Goal: Task Accomplishment & Management: Manage account settings

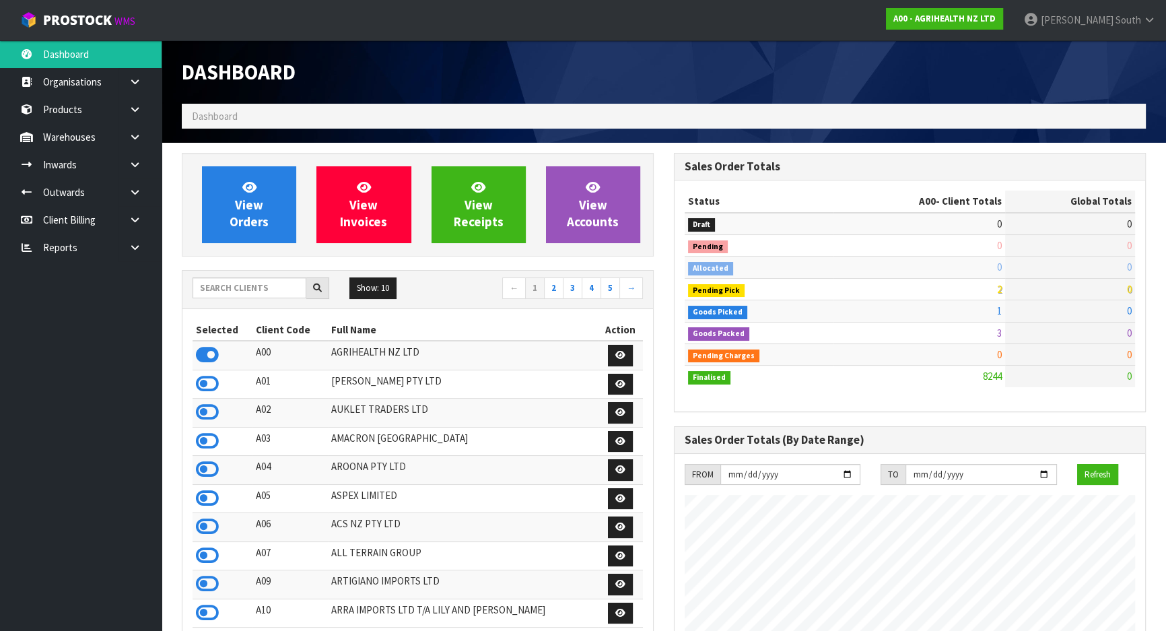
scroll to position [1018, 491]
click at [209, 288] on input "text" at bounding box center [250, 287] width 114 height 21
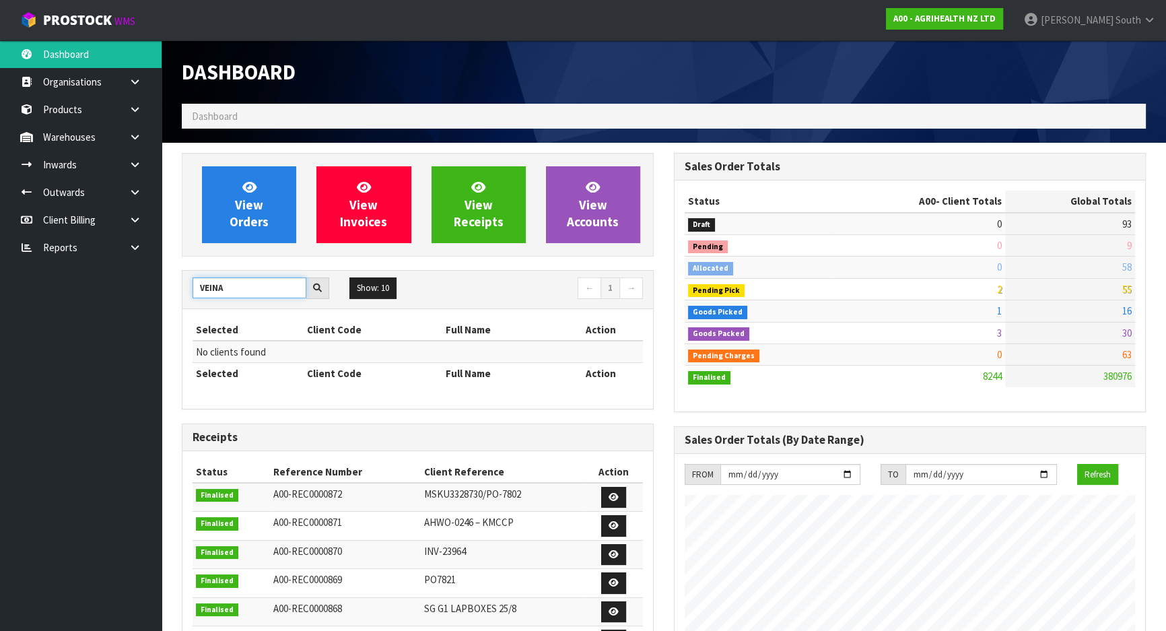
drag, startPoint x: 240, startPoint y: 286, endPoint x: 137, endPoint y: 287, distance: 103.7
click at [137, 287] on body "Toggle navigation ProStock WMS A00 - AGRIHEALTH NZ LTD Zachary South Logout Das…" at bounding box center [583, 315] width 1166 height 631
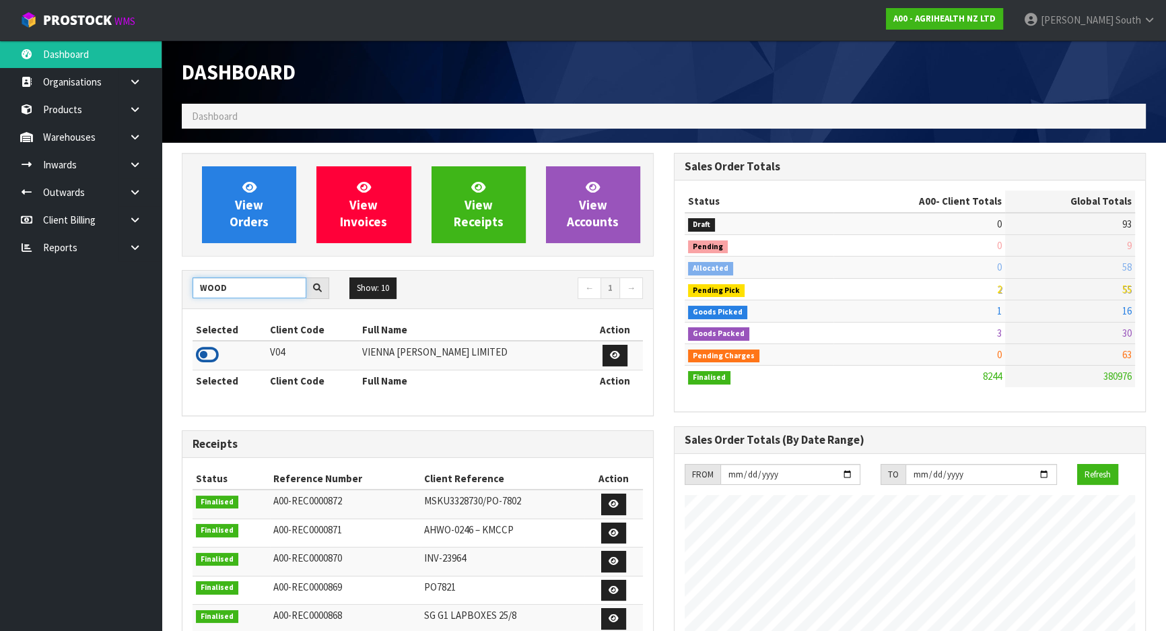
type input "WOOD"
click at [208, 355] on icon at bounding box center [207, 355] width 23 height 20
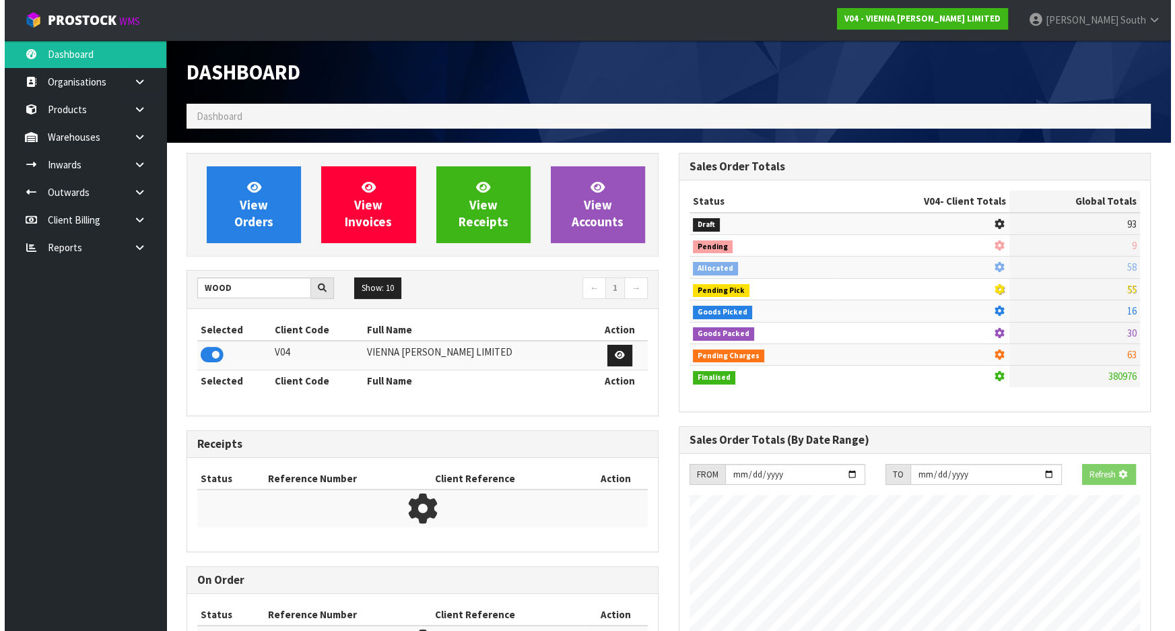
scroll to position [1104, 491]
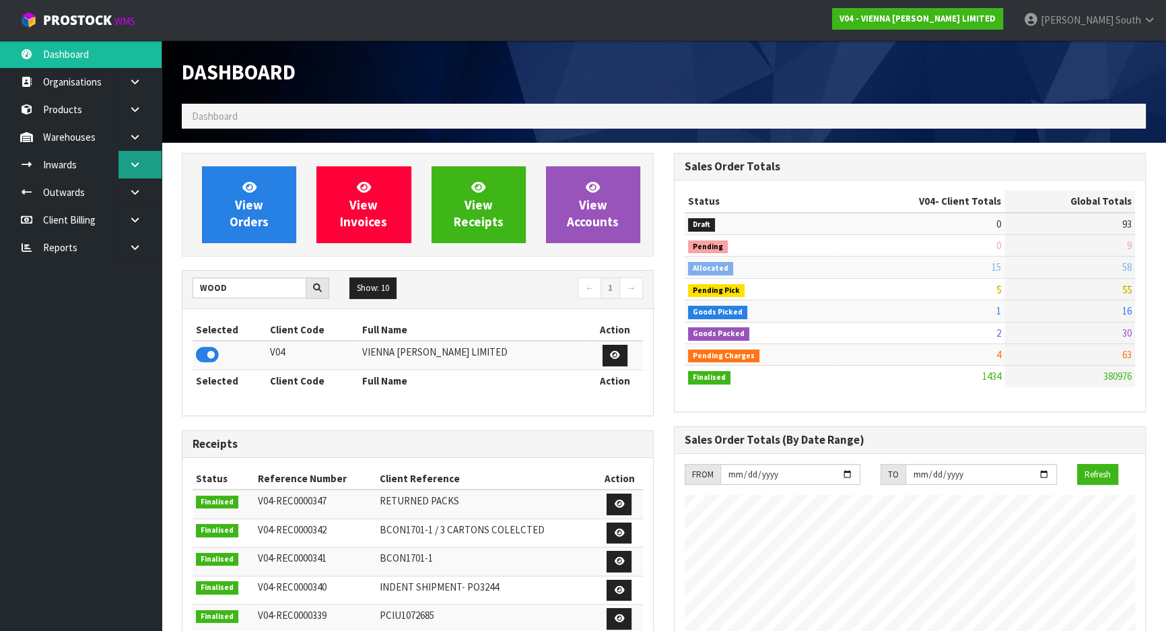
click at [127, 168] on link at bounding box center [139, 165] width 43 height 28
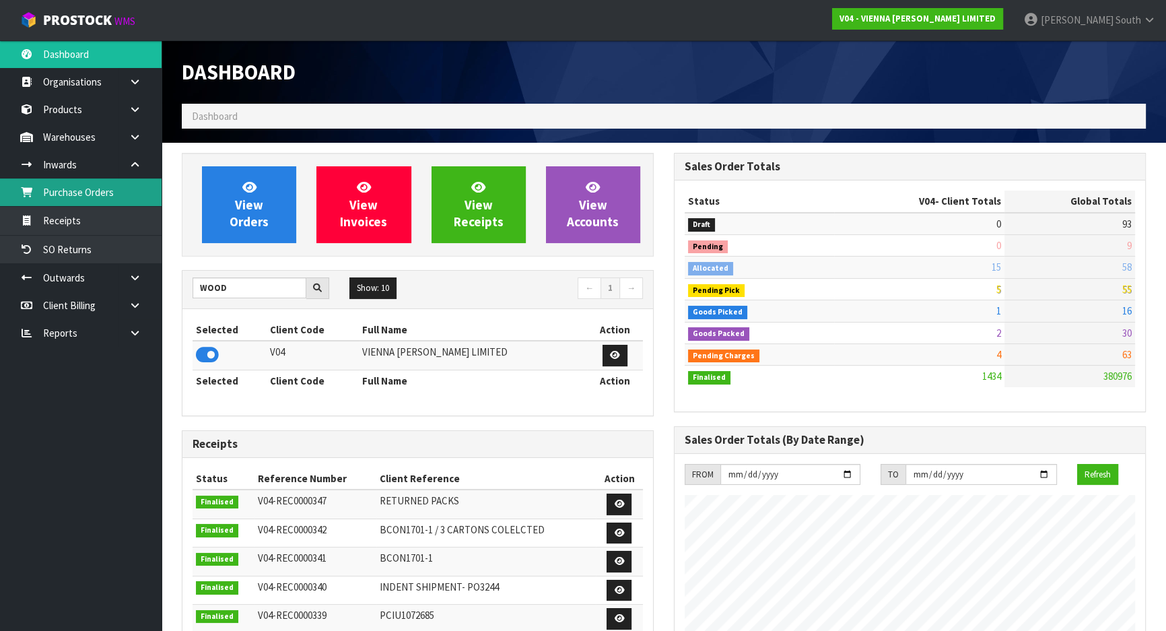
click at [110, 189] on link "Purchase Orders" at bounding box center [81, 192] width 162 height 28
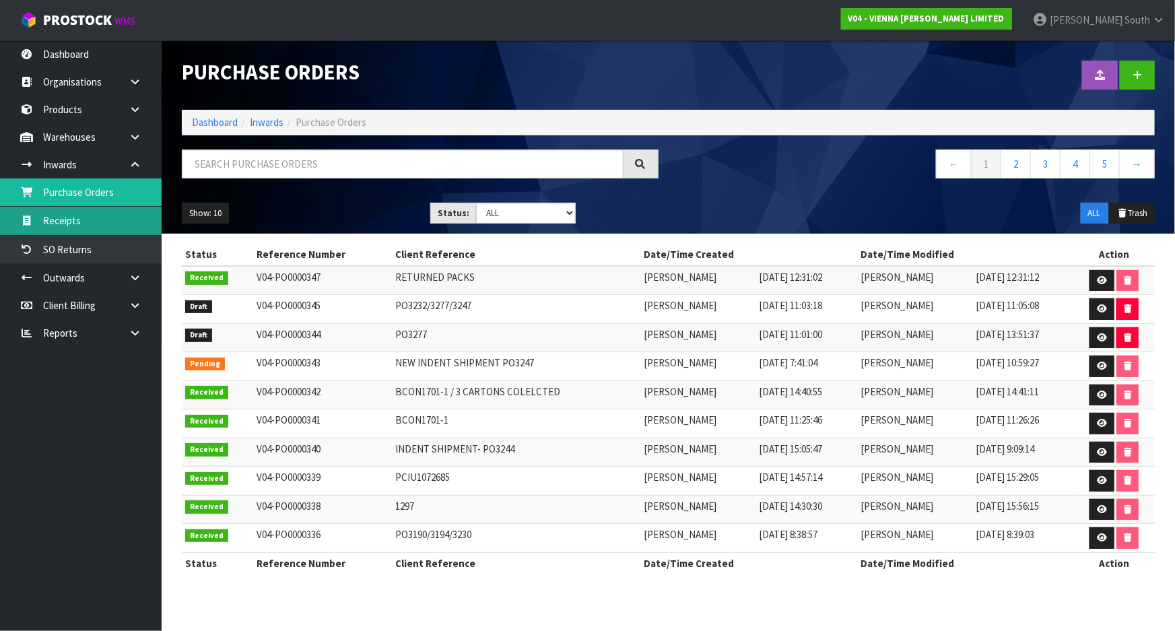
click at [100, 225] on link "Receipts" at bounding box center [81, 221] width 162 height 28
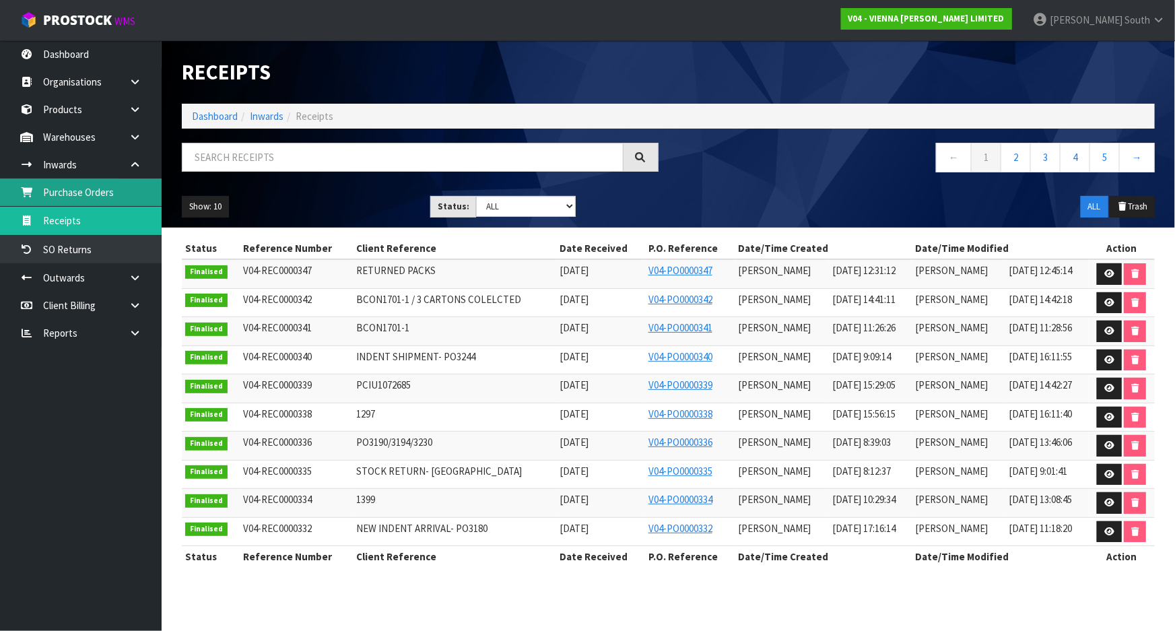
click at [107, 205] on link "Purchase Orders" at bounding box center [81, 192] width 162 height 28
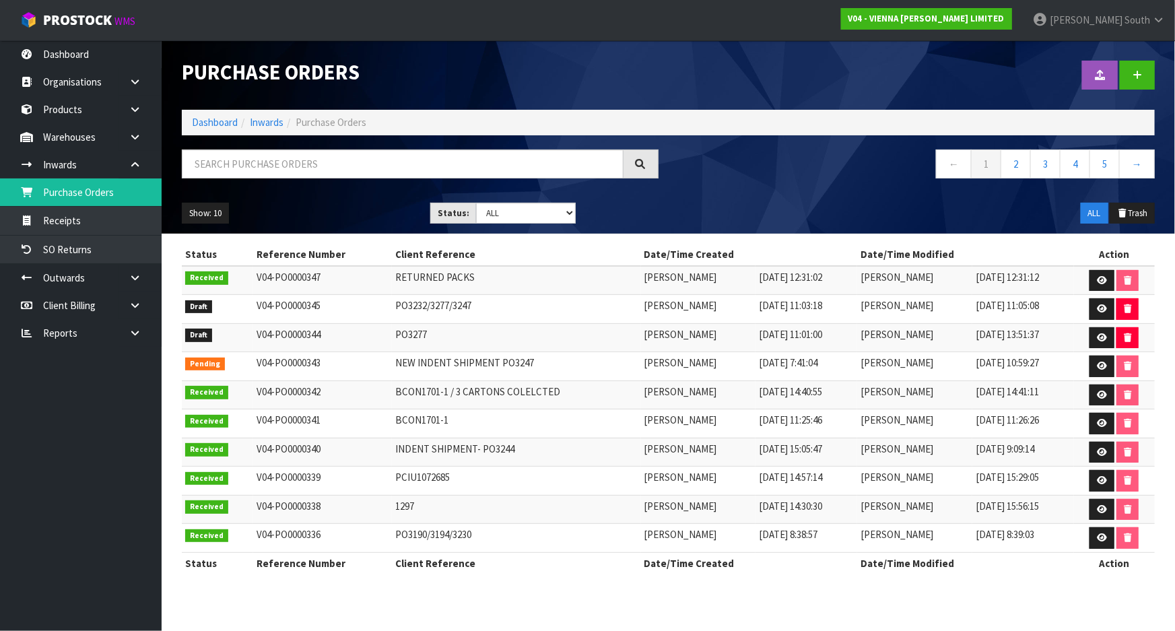
click at [689, 198] on div "Show: 10 5 10 25 50 Status: Draft Pending Received Cancelled ALL ALL Trash" at bounding box center [668, 214] width 993 height 42
click at [698, 200] on div "Show: 10 5 10 25 50 Status: Draft Pending Received Cancelled ALL ALL Trash" at bounding box center [668, 214] width 993 height 42
click at [707, 201] on div "Show: 10 5 10 25 50 Status: Draft Pending Received Cancelled ALL ALL Trash" at bounding box center [668, 214] width 993 height 42
click at [811, 174] on nav "← 1 2 3 4 5 →" at bounding box center [917, 165] width 477 height 33
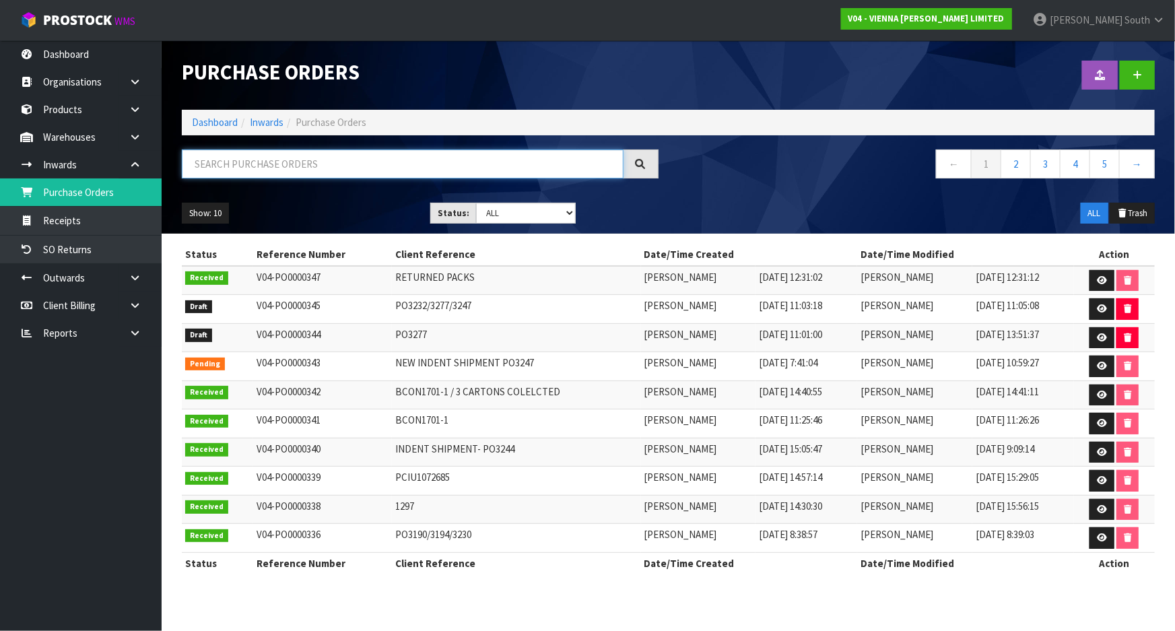
click at [358, 171] on input "text" at bounding box center [403, 163] width 442 height 29
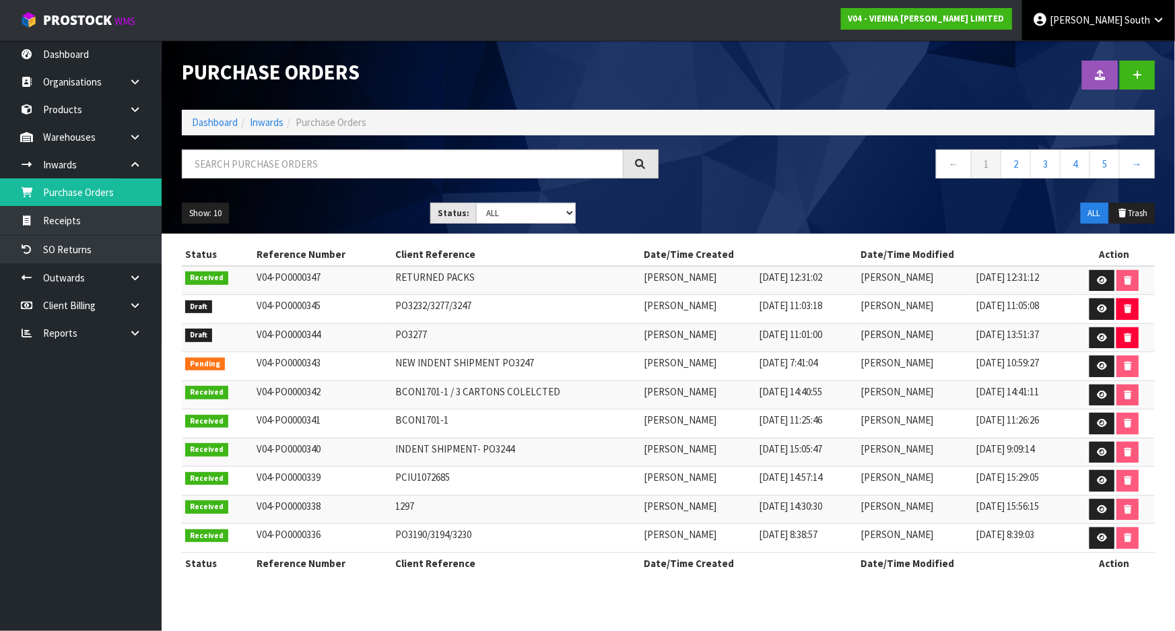
click at [1107, 13] on span "Zachary" at bounding box center [1086, 19] width 73 height 13
click at [1104, 44] on link "Logout" at bounding box center [1121, 53] width 106 height 18
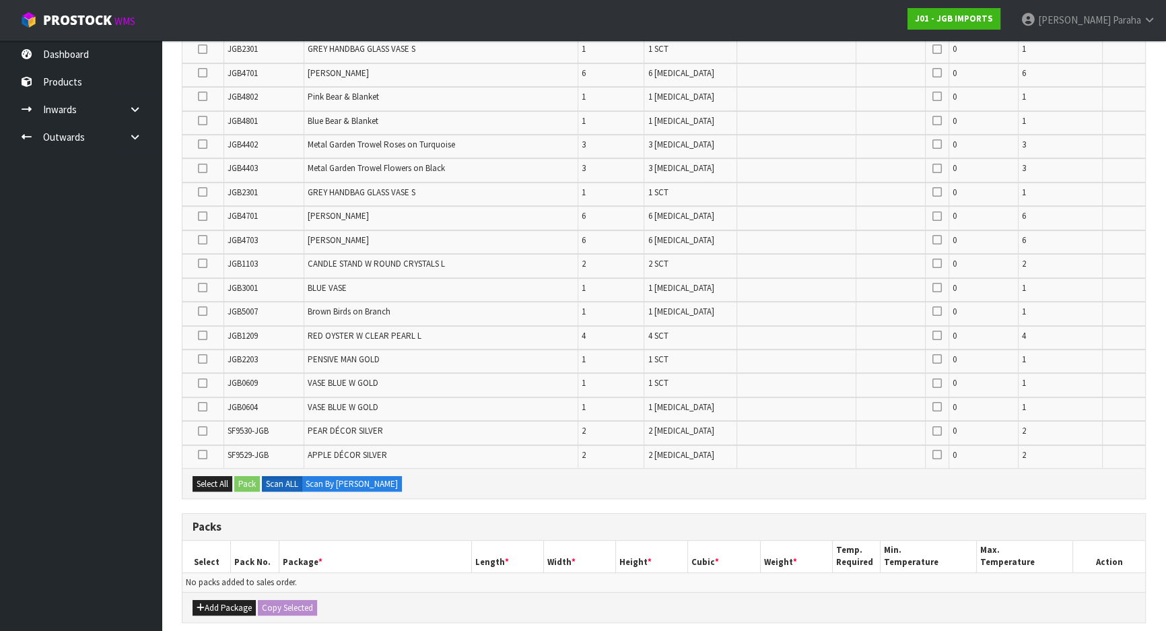
scroll to position [612, 0]
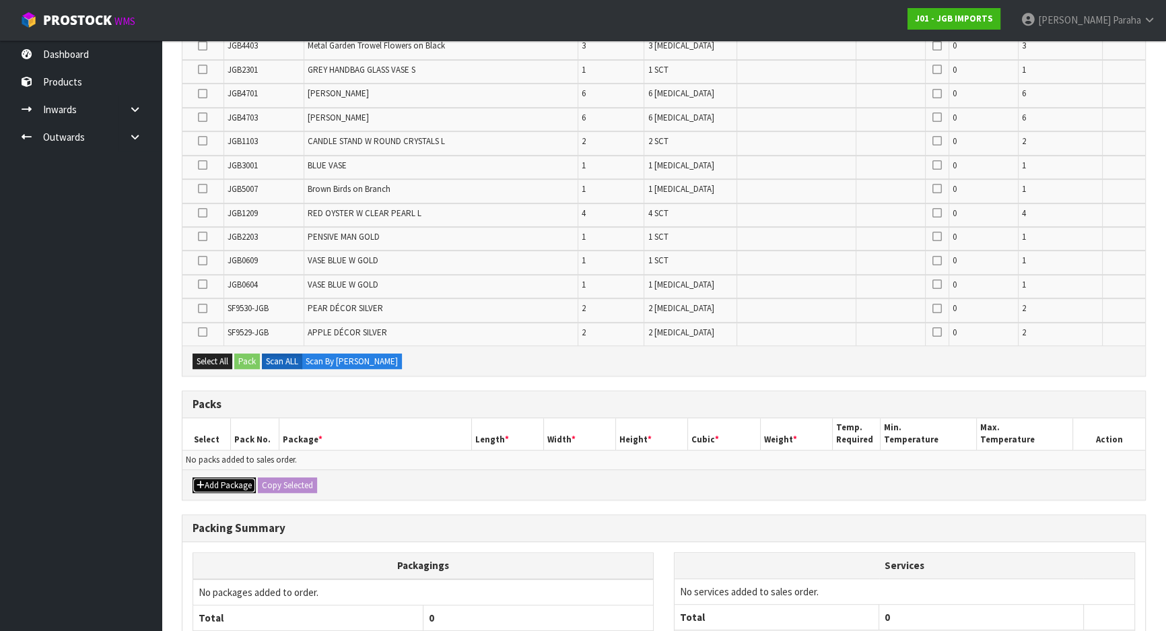
click at [223, 477] on button "Add Package" at bounding box center [224, 485] width 63 height 16
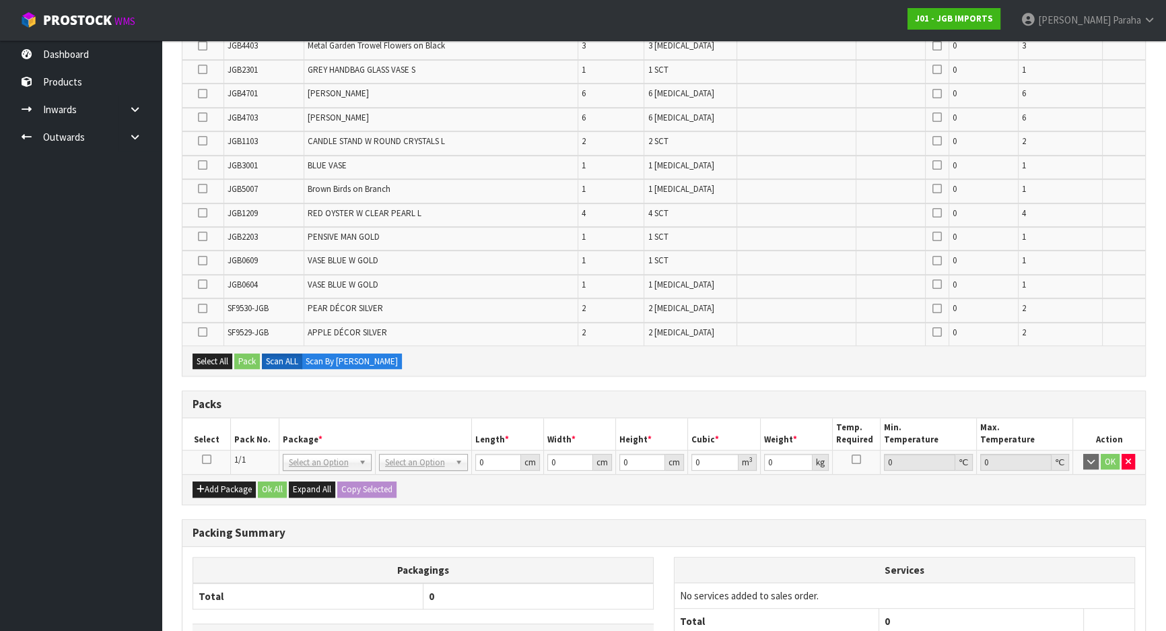
click at [207, 459] on icon at bounding box center [206, 459] width 9 height 1
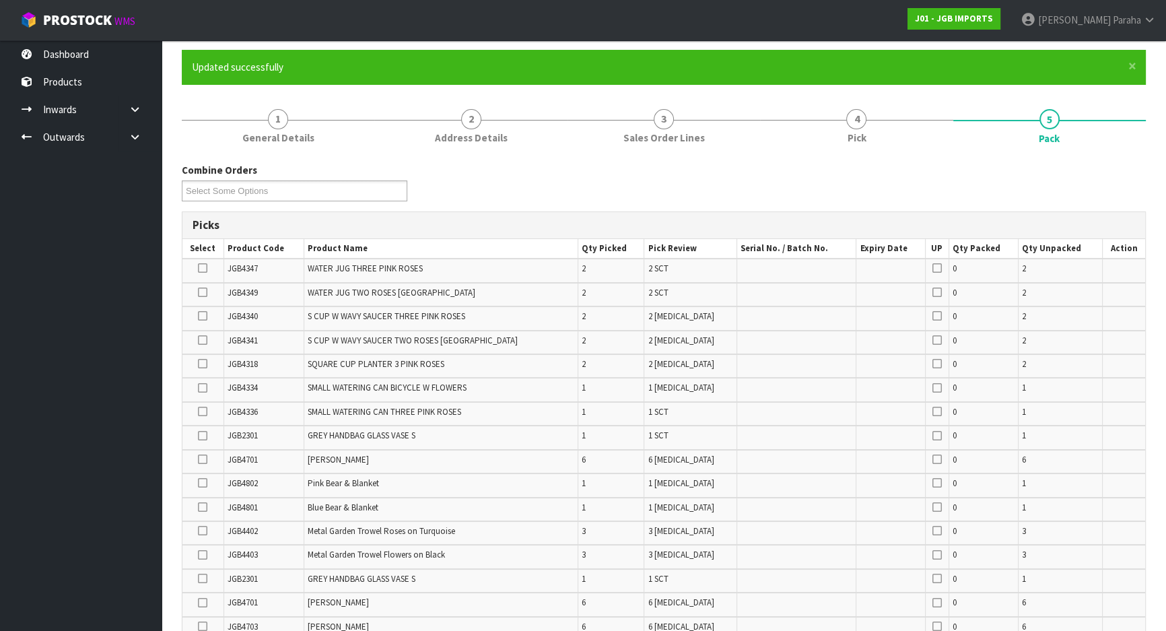
click at [207, 316] on icon at bounding box center [202, 316] width 9 height 1
click at [0, 0] on input "checkbox" at bounding box center [0, 0] width 0 height 0
click at [201, 292] on icon at bounding box center [202, 292] width 9 height 1
click at [0, 0] on input "checkbox" at bounding box center [0, 0] width 0 height 0
click at [207, 411] on icon at bounding box center [202, 411] width 9 height 1
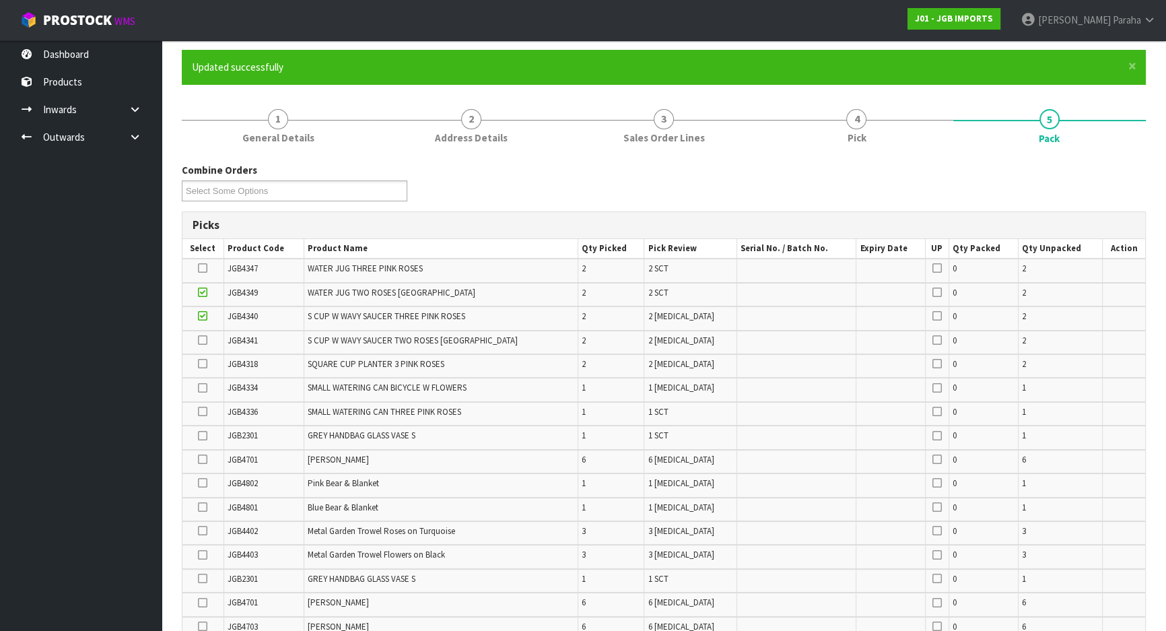
click at [0, 0] on input "checkbox" at bounding box center [0, 0] width 0 height 0
click at [202, 388] on icon at bounding box center [202, 388] width 9 height 1
click at [0, 0] on input "checkbox" at bounding box center [0, 0] width 0 height 0
click at [206, 364] on icon at bounding box center [202, 364] width 9 height 1
click at [0, 0] on input "checkbox" at bounding box center [0, 0] width 0 height 0
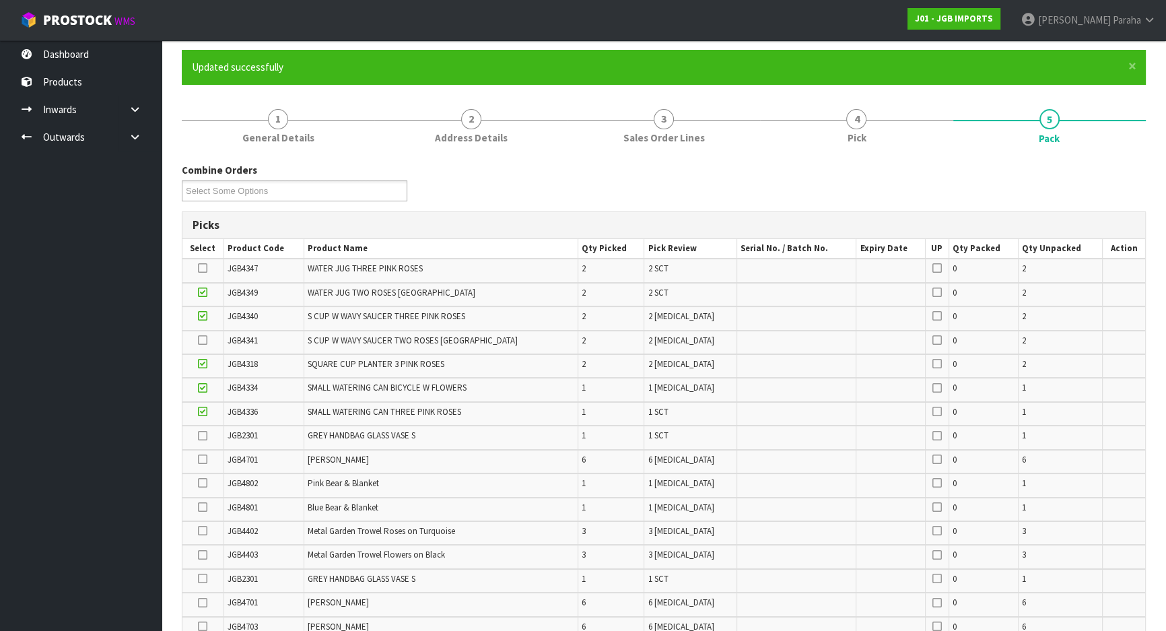
click at [202, 269] on icon at bounding box center [202, 268] width 9 height 1
click at [0, 0] on input "checkbox" at bounding box center [0, 0] width 0 height 0
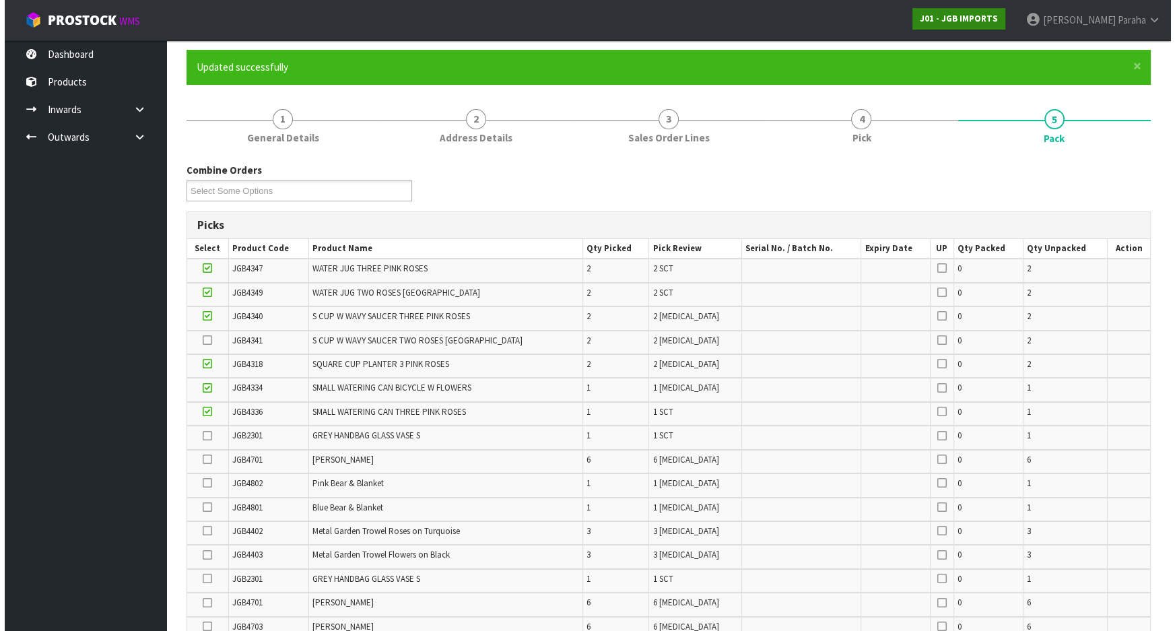
scroll to position [483, 0]
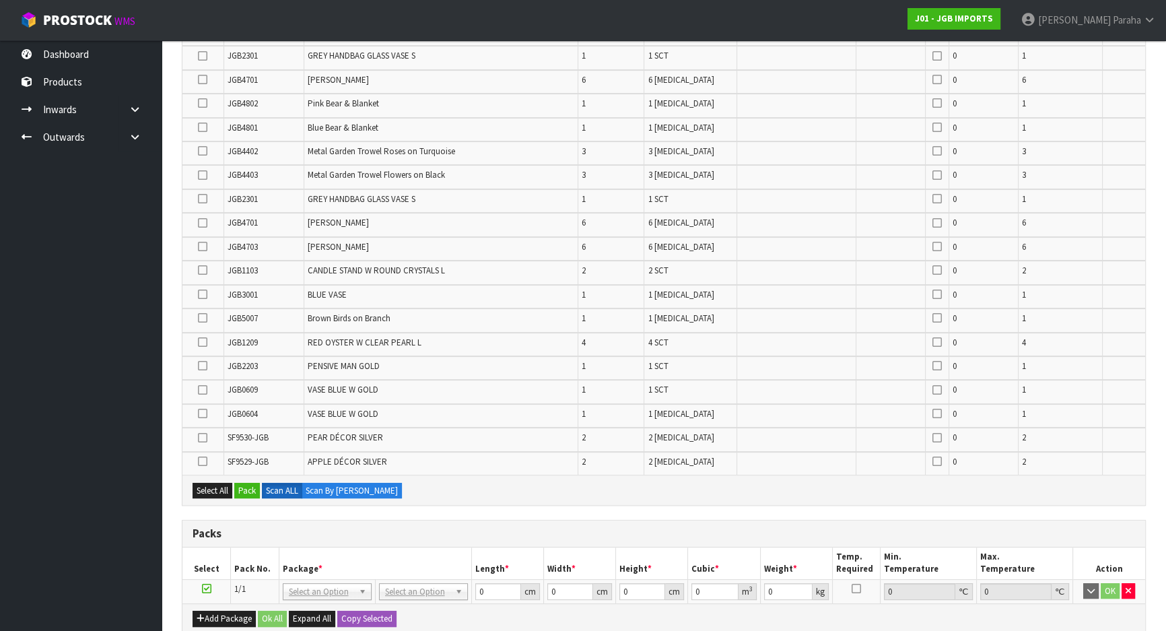
click at [203, 461] on icon at bounding box center [202, 461] width 9 height 1
click at [0, 0] on input "checkbox" at bounding box center [0, 0] width 0 height 0
click at [203, 318] on icon at bounding box center [202, 318] width 9 height 1
click at [0, 0] on input "checkbox" at bounding box center [0, 0] width 0 height 0
click at [243, 487] on button "Pack" at bounding box center [247, 491] width 26 height 16
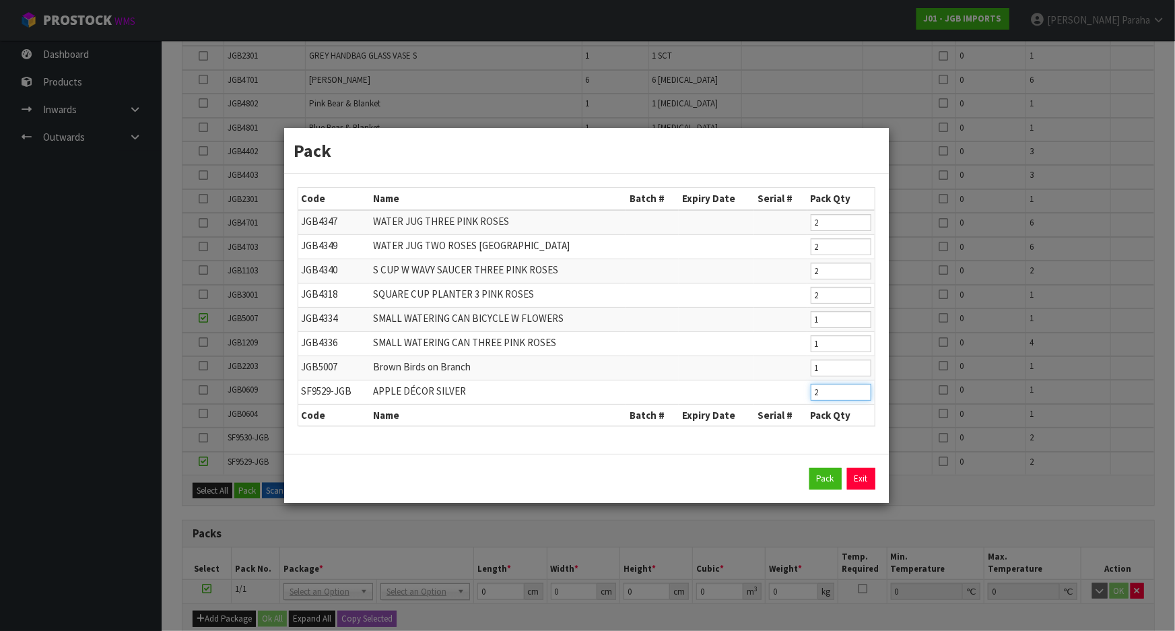
click at [848, 397] on input "2" at bounding box center [841, 392] width 61 height 17
type input "1"
click at [831, 296] on input "2" at bounding box center [841, 295] width 61 height 17
type input "1"
click at [816, 473] on button "Pack" at bounding box center [825, 479] width 32 height 22
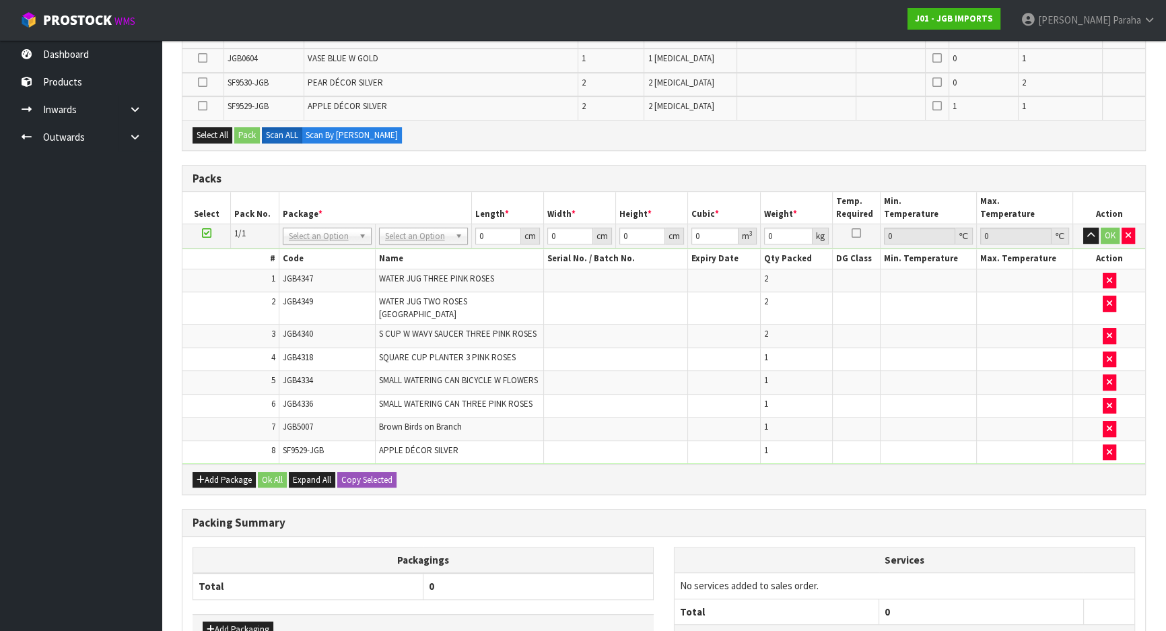
scroll to position [707, 0]
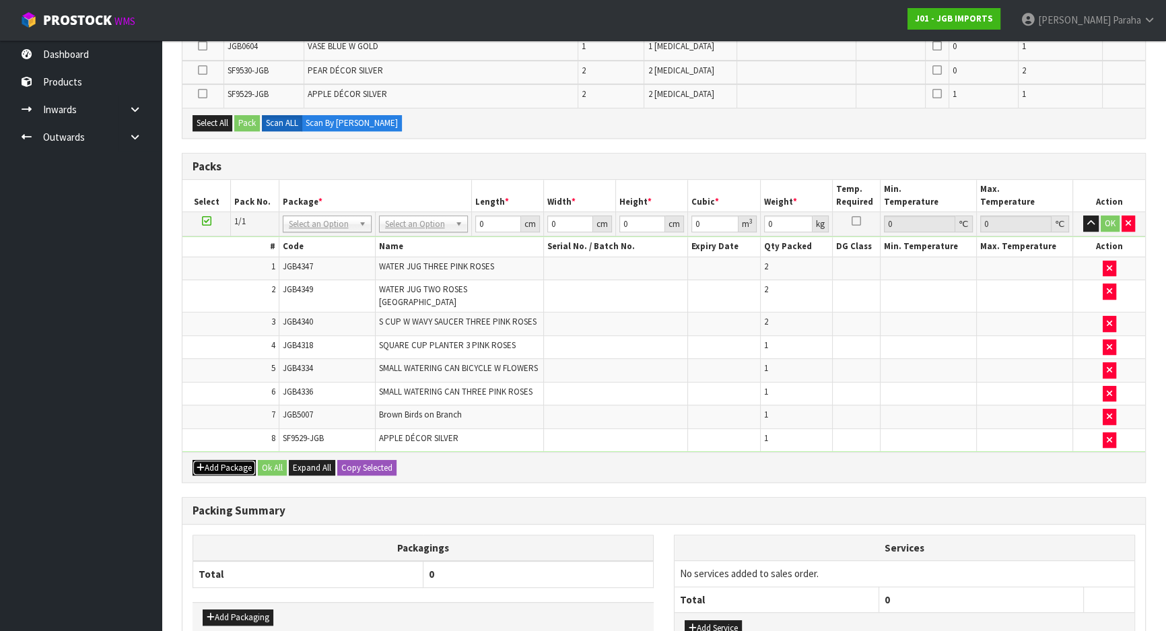
click at [215, 460] on button "Add Package" at bounding box center [224, 468] width 63 height 16
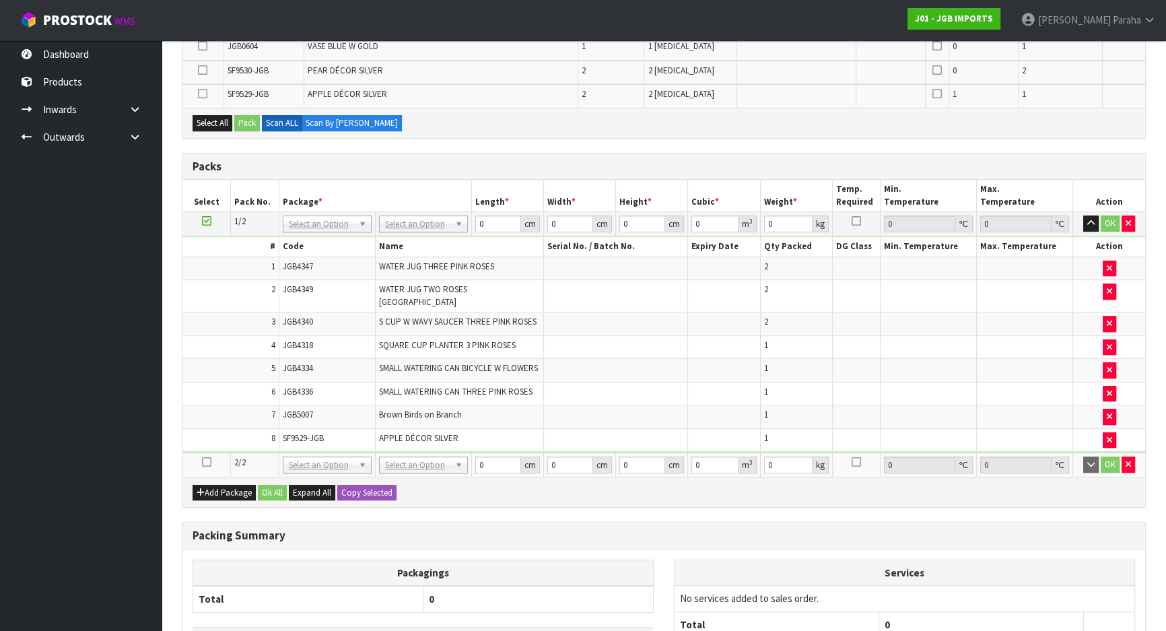
click at [207, 462] on icon at bounding box center [206, 462] width 9 height 1
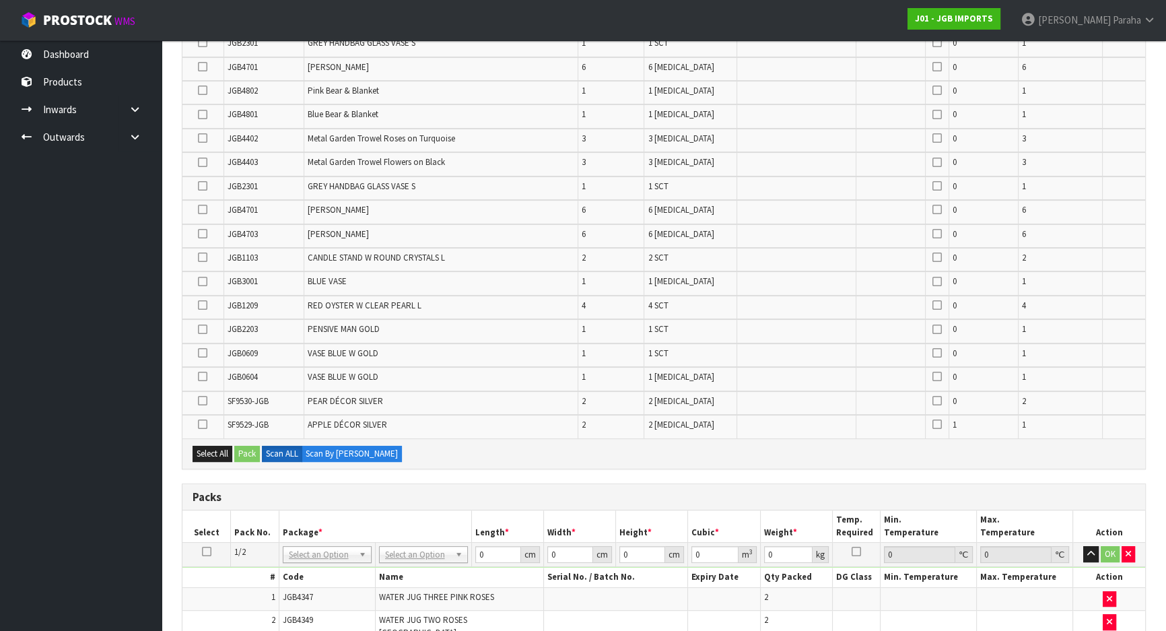
scroll to position [217, 0]
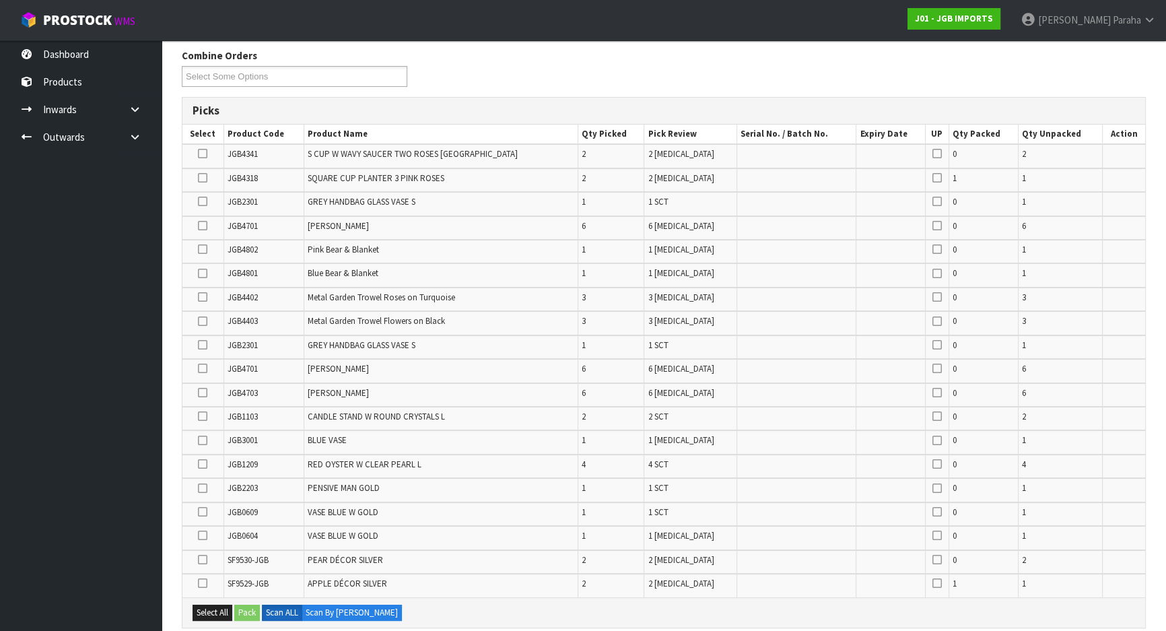
click at [206, 512] on icon at bounding box center [202, 512] width 9 height 1
click at [0, 0] on input "checkbox" at bounding box center [0, 0] width 0 height 0
click at [202, 321] on icon at bounding box center [202, 321] width 9 height 1
click at [0, 0] on input "checkbox" at bounding box center [0, 0] width 0 height 0
click at [203, 464] on icon at bounding box center [202, 464] width 9 height 1
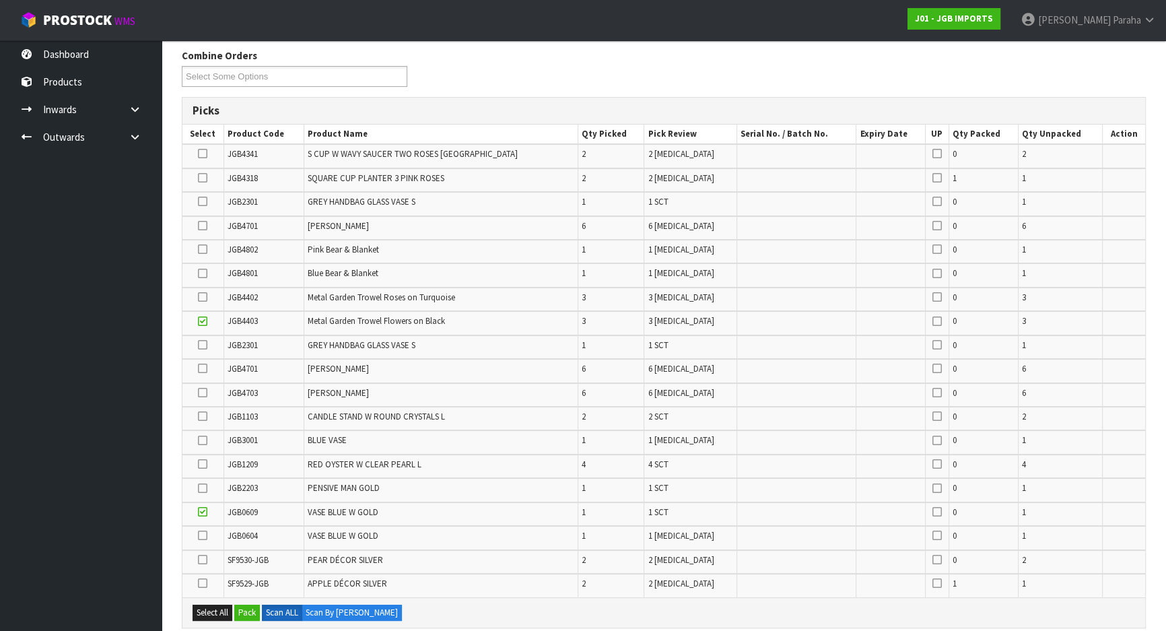
click at [0, 0] on input "checkbox" at bounding box center [0, 0] width 0 height 0
click at [203, 298] on icon at bounding box center [202, 297] width 9 height 1
click at [0, 0] on input "checkbox" at bounding box center [0, 0] width 0 height 0
click at [203, 441] on icon at bounding box center [202, 440] width 9 height 1
click at [0, 0] on input "checkbox" at bounding box center [0, 0] width 0 height 0
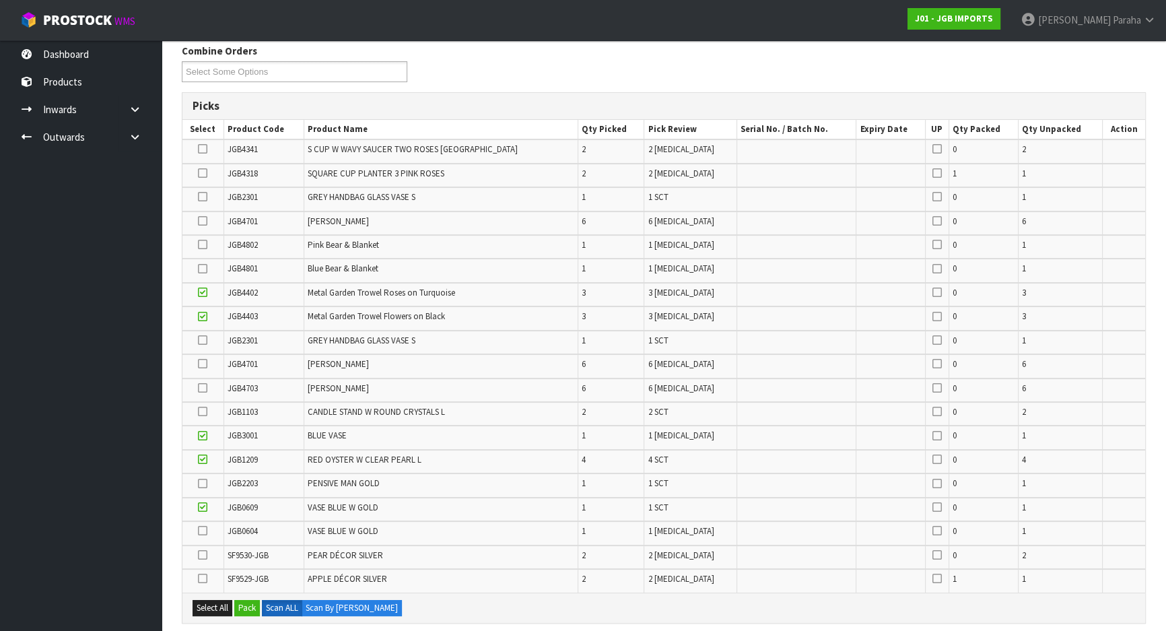
scroll to position [172, 0]
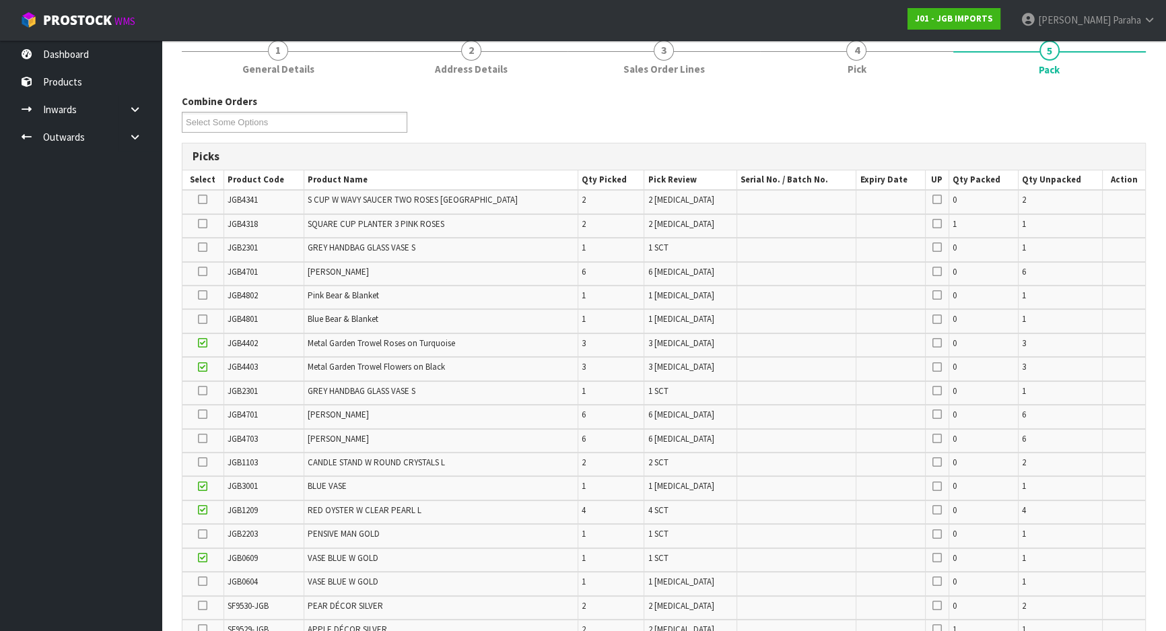
click at [205, 224] on icon at bounding box center [202, 224] width 9 height 1
click at [0, 0] on input "checkbox" at bounding box center [0, 0] width 0 height 0
click at [207, 247] on icon at bounding box center [202, 247] width 9 height 1
click at [0, 0] on input "checkbox" at bounding box center [0, 0] width 0 height 0
click at [207, 390] on icon at bounding box center [202, 390] width 9 height 1
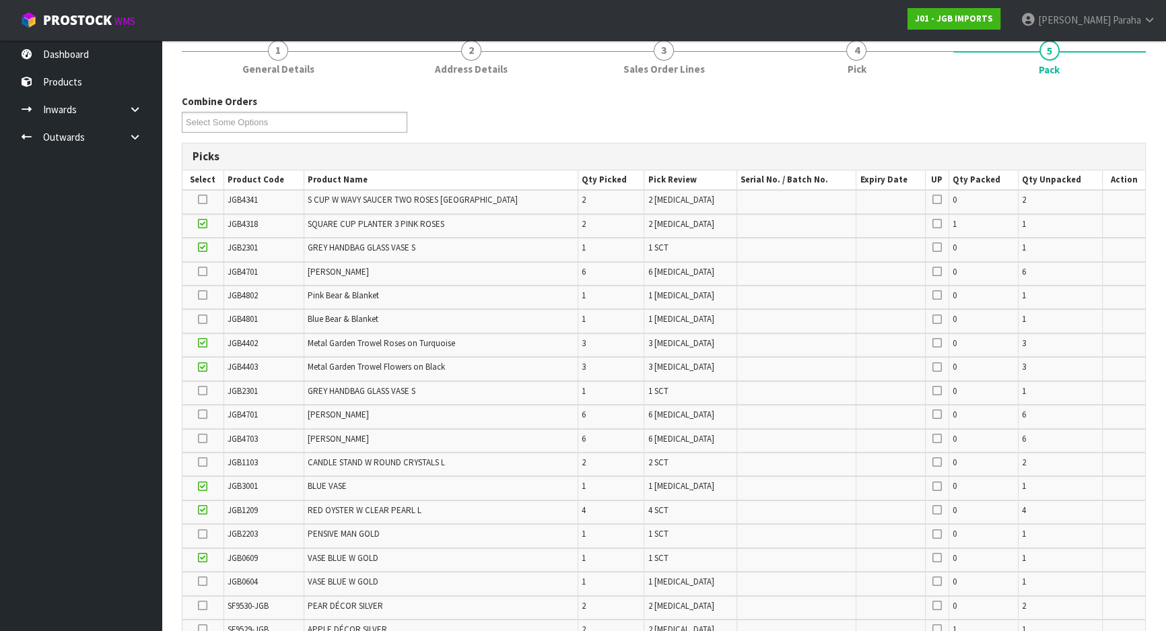
click at [0, 0] on input "checkbox" at bounding box center [0, 0] width 0 height 0
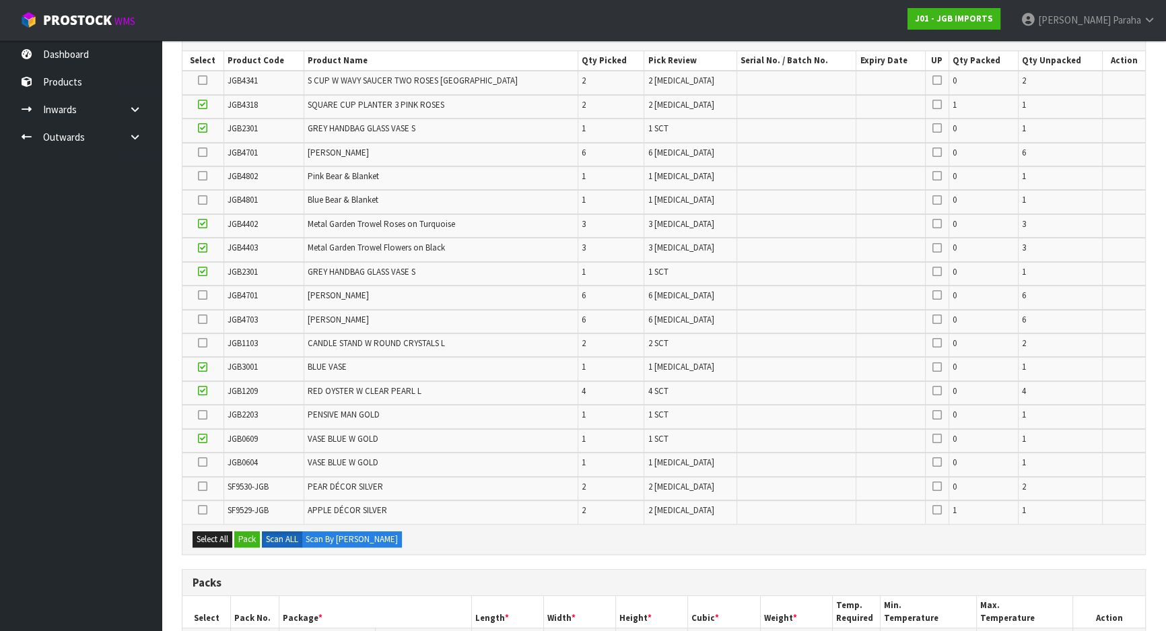
scroll to position [294, 0]
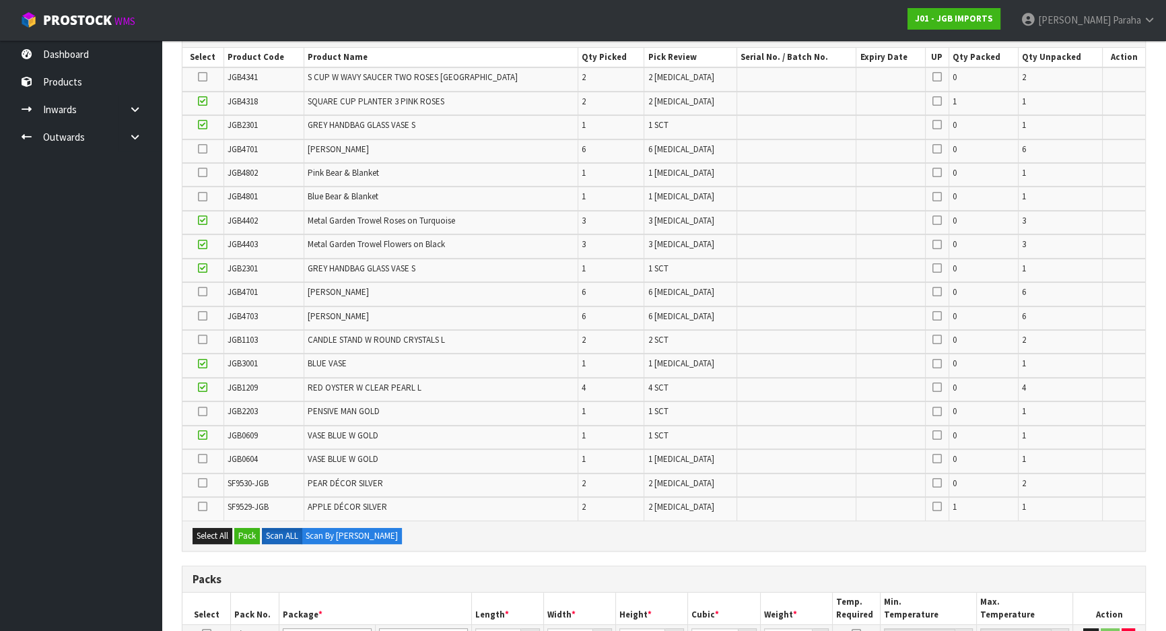
click at [205, 459] on icon at bounding box center [202, 458] width 9 height 1
click at [0, 0] on input "checkbox" at bounding box center [0, 0] width 0 height 0
click at [205, 483] on icon at bounding box center [202, 483] width 9 height 1
click at [0, 0] on input "checkbox" at bounding box center [0, 0] width 0 height 0
click at [203, 506] on icon at bounding box center [202, 506] width 9 height 1
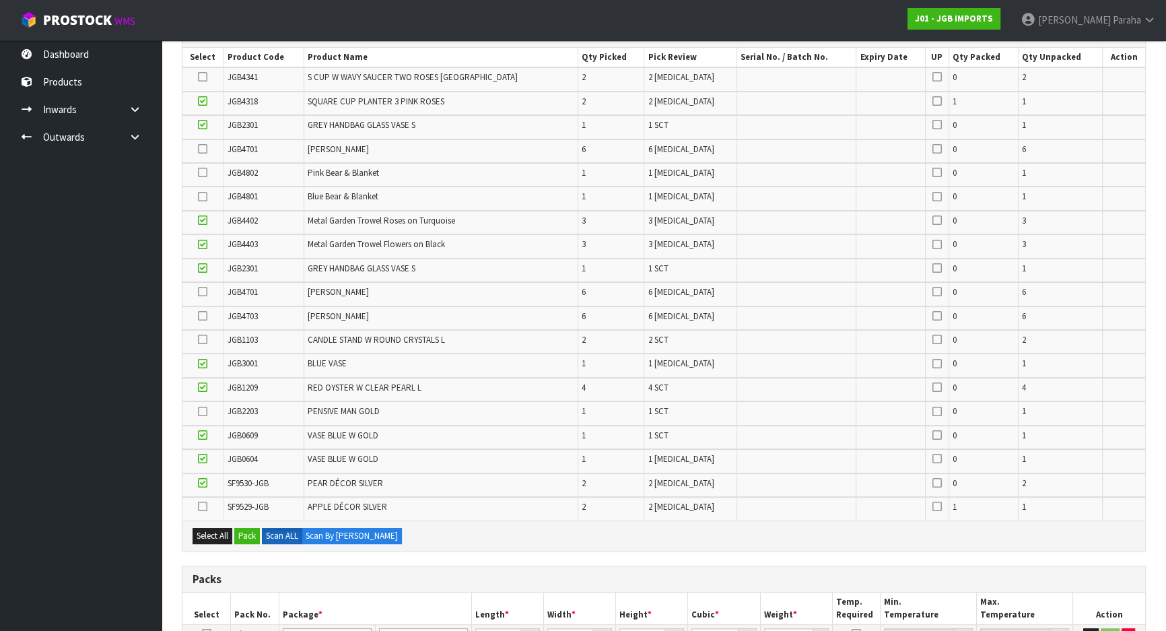
click at [0, 0] on input "checkbox" at bounding box center [0, 0] width 0 height 0
click at [207, 339] on icon at bounding box center [202, 339] width 9 height 1
click at [0, 0] on input "checkbox" at bounding box center [0, 0] width 0 height 0
click at [203, 411] on icon at bounding box center [202, 411] width 9 height 1
click at [0, 0] on input "checkbox" at bounding box center [0, 0] width 0 height 0
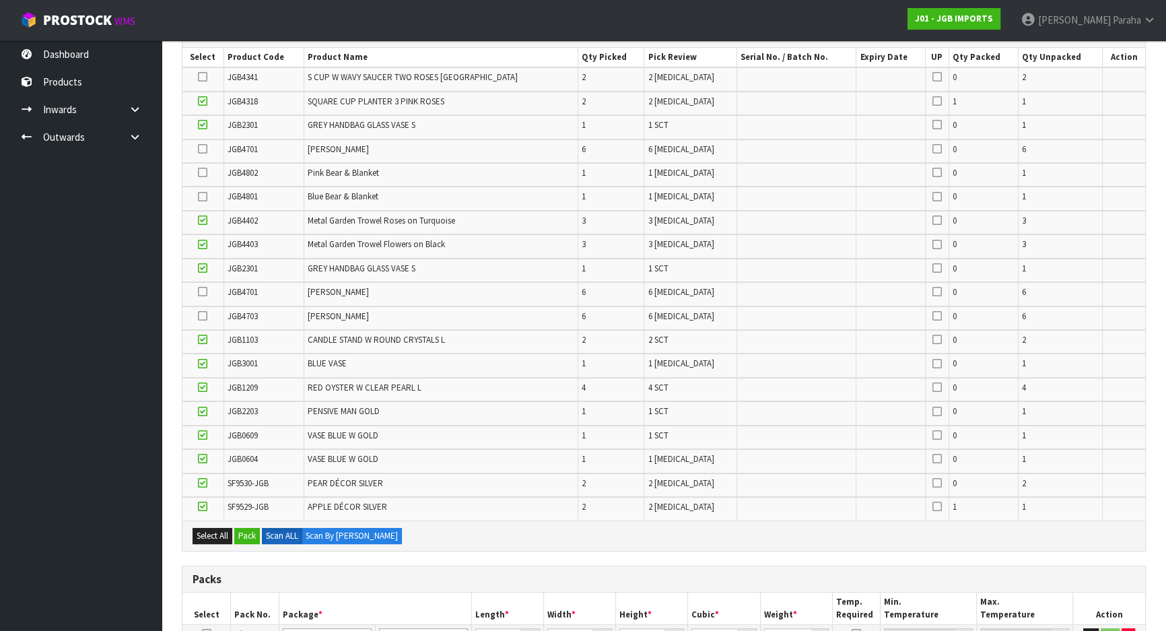
click at [207, 77] on icon at bounding box center [202, 77] width 9 height 1
click at [0, 0] on input "checkbox" at bounding box center [0, 0] width 0 height 0
click at [251, 392] on td "JGB1209" at bounding box center [264, 390] width 81 height 24
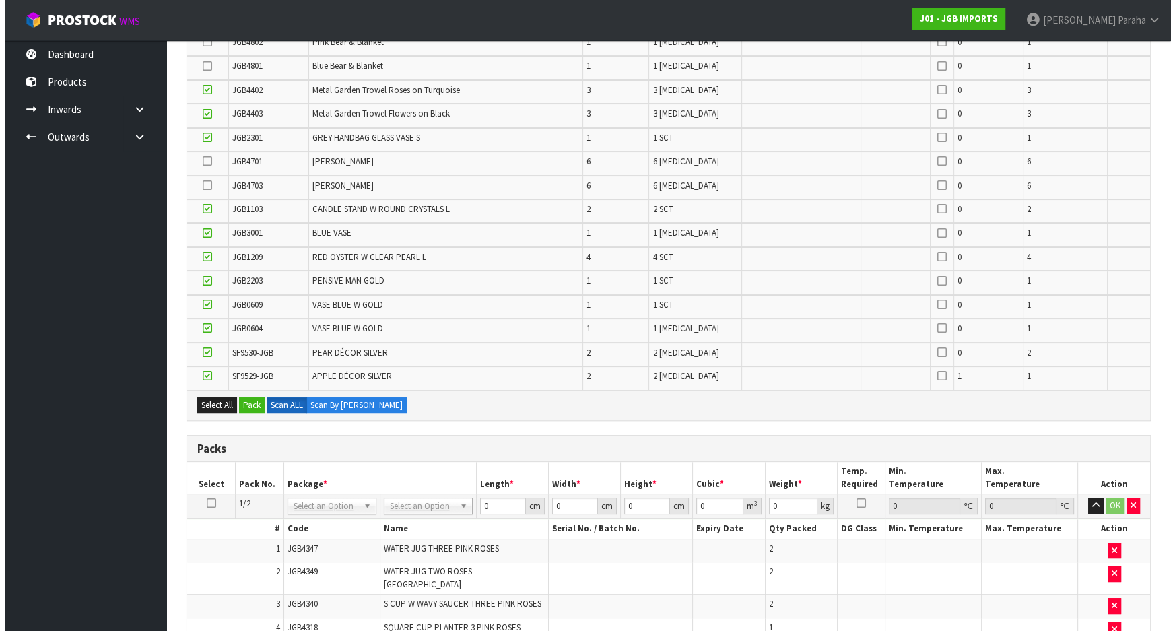
scroll to position [417, 0]
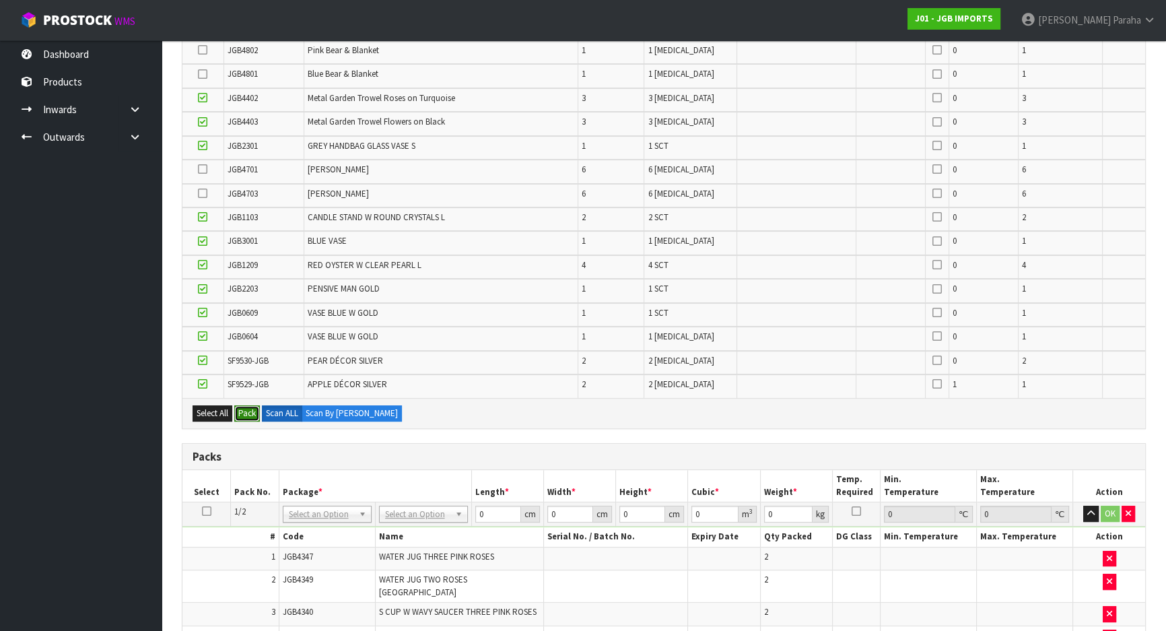
click at [253, 415] on button "Pack" at bounding box center [247, 413] width 26 height 16
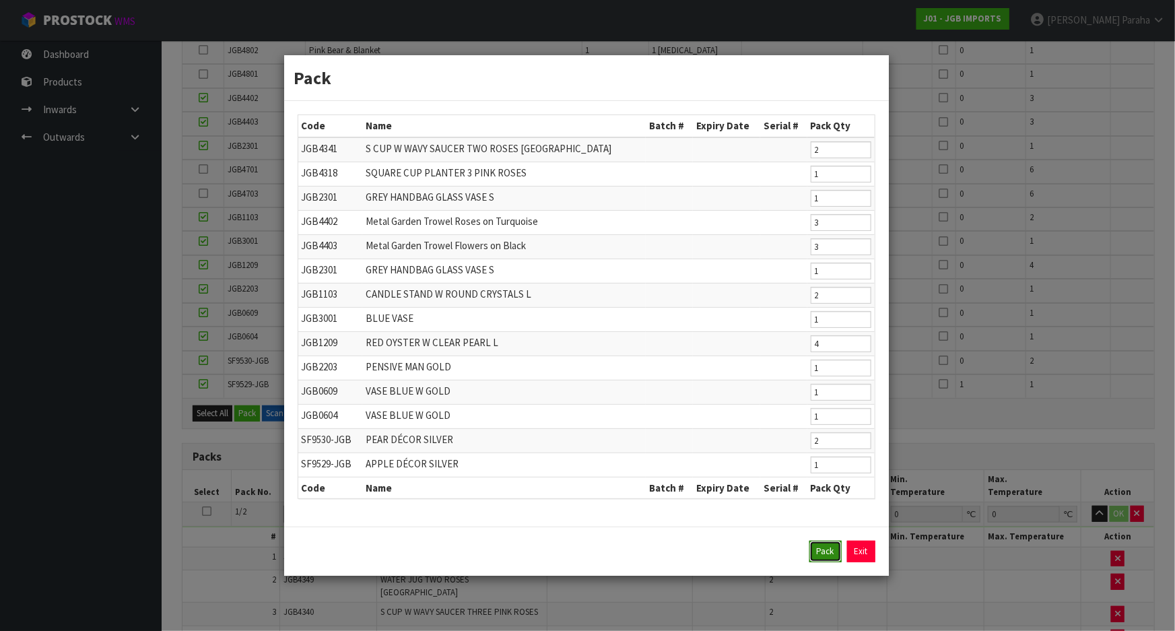
click at [826, 555] on button "Pack" at bounding box center [825, 552] width 32 height 22
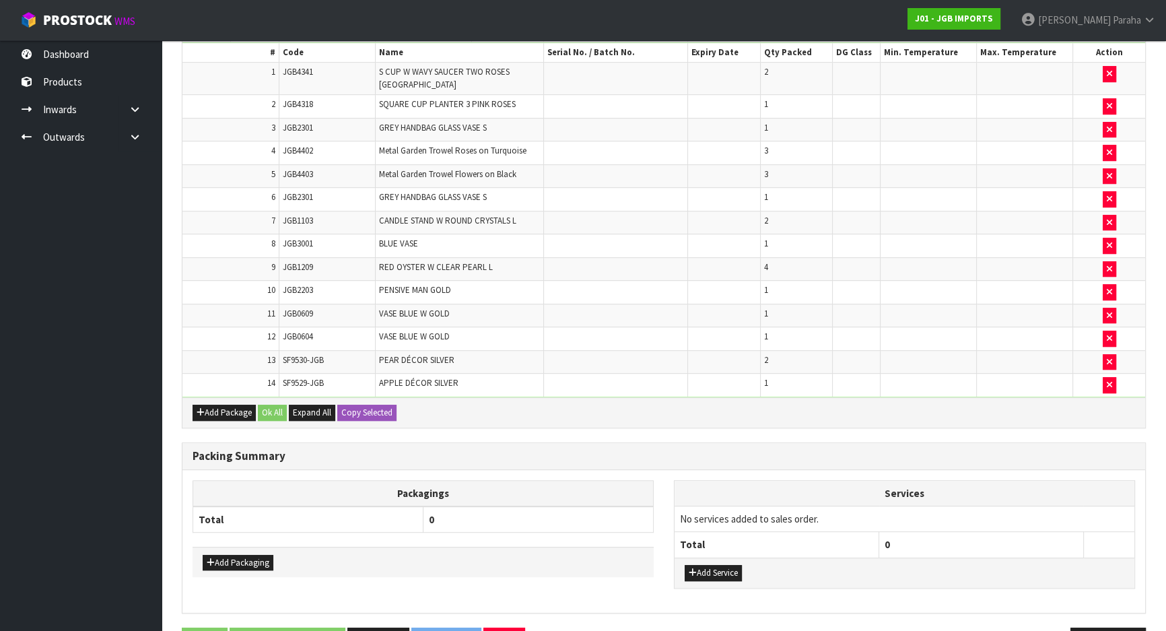
scroll to position [827, 0]
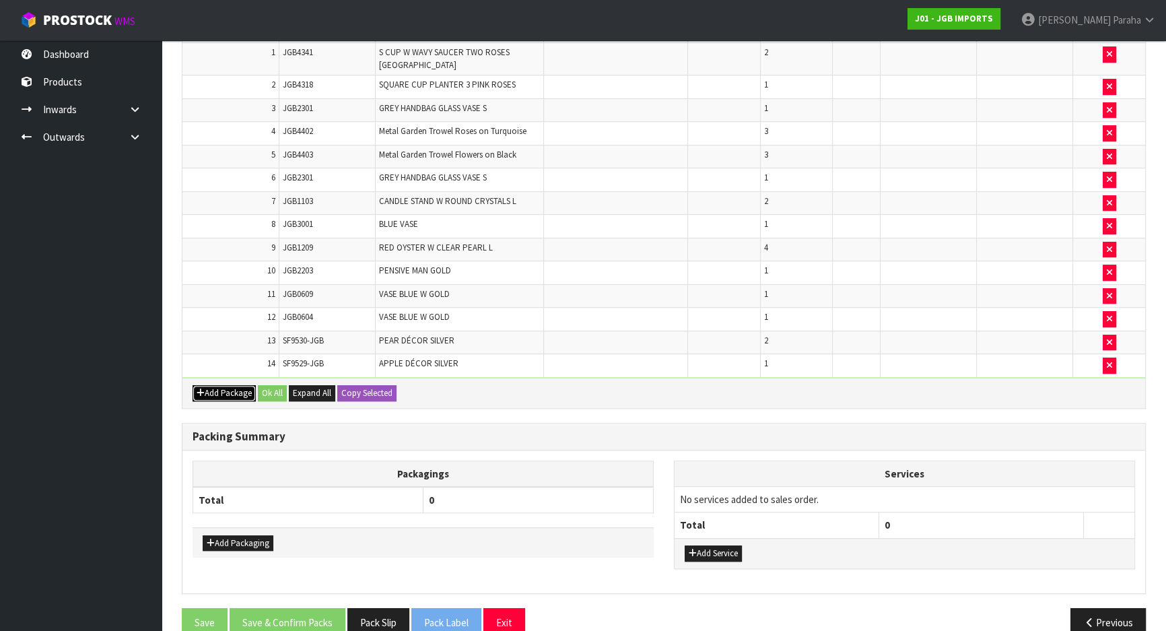
click at [220, 385] on button "Add Package" at bounding box center [224, 393] width 63 height 16
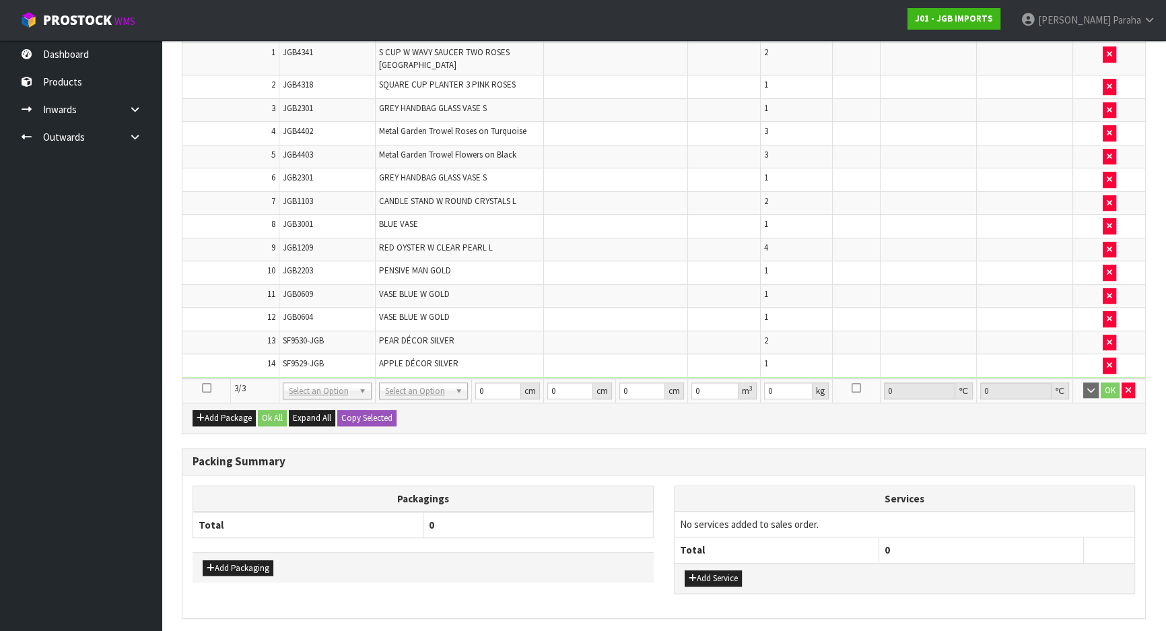
click at [209, 388] on icon at bounding box center [206, 388] width 9 height 1
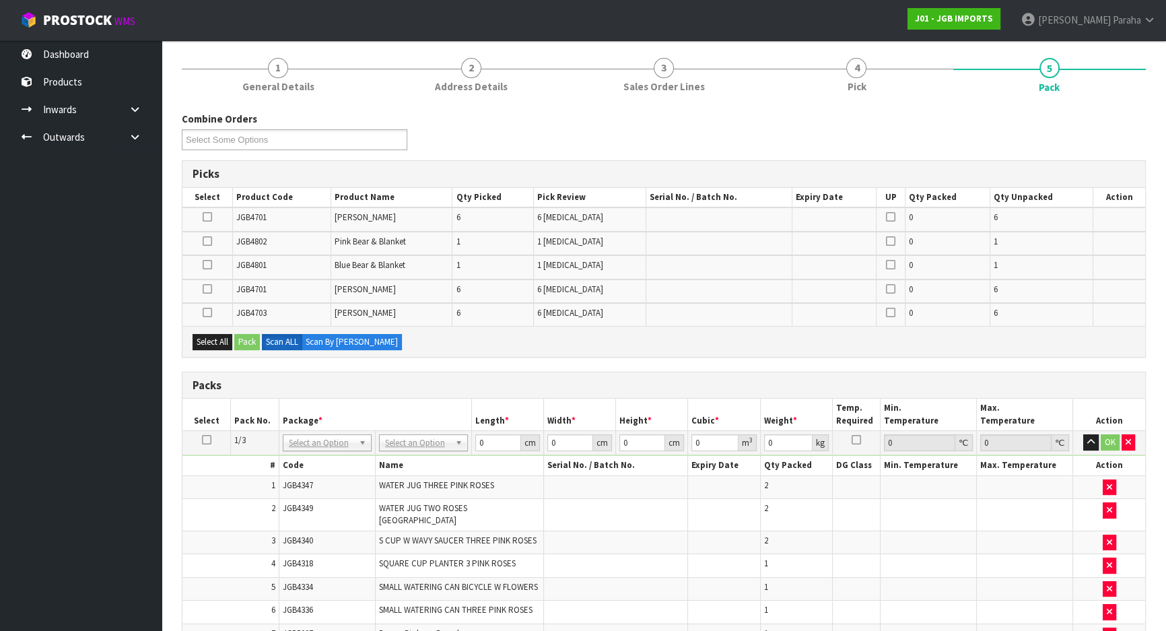
scroll to position [93, 0]
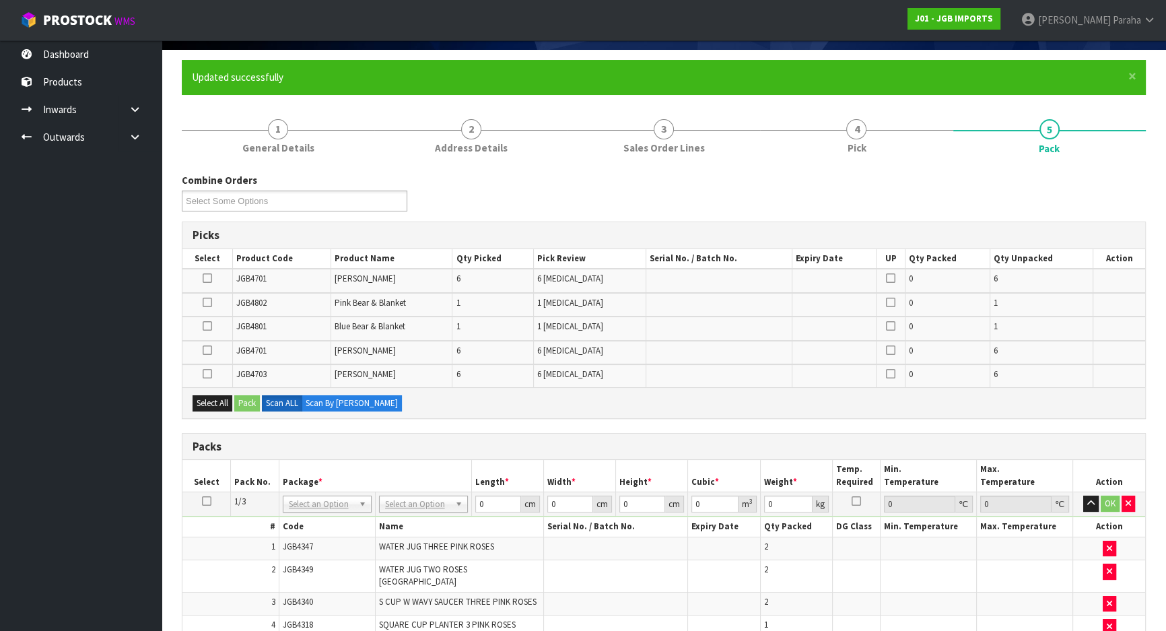
click at [210, 303] on icon at bounding box center [207, 302] width 9 height 1
click at [0, 0] on input "checkbox" at bounding box center [0, 0] width 0 height 0
click at [205, 327] on icon at bounding box center [207, 326] width 9 height 1
click at [0, 0] on input "checkbox" at bounding box center [0, 0] width 0 height 0
click at [252, 403] on button "Pack" at bounding box center [247, 403] width 26 height 16
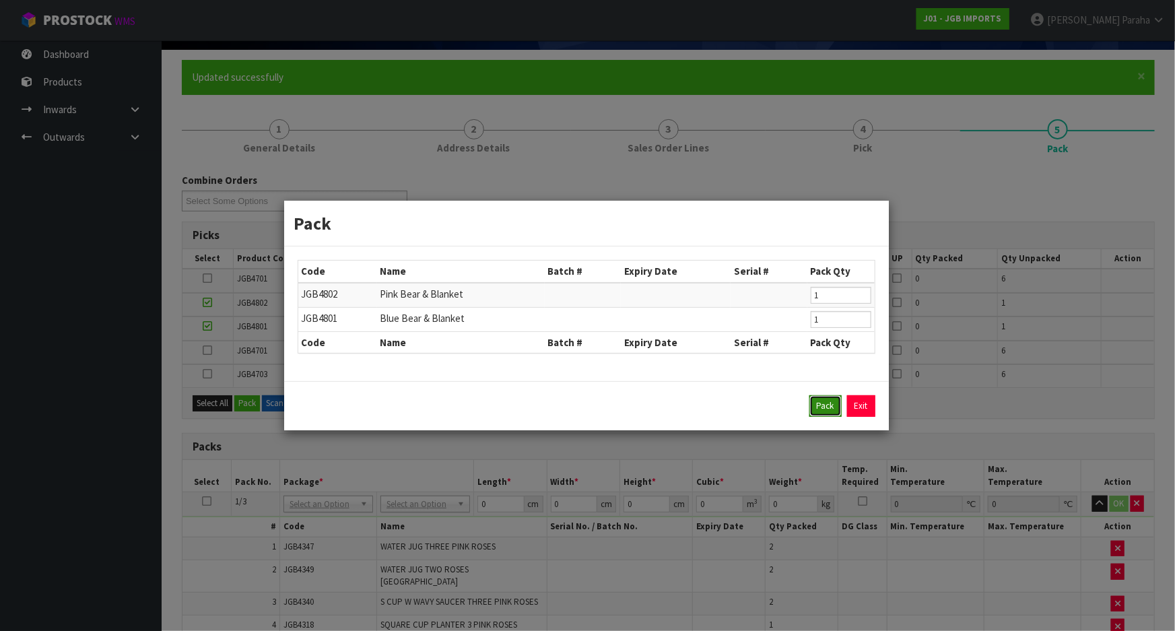
click at [832, 410] on button "Pack" at bounding box center [825, 406] width 32 height 22
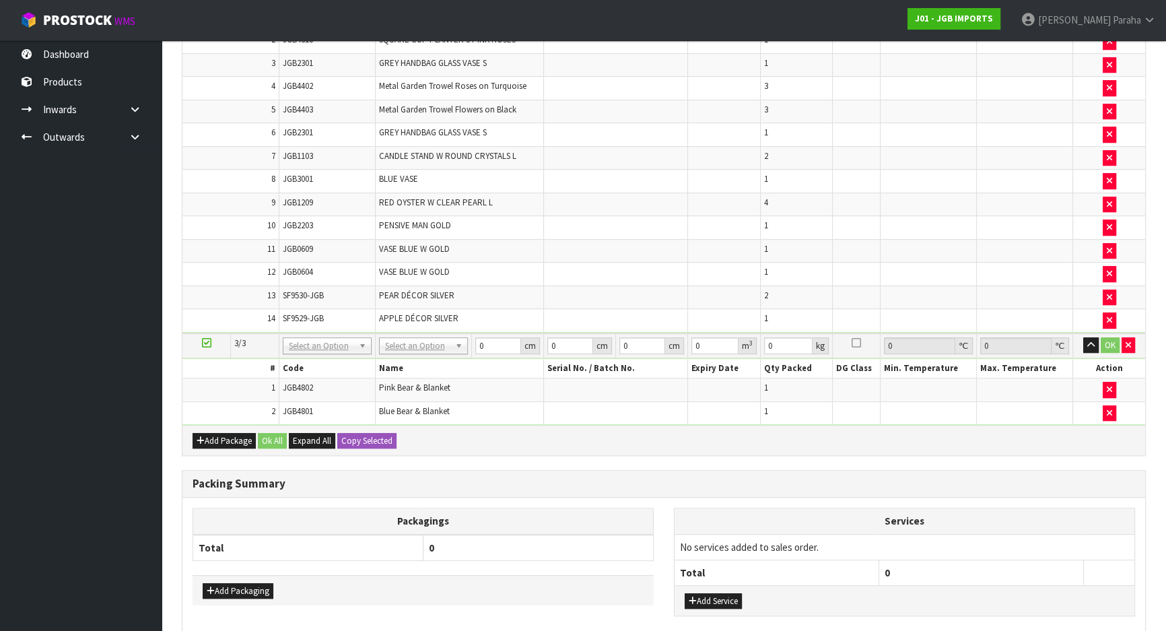
scroll to position [827, 0]
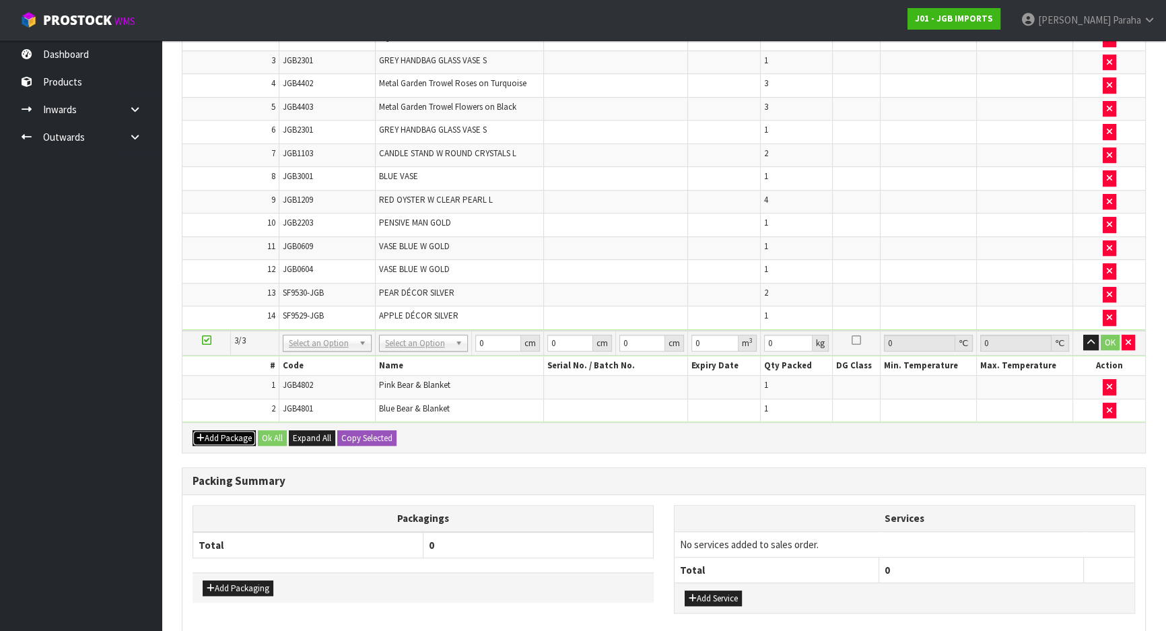
click at [212, 430] on button "Add Package" at bounding box center [224, 438] width 63 height 16
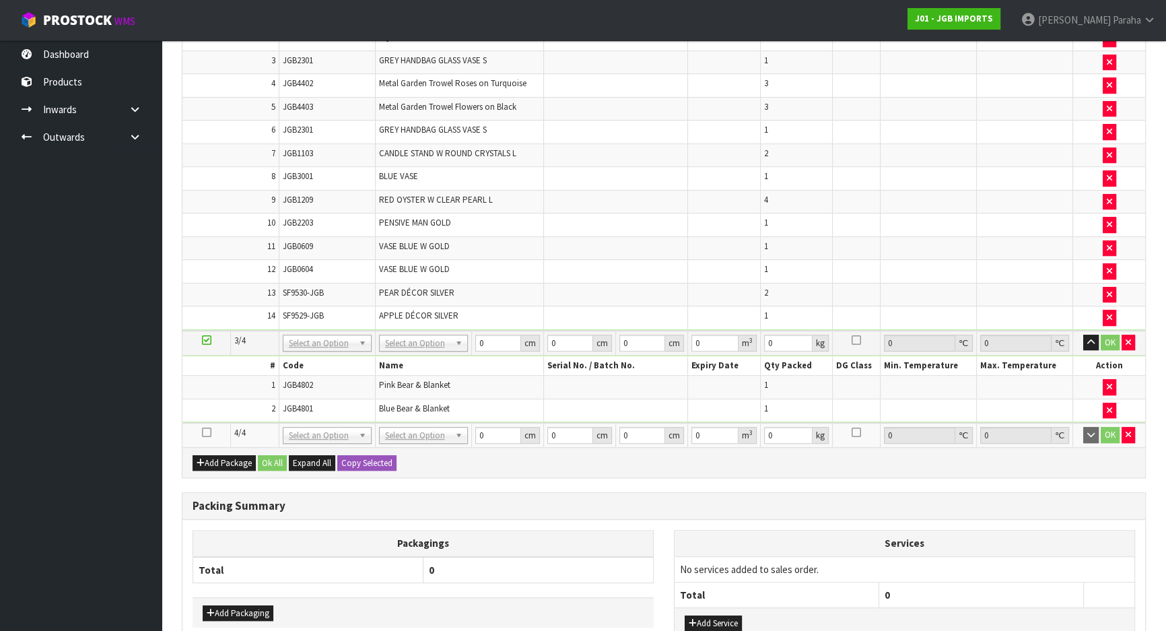
click at [202, 432] on icon at bounding box center [206, 432] width 9 height 1
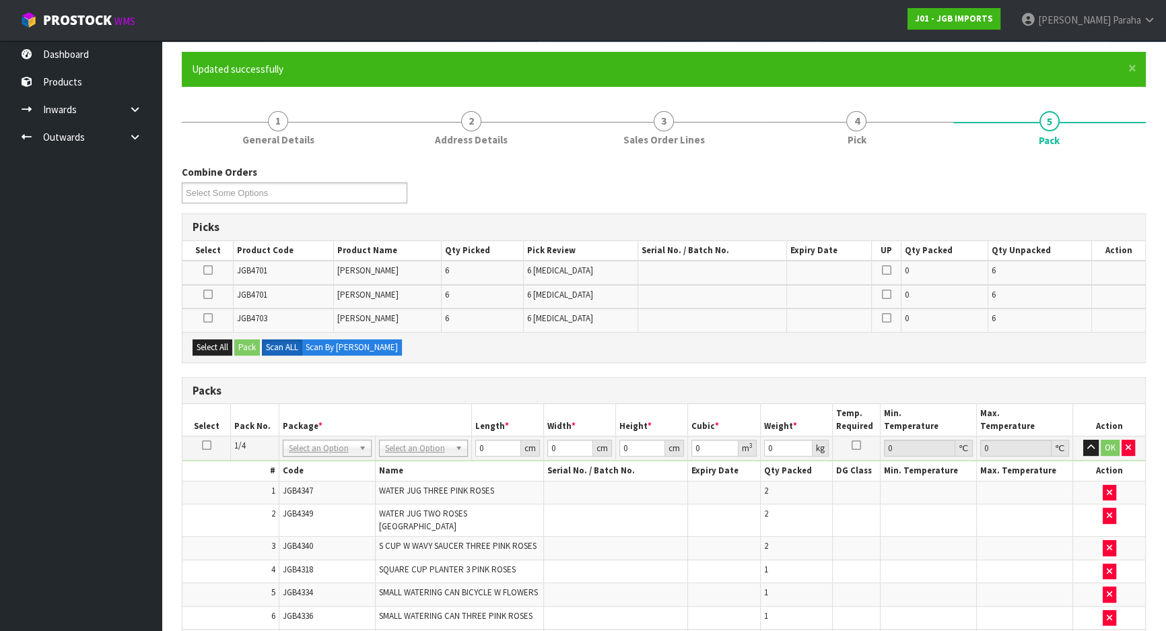
scroll to position [93, 0]
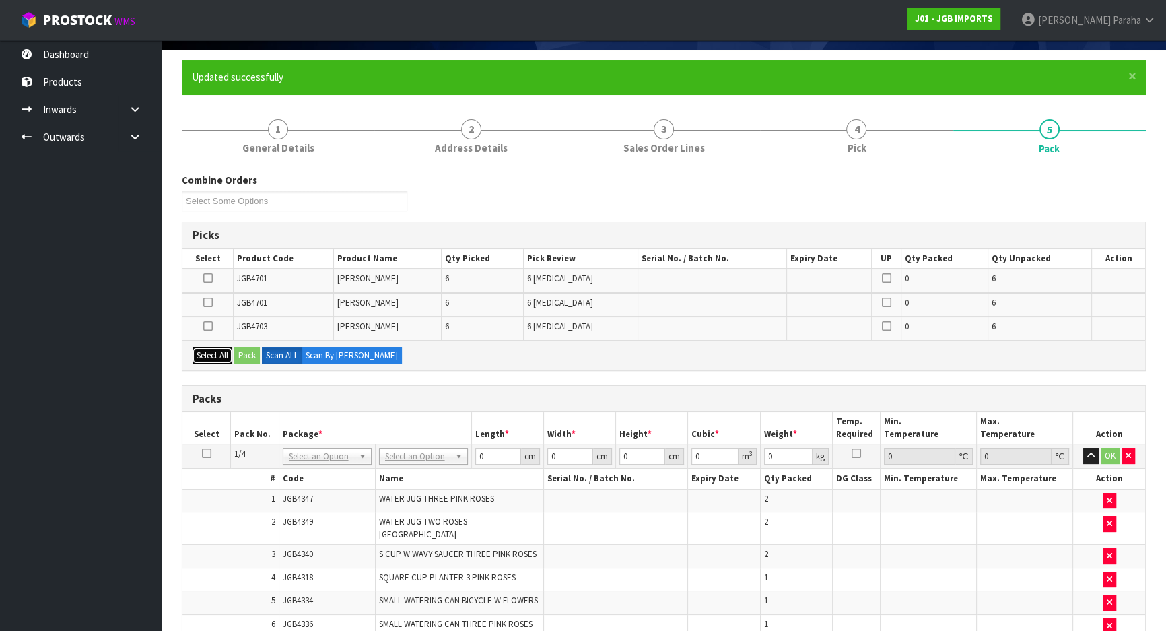
click at [209, 350] on button "Select All" at bounding box center [213, 355] width 40 height 16
click at [244, 351] on button "Pack" at bounding box center [247, 355] width 26 height 16
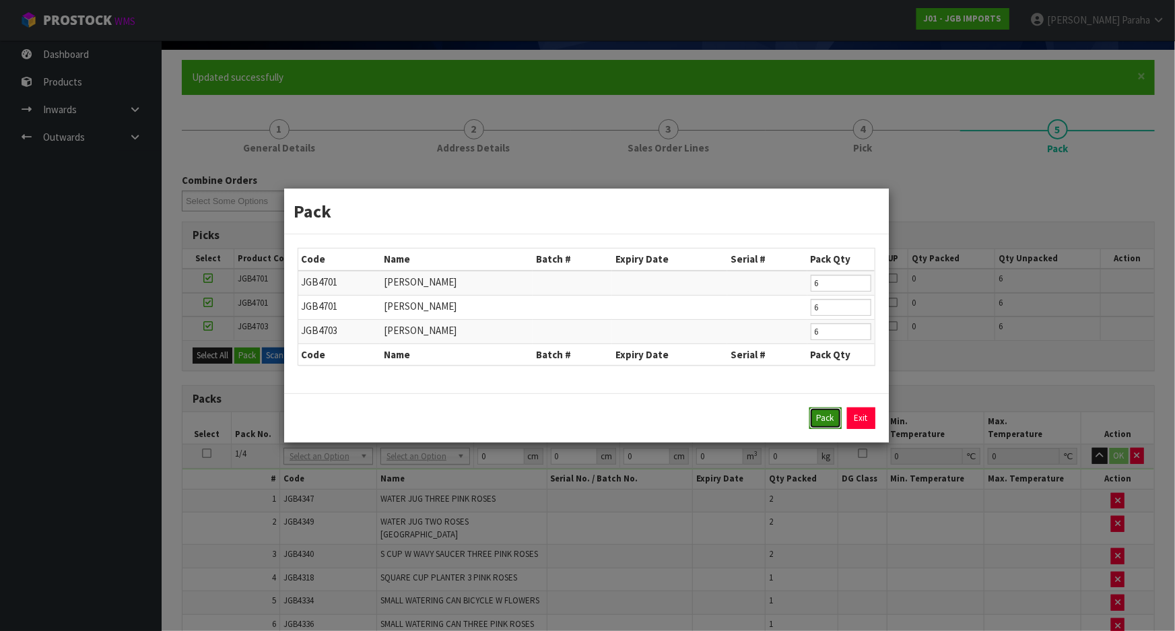
click at [821, 417] on button "Pack" at bounding box center [825, 418] width 32 height 22
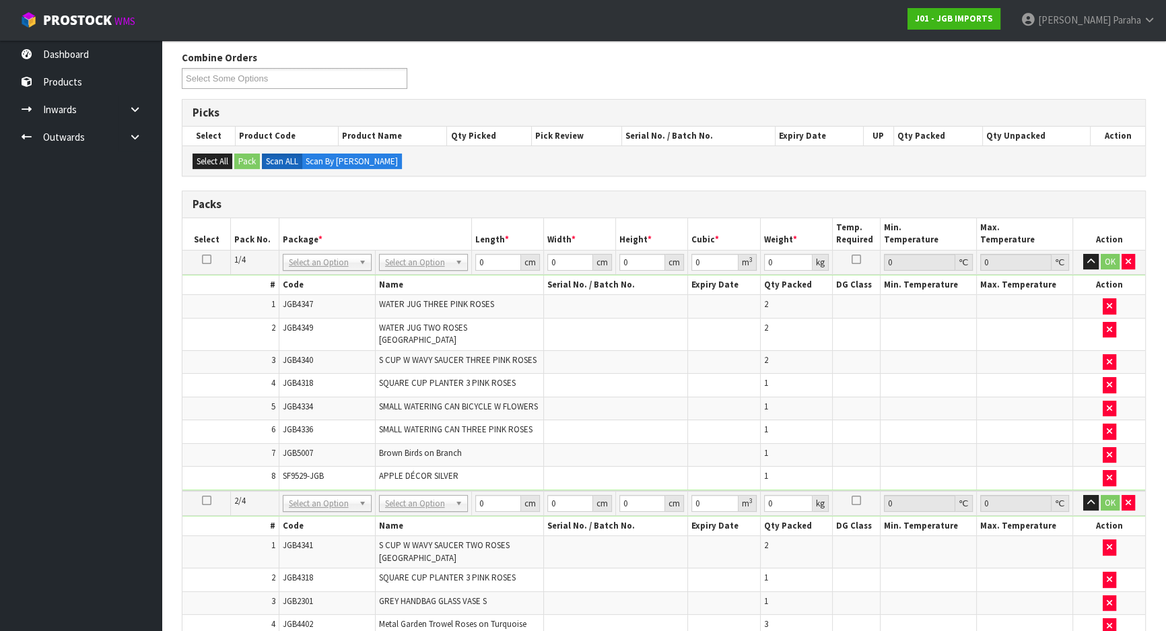
scroll to position [337, 0]
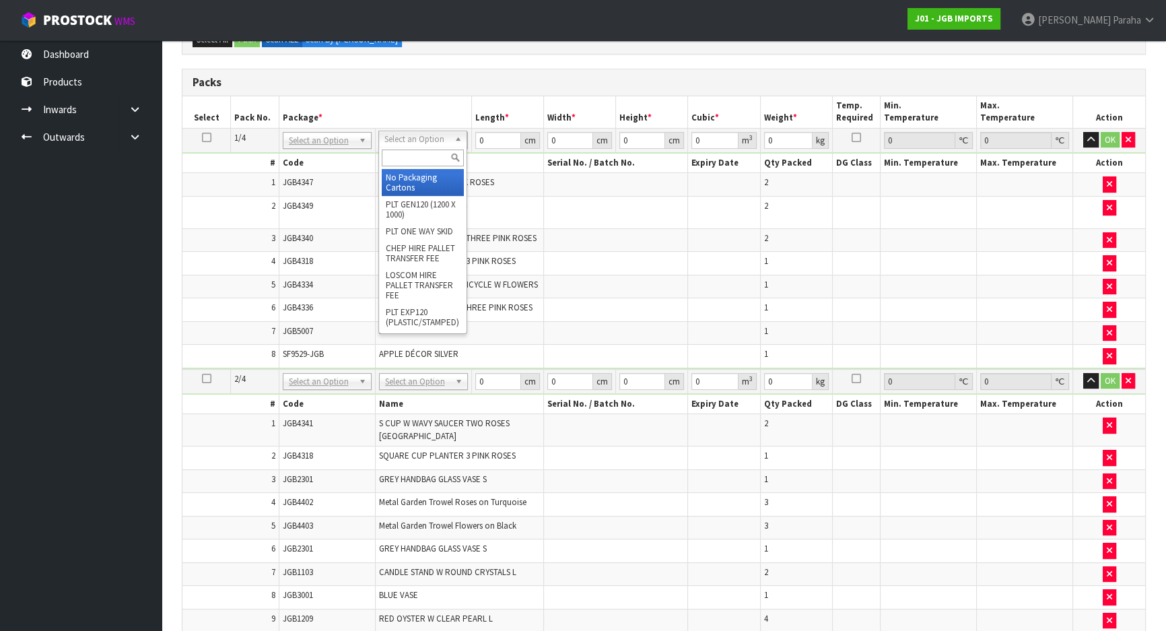
click at [444, 152] on input "text" at bounding box center [423, 157] width 82 height 17
type input "OC"
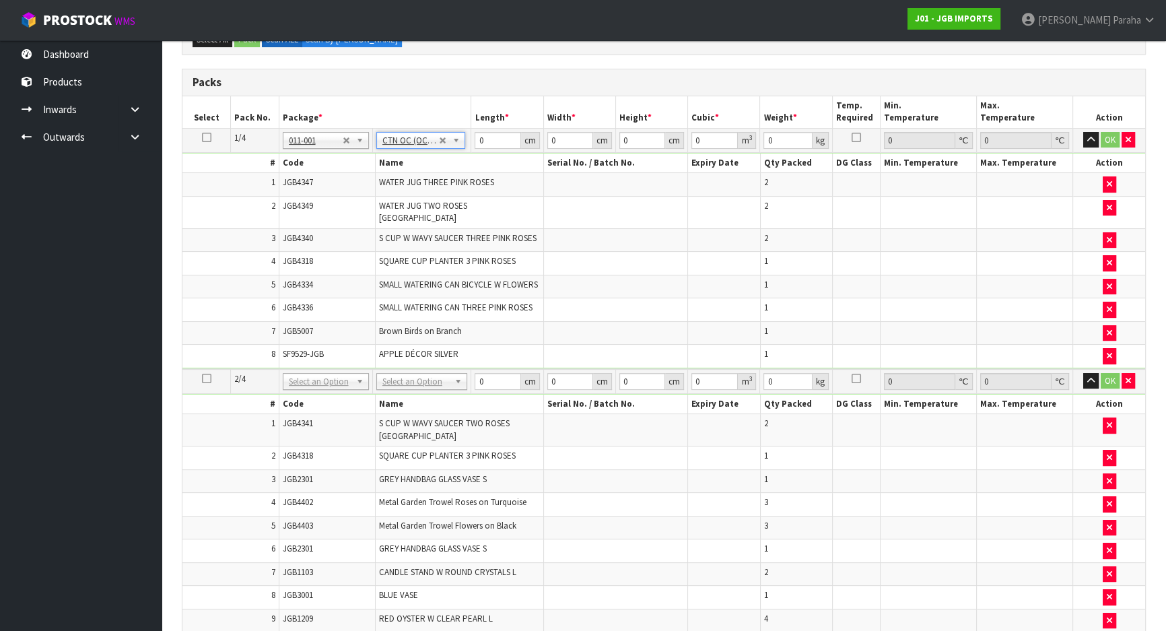
type input "10.352"
click at [485, 139] on input "0" at bounding box center [498, 140] width 46 height 17
type input "65"
type input "44"
type input "3"
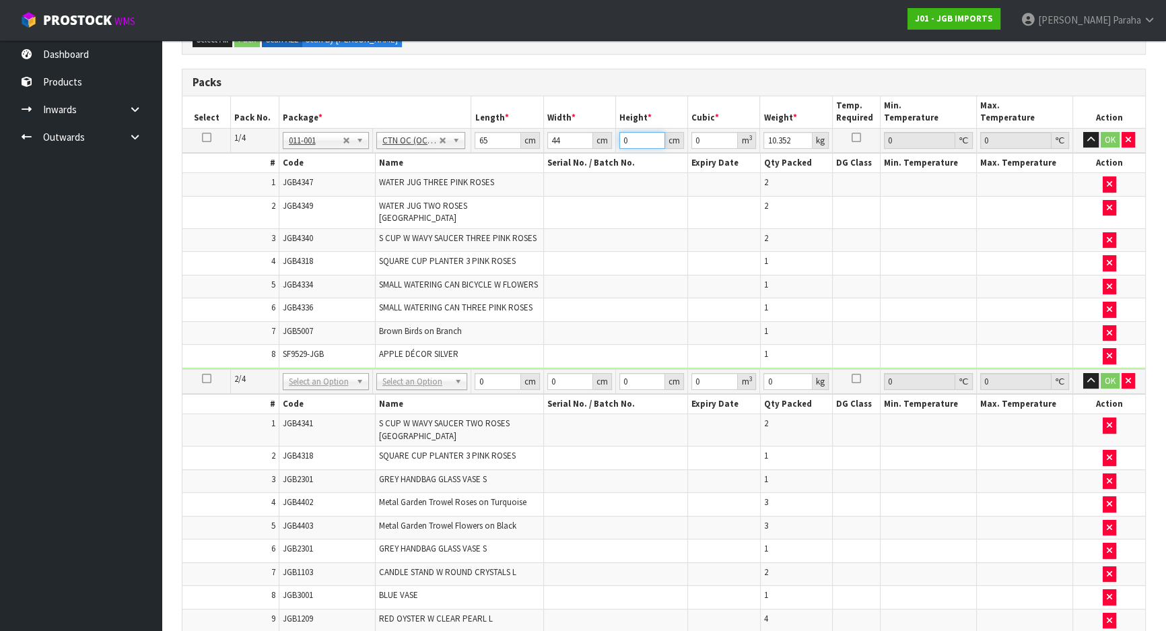
type input "0.00858"
type input "34"
type input "0.09724"
type input "34"
type input "11"
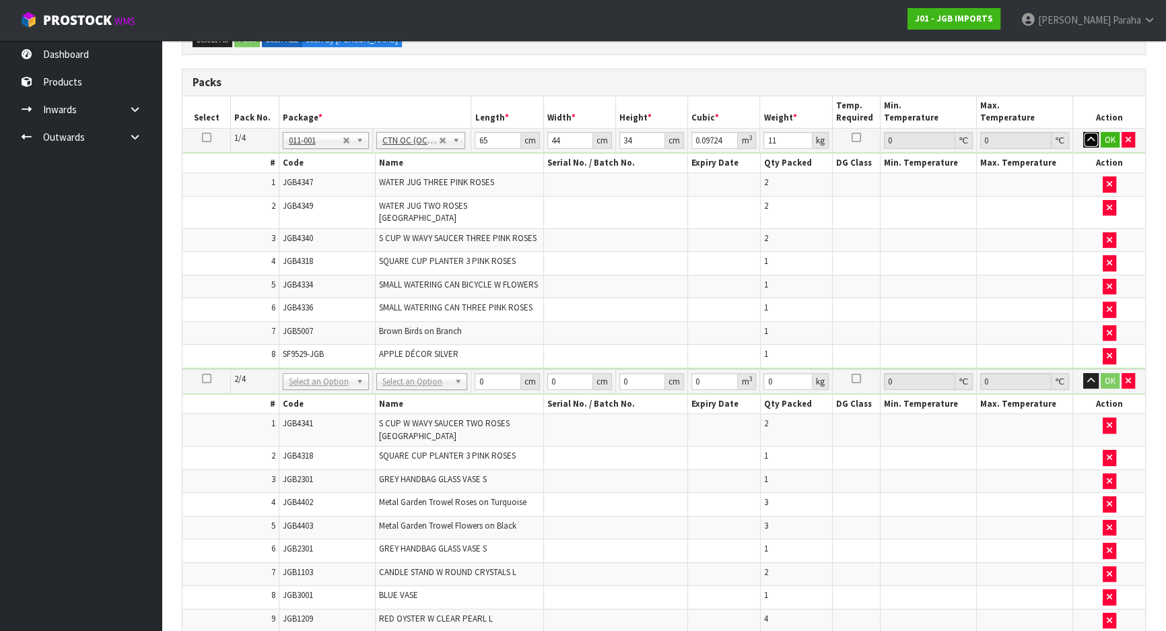
click at [1083, 132] on button "button" at bounding box center [1090, 140] width 15 height 16
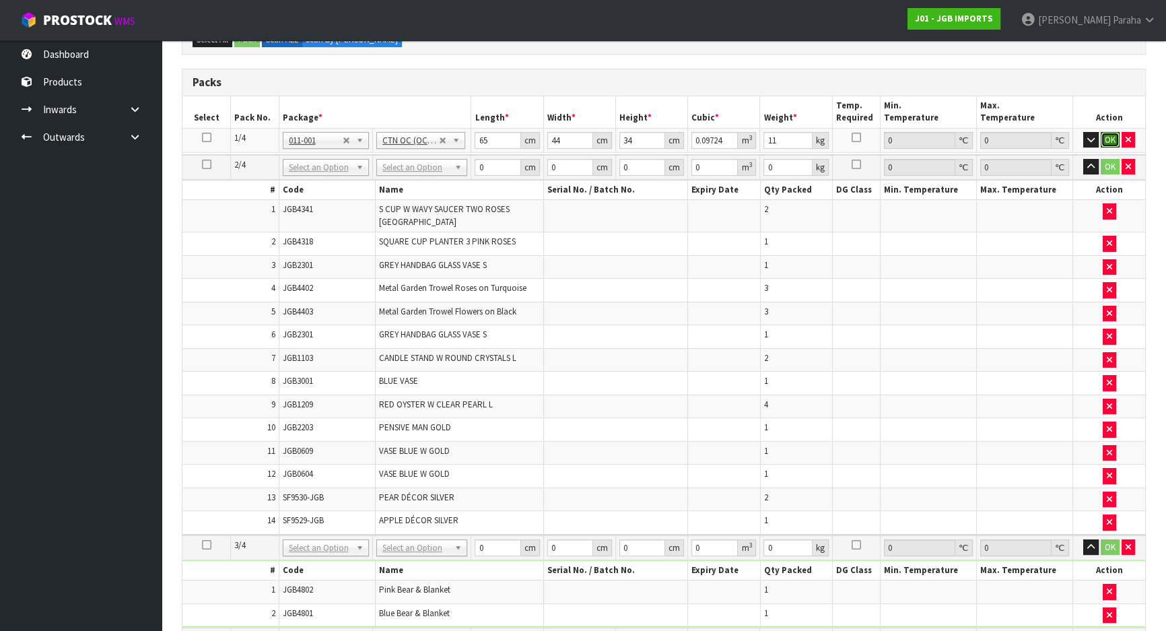
click button "OK" at bounding box center [1110, 140] width 19 height 16
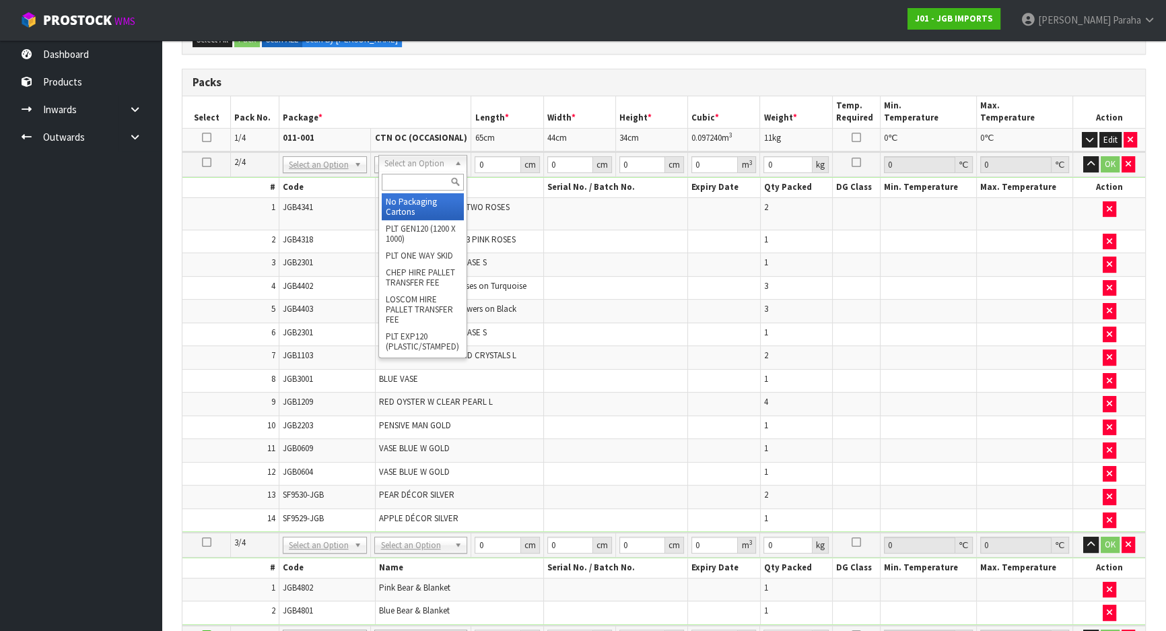
click at [425, 177] on input "text" at bounding box center [423, 182] width 83 height 17
type input "CTN9"
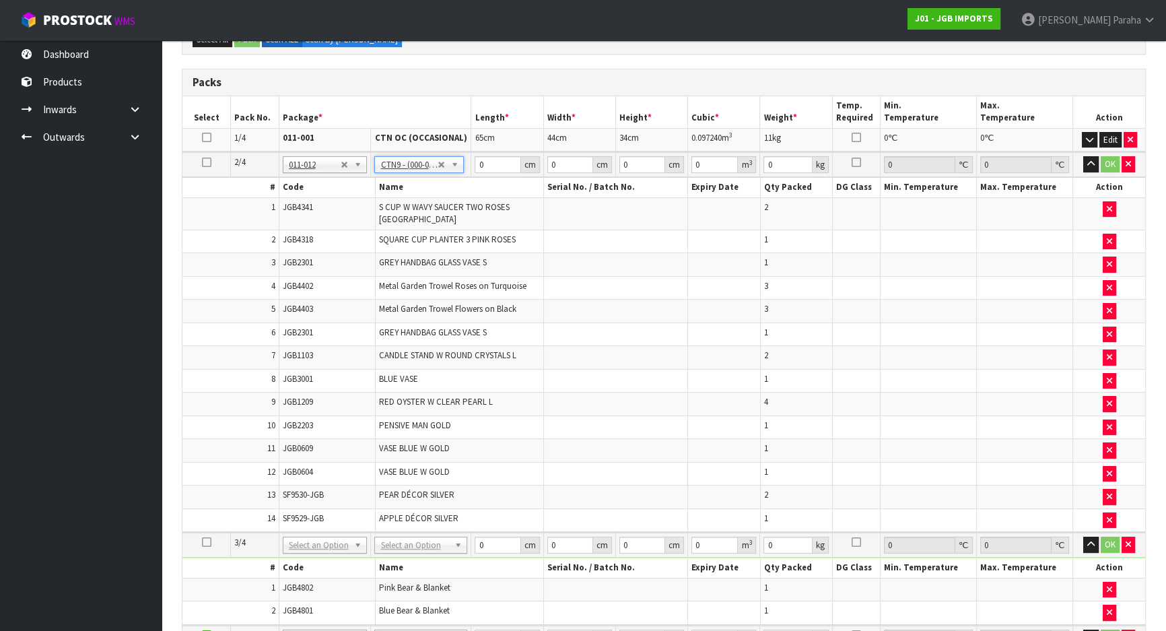
type input "51"
type input "38"
type input "58.5"
type input "0.113373"
type input "15.627"
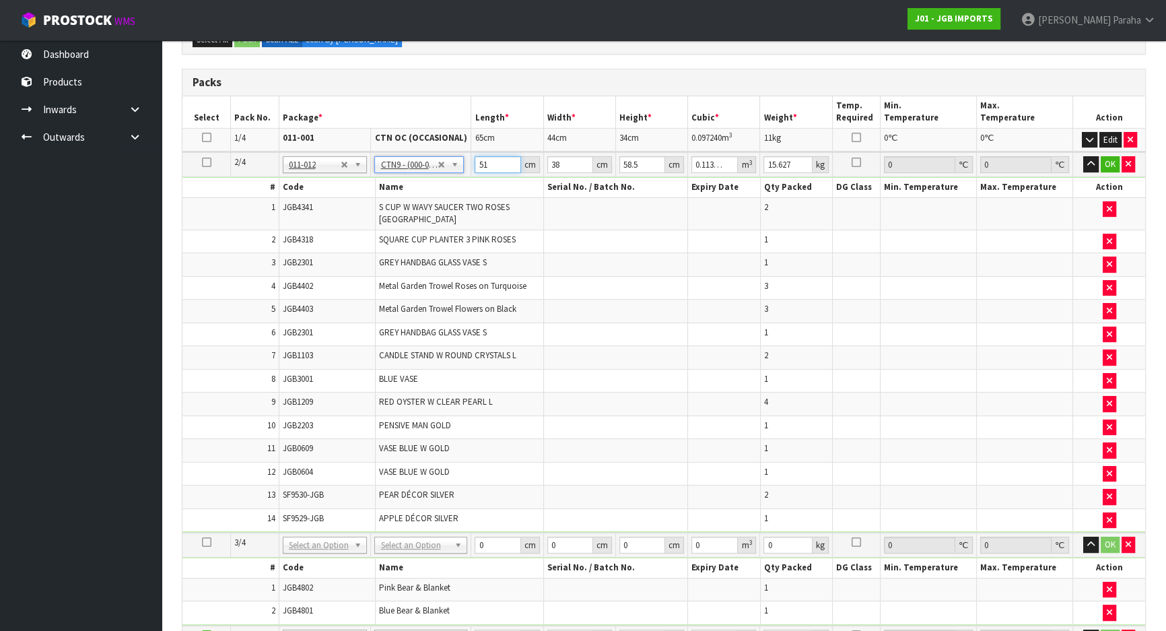
click at [493, 161] on input "51" at bounding box center [498, 164] width 46 height 17
type input "5"
type input "0.011115"
type input "54"
type input "0.120042"
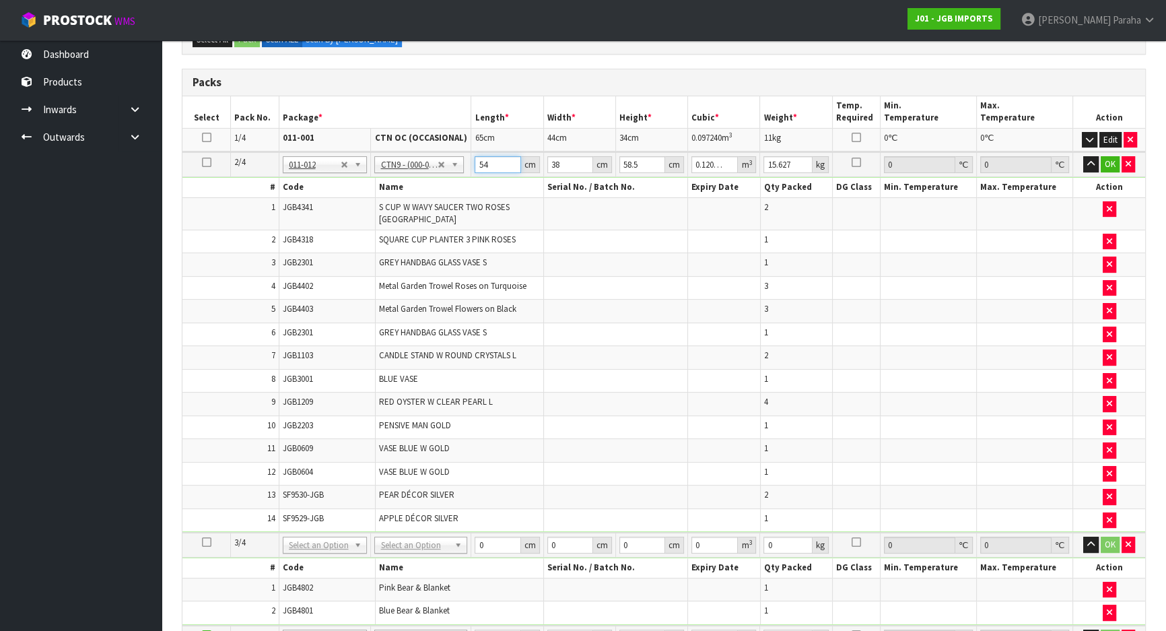
type input "54"
type input "4"
type input "0.012636"
type input "42"
type input "0.132678"
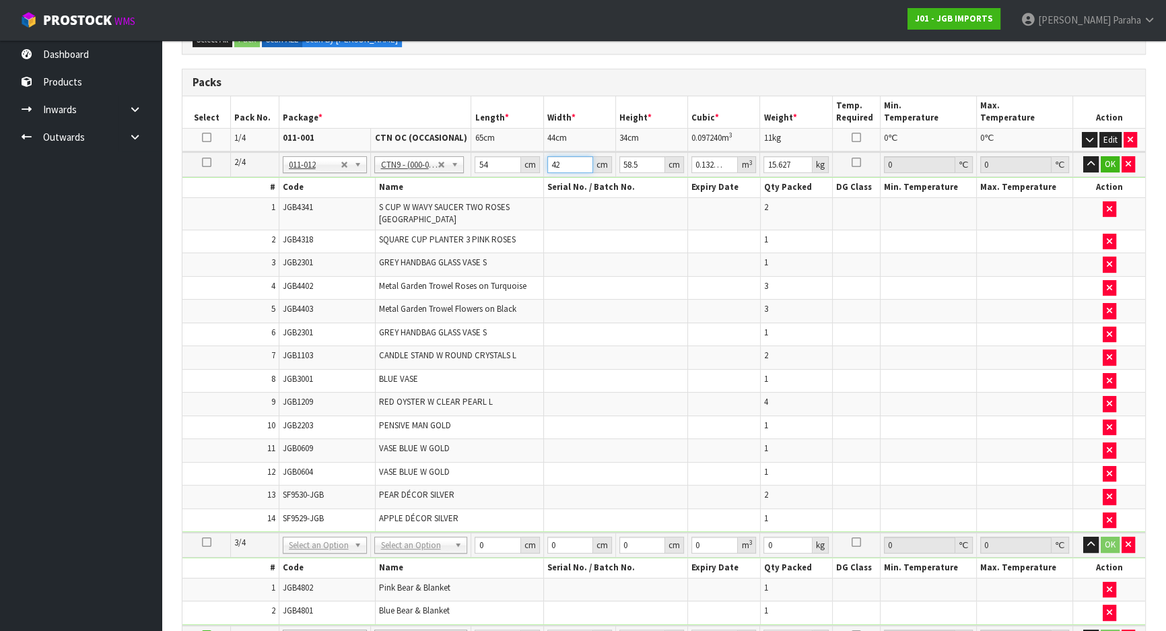
type input "42"
type input "4"
type input "0.009072"
type input "45"
type input "0.10206"
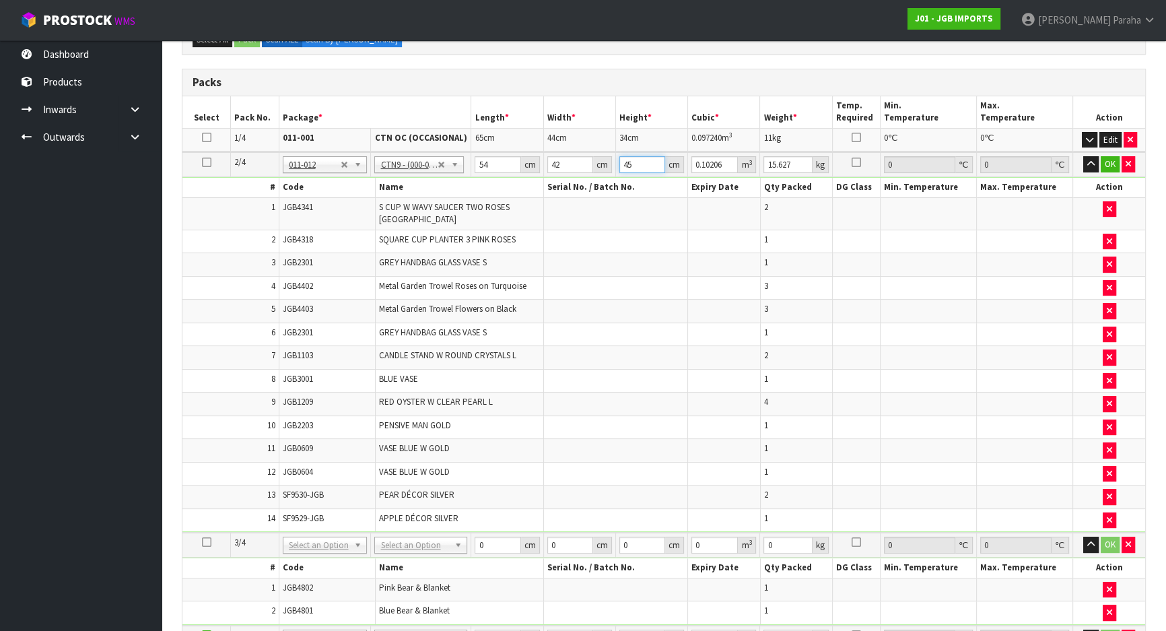
type input "45"
type input "16"
click at [1083, 156] on button "button" at bounding box center [1090, 164] width 15 height 16
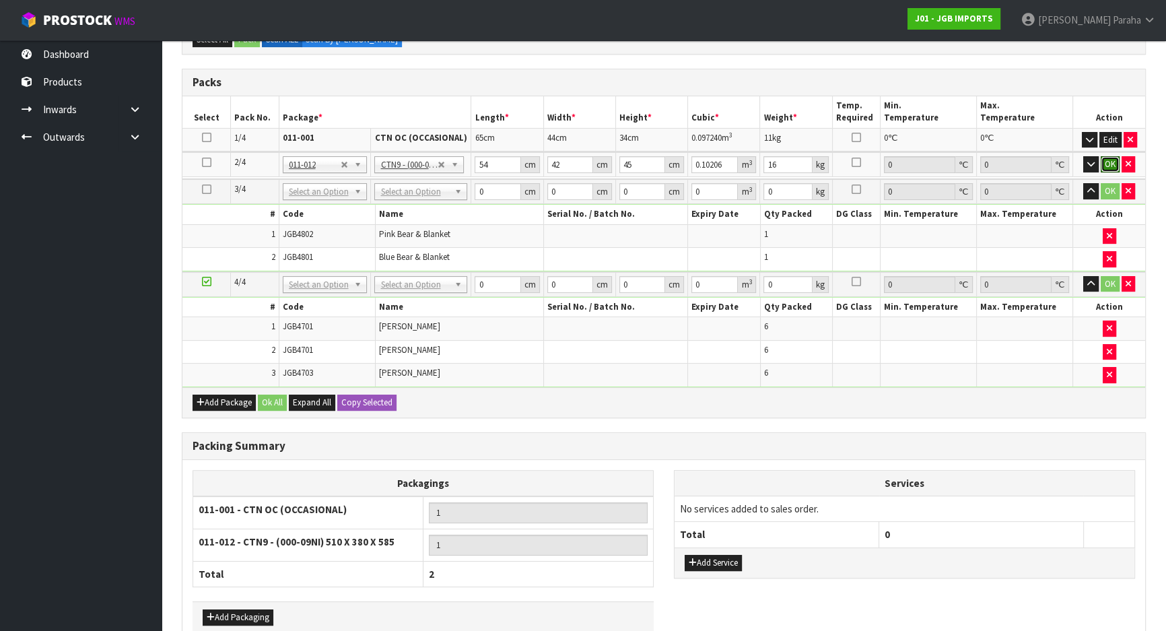
click button "OK" at bounding box center [1110, 164] width 19 height 16
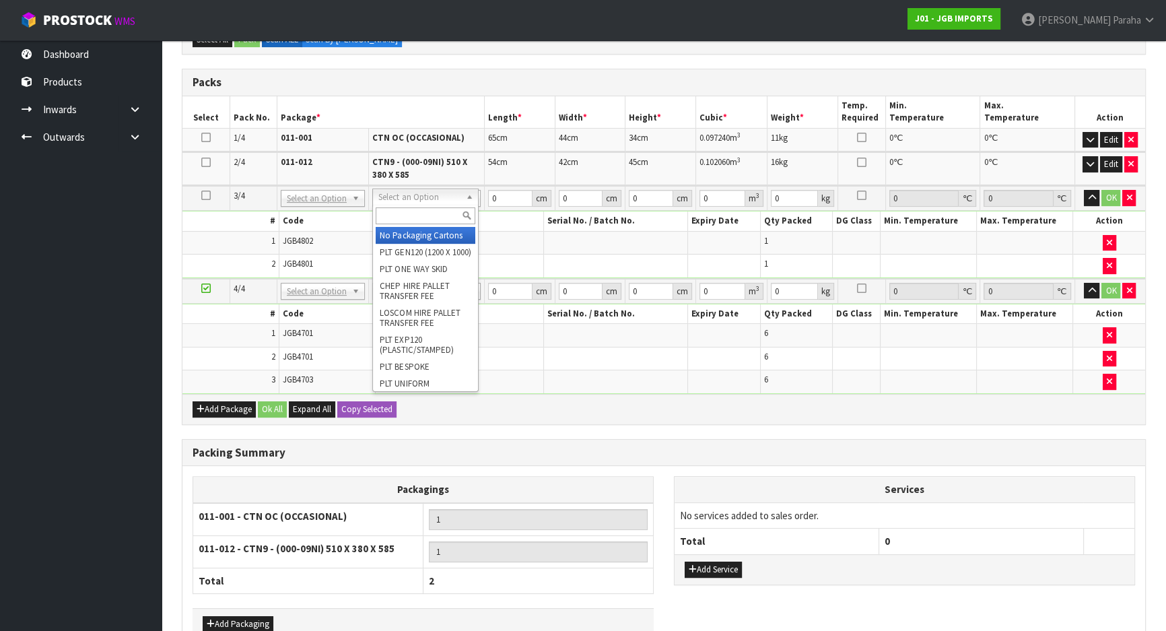
click at [421, 217] on input "text" at bounding box center [426, 215] width 100 height 17
type input "OC"
type input "2"
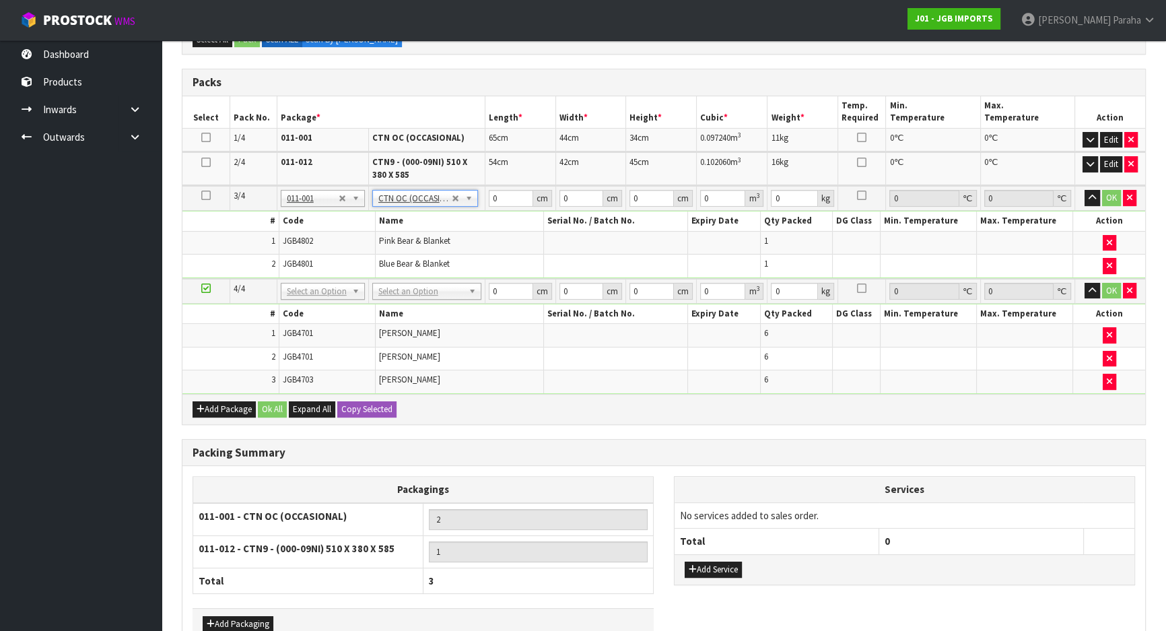
type input "0.9"
click at [499, 201] on input "0" at bounding box center [511, 198] width 44 height 17
type input "54"
type input "25"
type input "3"
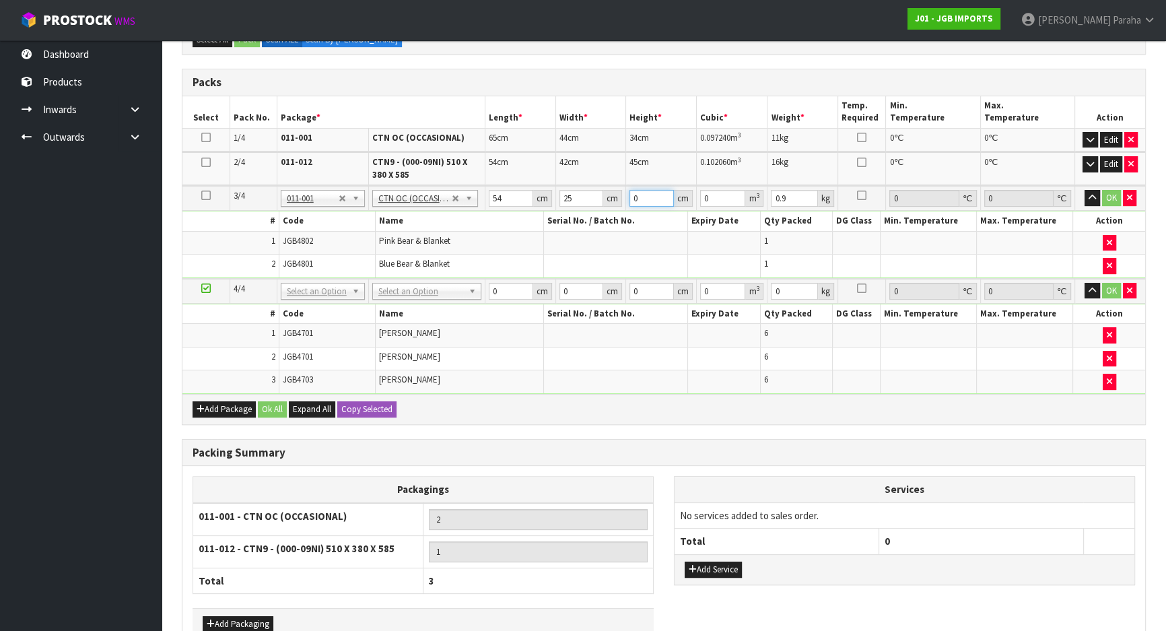
type input "0.00405"
type input "31"
type input "0.04185"
type input "31"
type input "2"
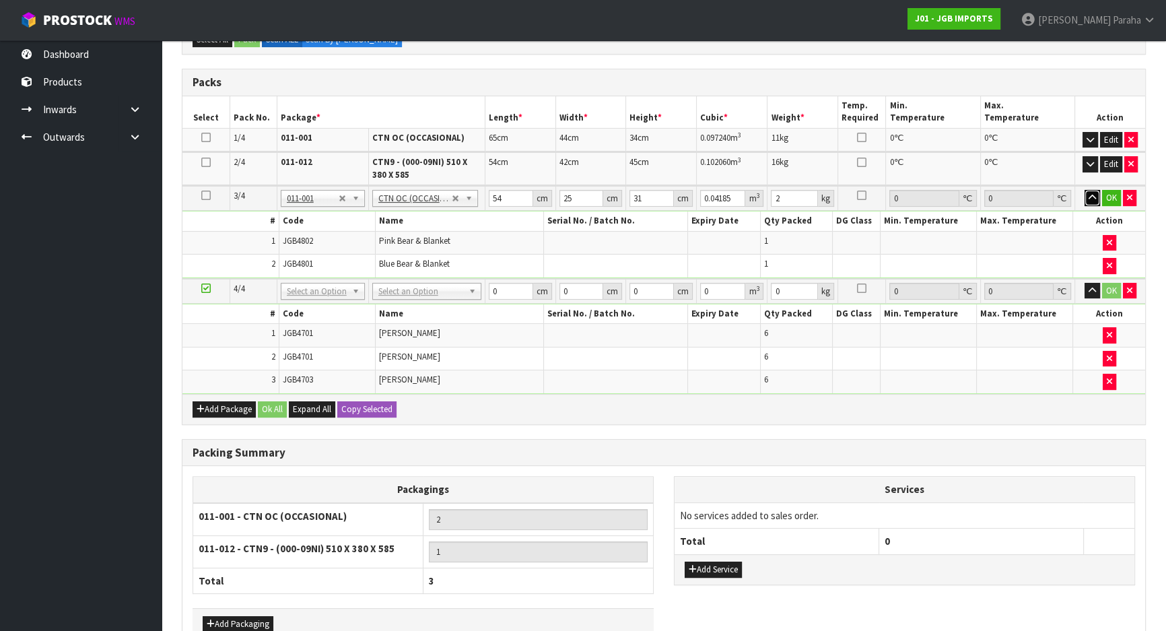
click at [1085, 190] on button "button" at bounding box center [1092, 198] width 15 height 16
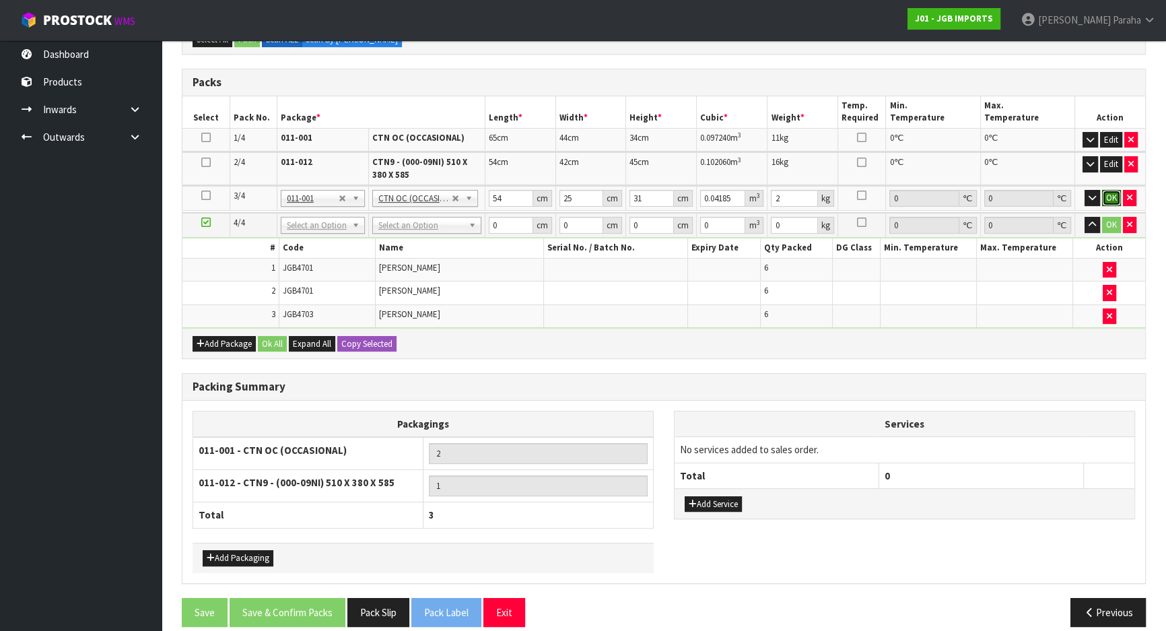
click button "OK" at bounding box center [1111, 198] width 19 height 16
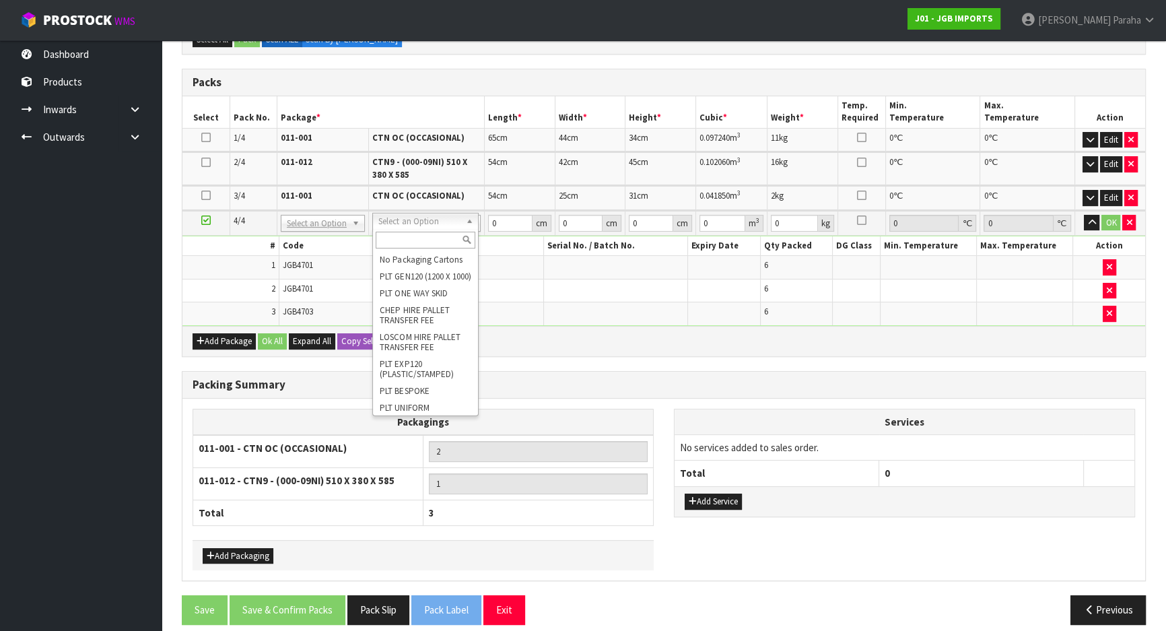
click at [443, 240] on input "text" at bounding box center [426, 240] width 100 height 17
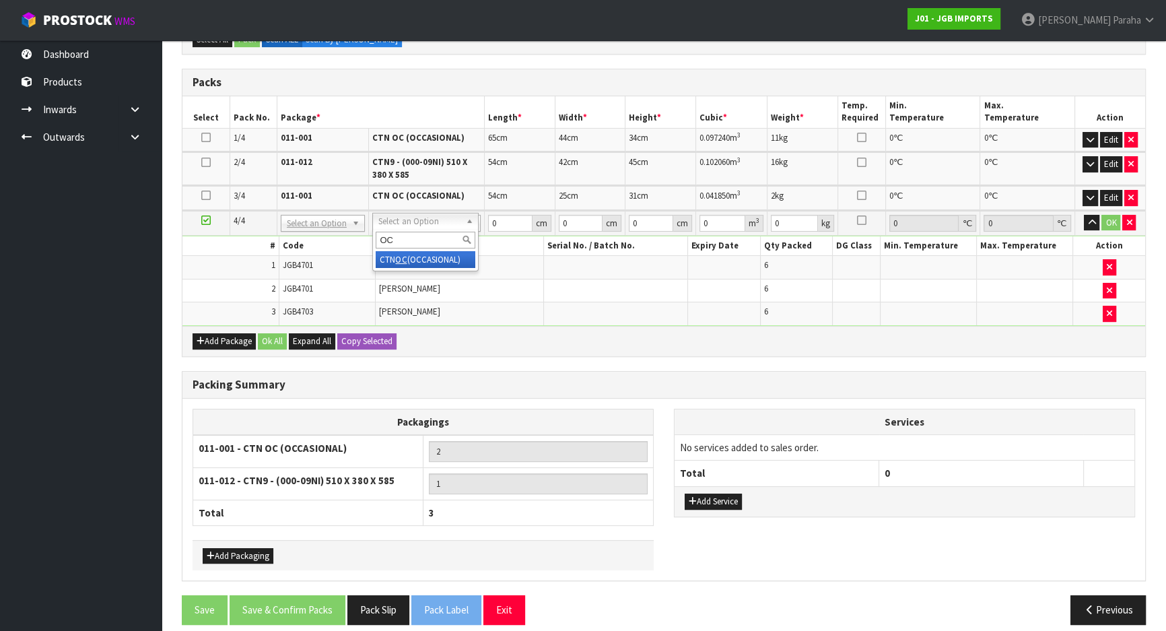
type input "OC+"
type input "3"
type input "0.18"
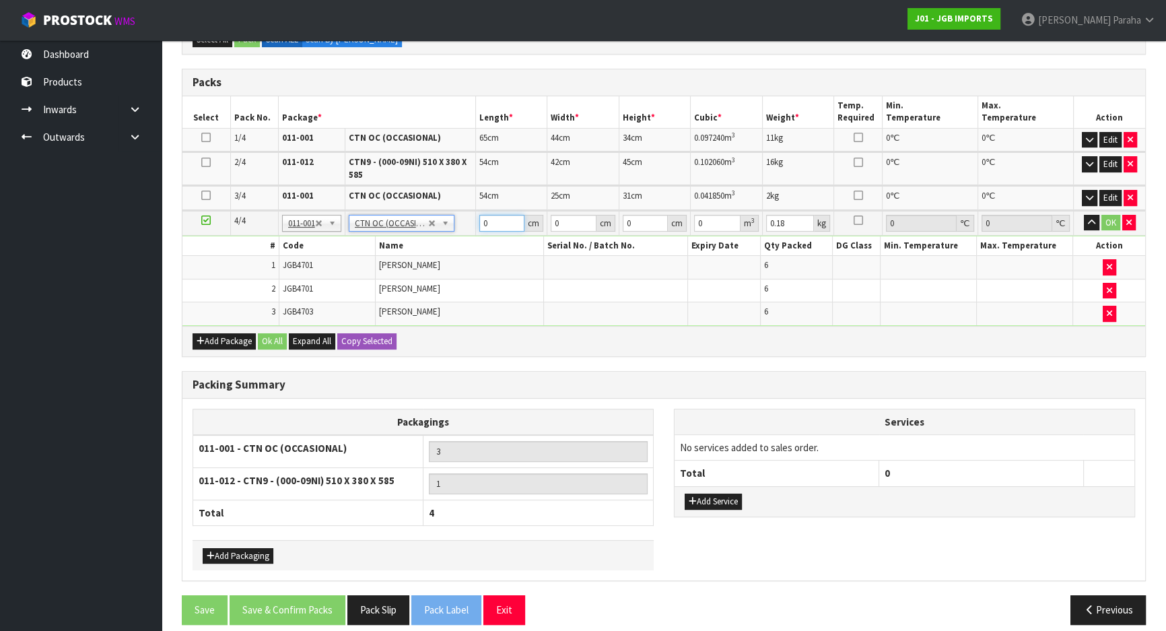
click at [495, 222] on input "0" at bounding box center [502, 223] width 46 height 17
type input "98"
type input "25"
type input "1"
type input "0.00245"
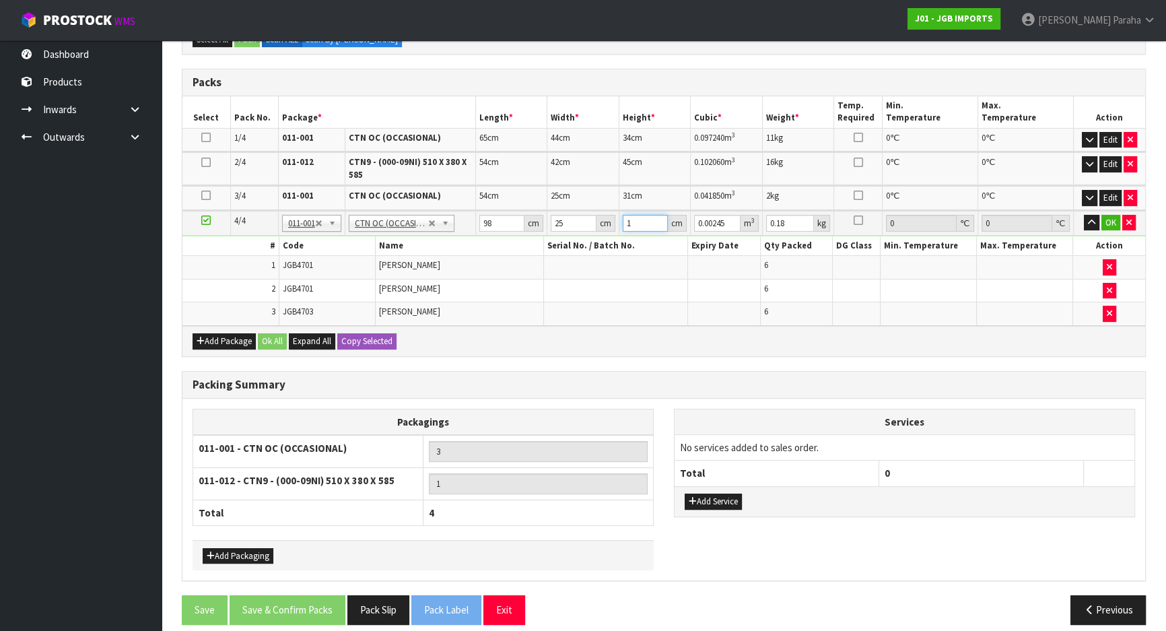
type input "12"
type input "0.0294"
type input "12"
type input "2"
click at [1084, 215] on button "button" at bounding box center [1091, 223] width 15 height 16
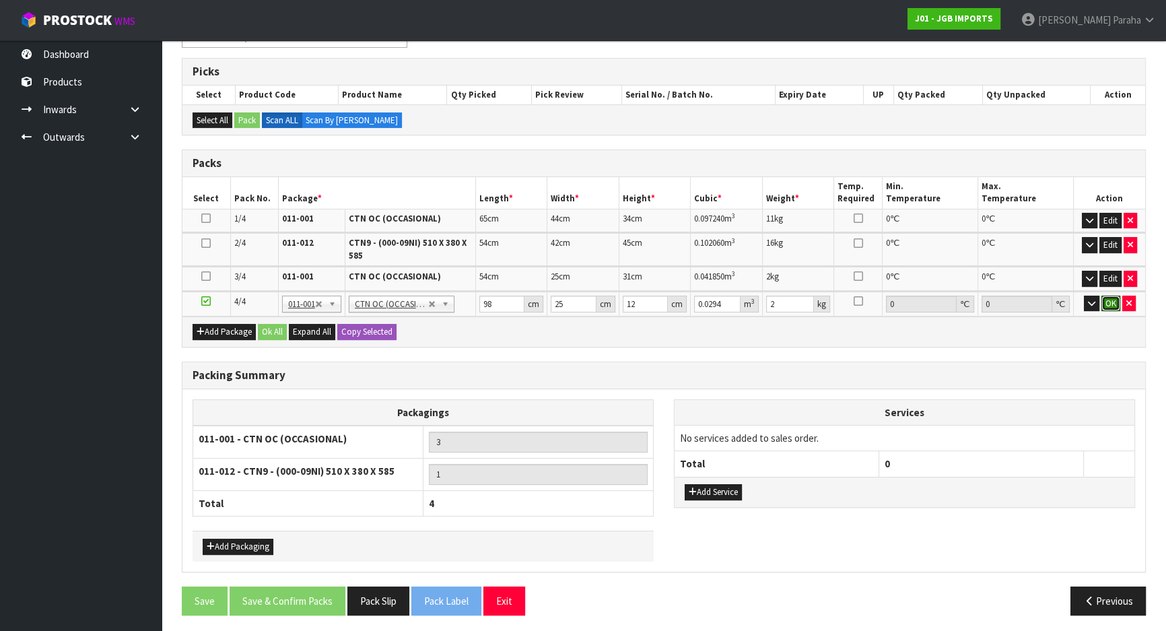
click button "OK" at bounding box center [1110, 304] width 19 height 16
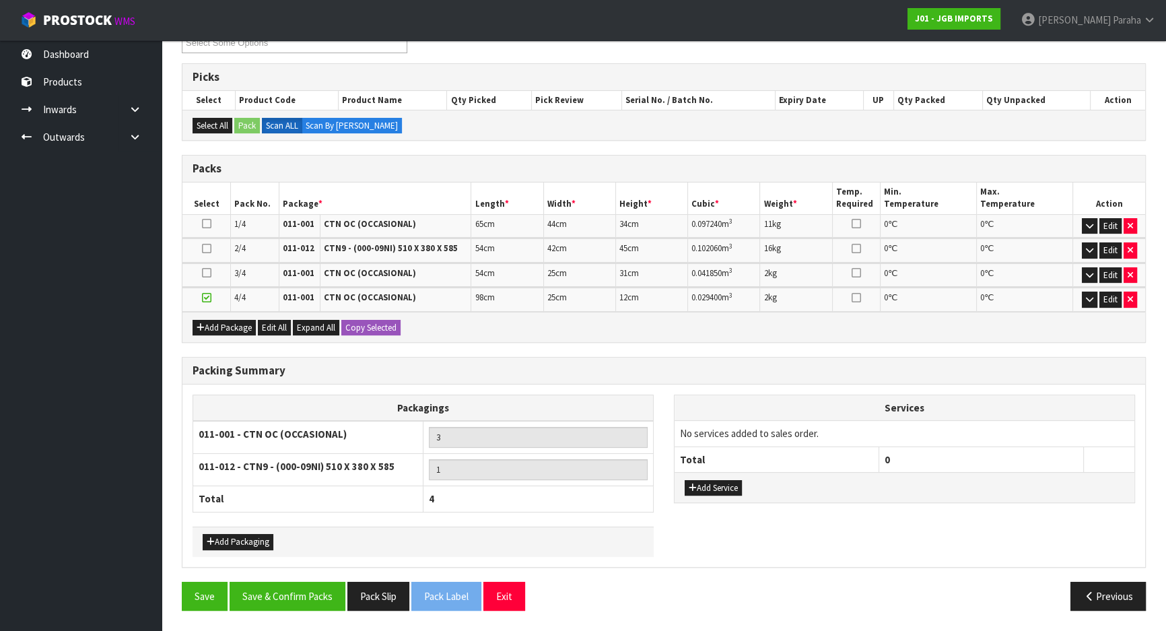
scroll to position [247, 0]
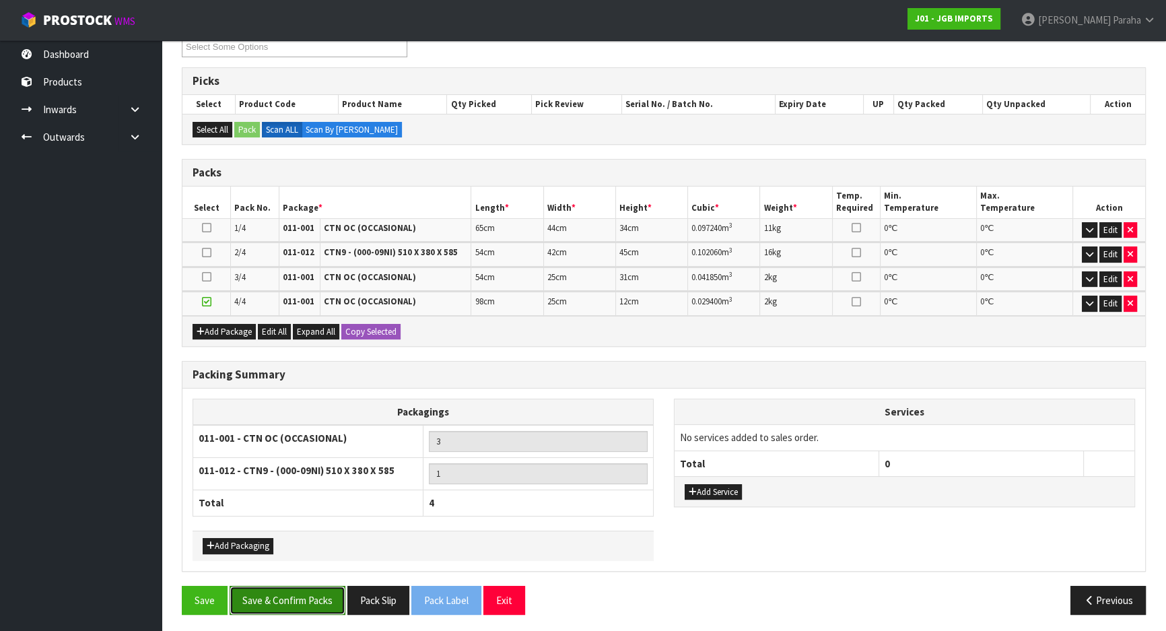
click at [300, 592] on button "Save & Confirm Packs" at bounding box center [288, 600] width 116 height 29
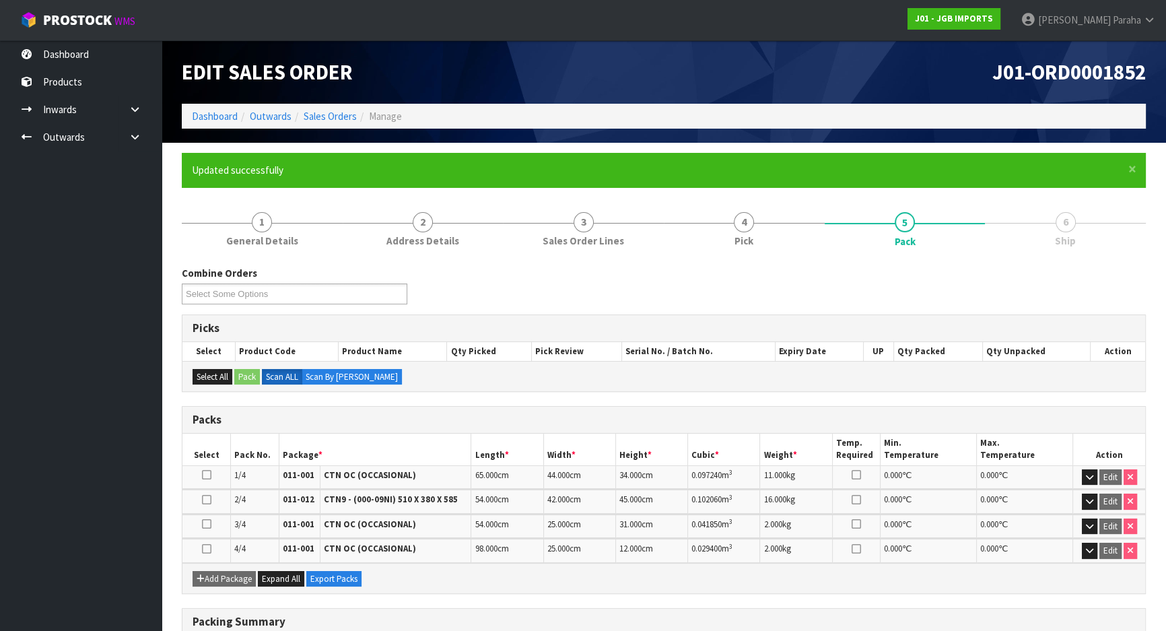
scroll to position [217, 0]
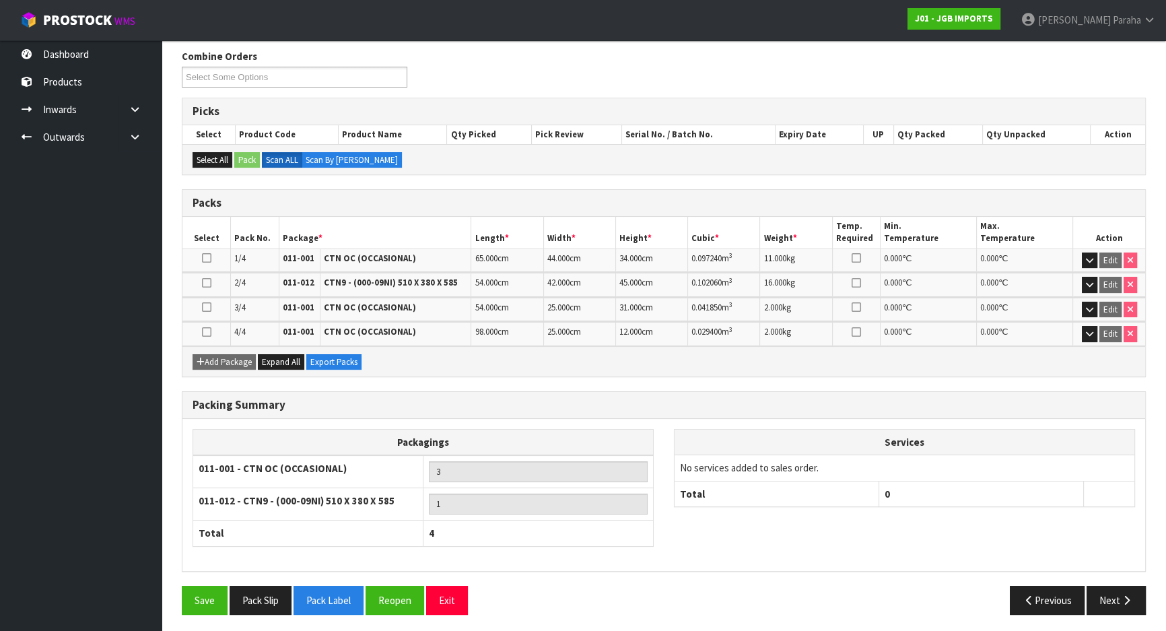
click at [882, 84] on div "Combine Orders J01-ORD0001824 J01-ORD0001828 J01-ORD0001845 J01-ORD0001851 J01-…" at bounding box center [664, 73] width 984 height 48
click at [1130, 597] on icon "button" at bounding box center [1126, 600] width 13 height 10
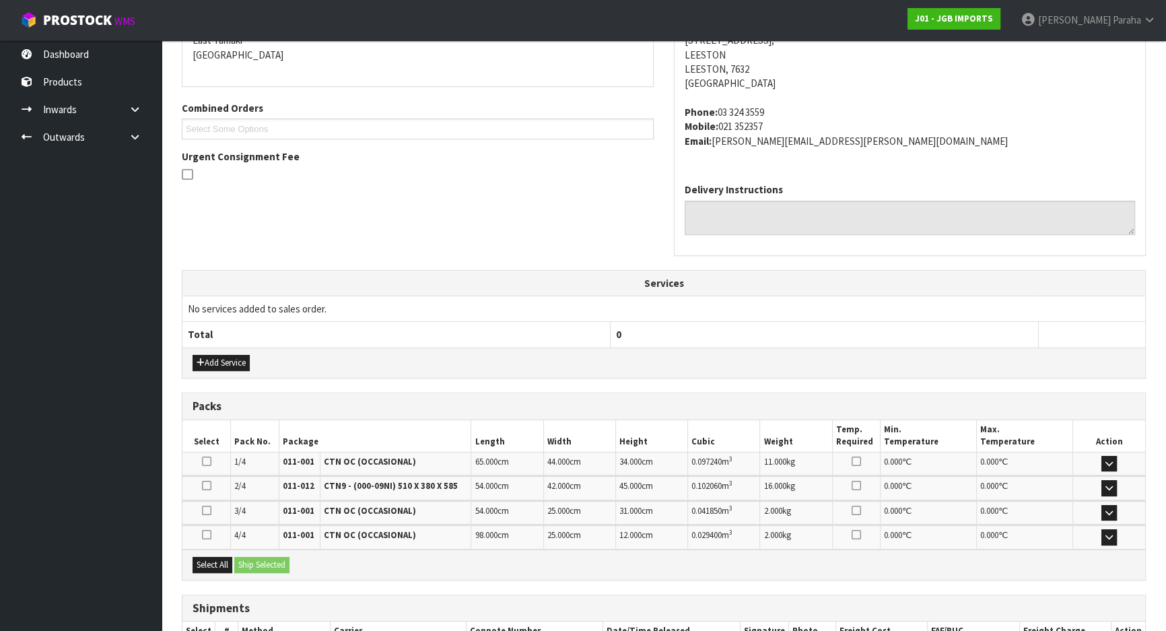
scroll to position [389, 0]
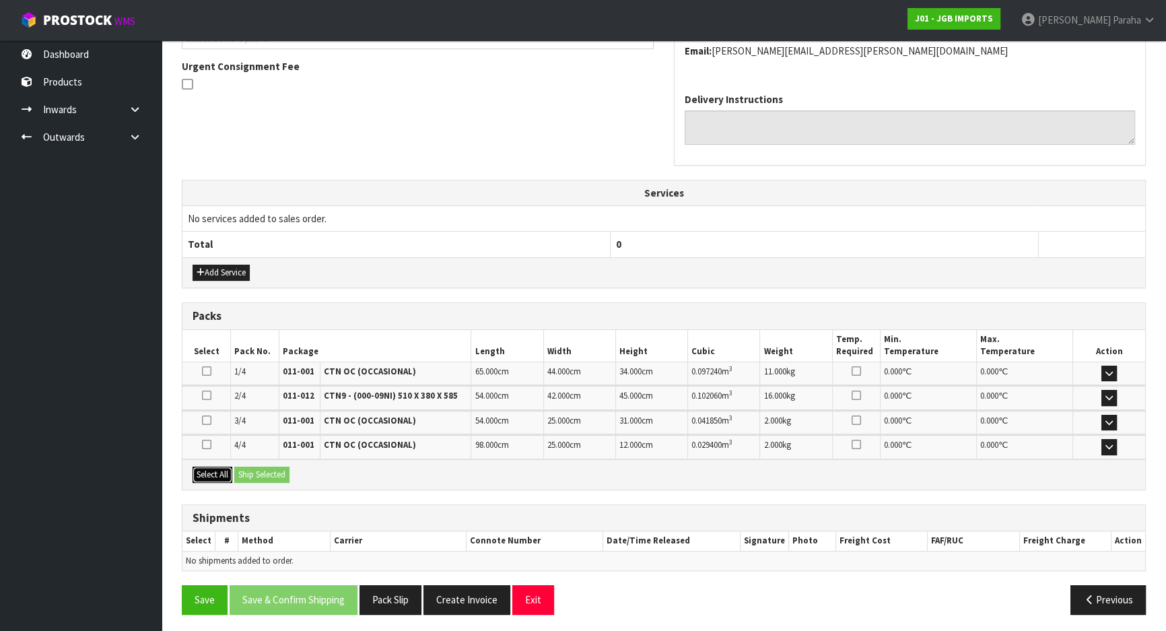
click at [205, 467] on button "Select All" at bounding box center [213, 475] width 40 height 16
click at [257, 472] on button "Ship Selected" at bounding box center [261, 475] width 55 height 16
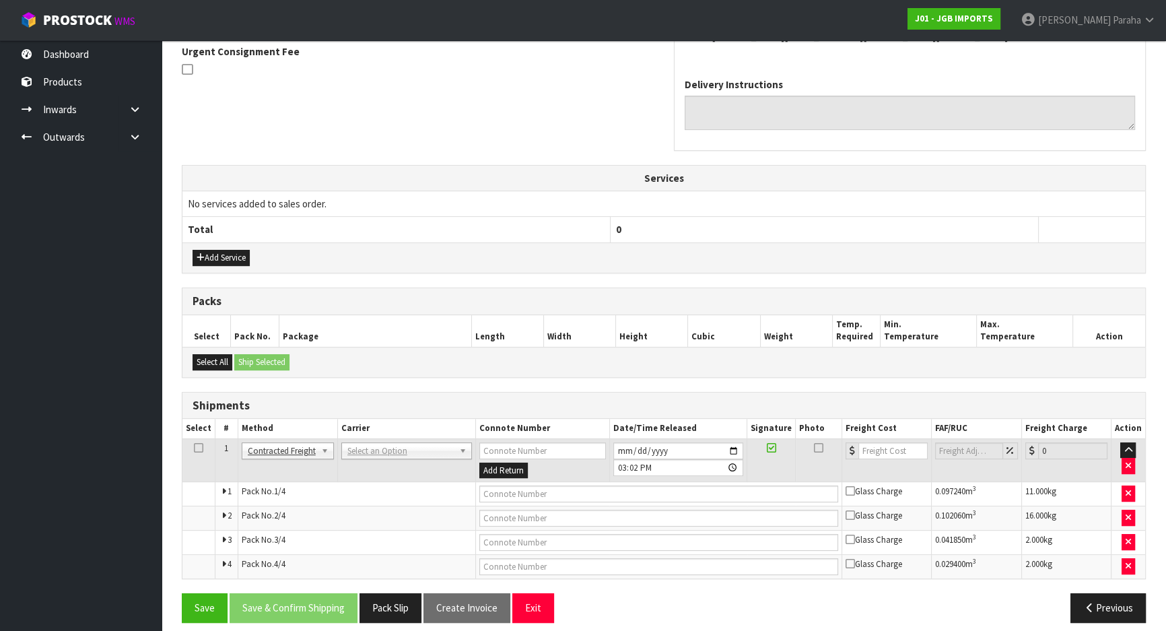
scroll to position [413, 0]
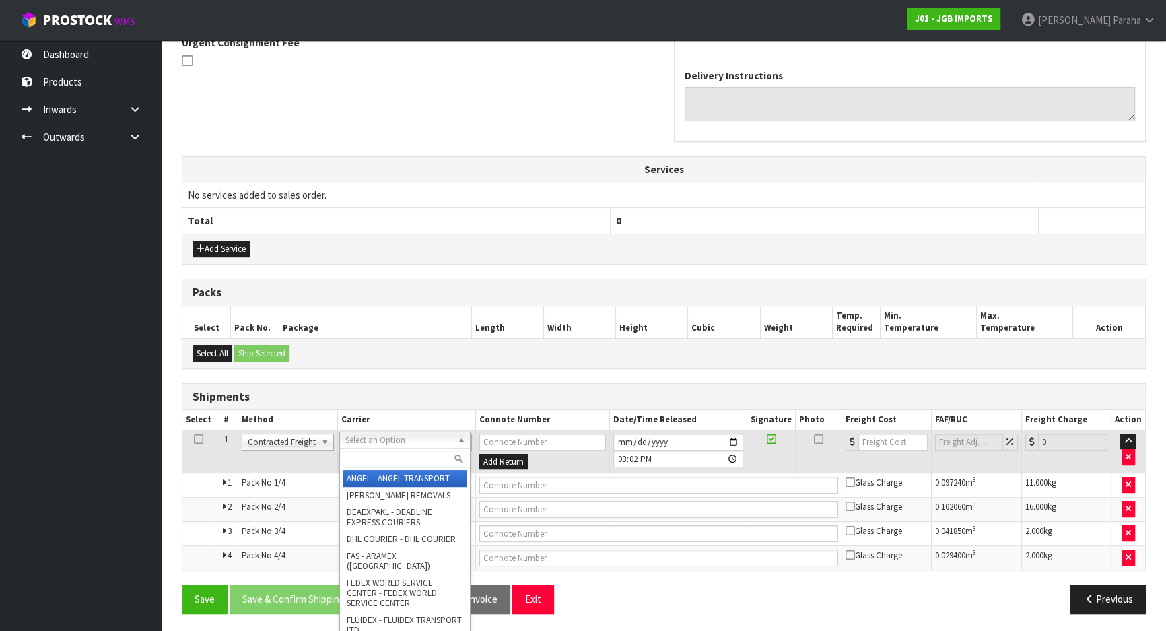
drag, startPoint x: 396, startPoint y: 439, endPoint x: 390, endPoint y: 453, distance: 15.1
click at [390, 455] on input "text" at bounding box center [405, 458] width 125 height 17
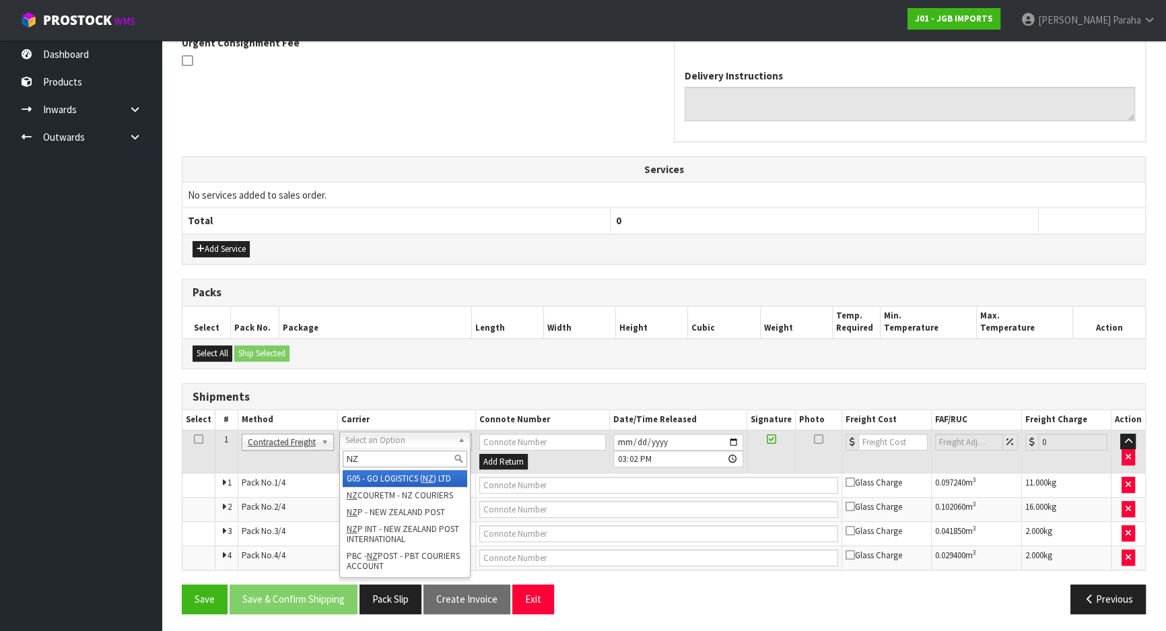
type input "NZP"
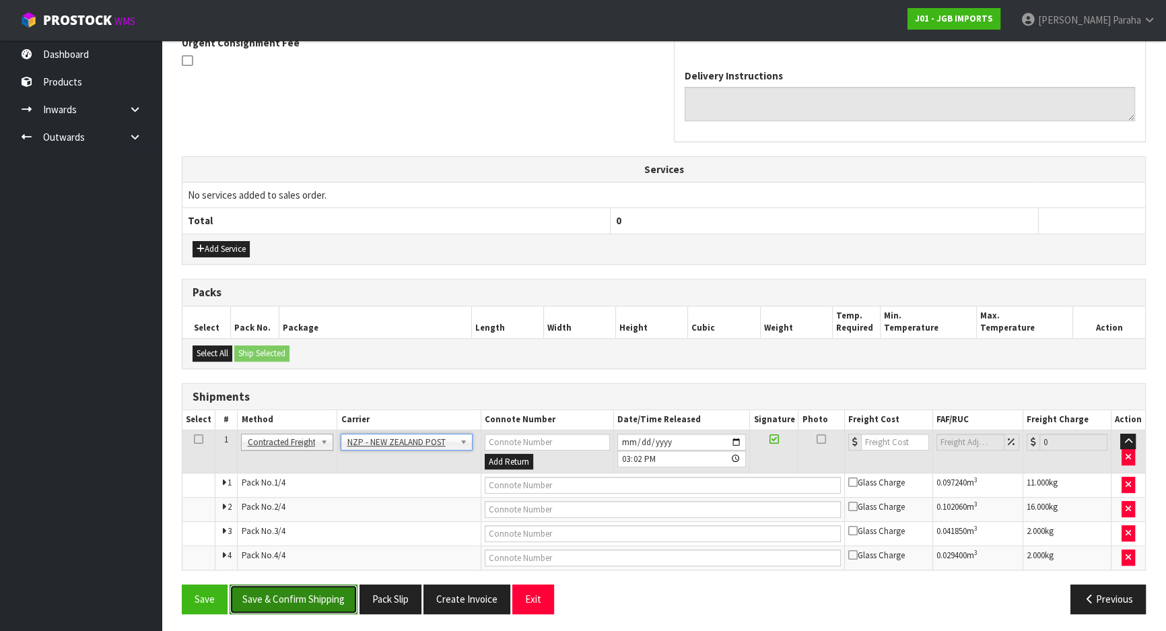
click at [294, 603] on button "Save & Confirm Shipping" at bounding box center [294, 598] width 128 height 29
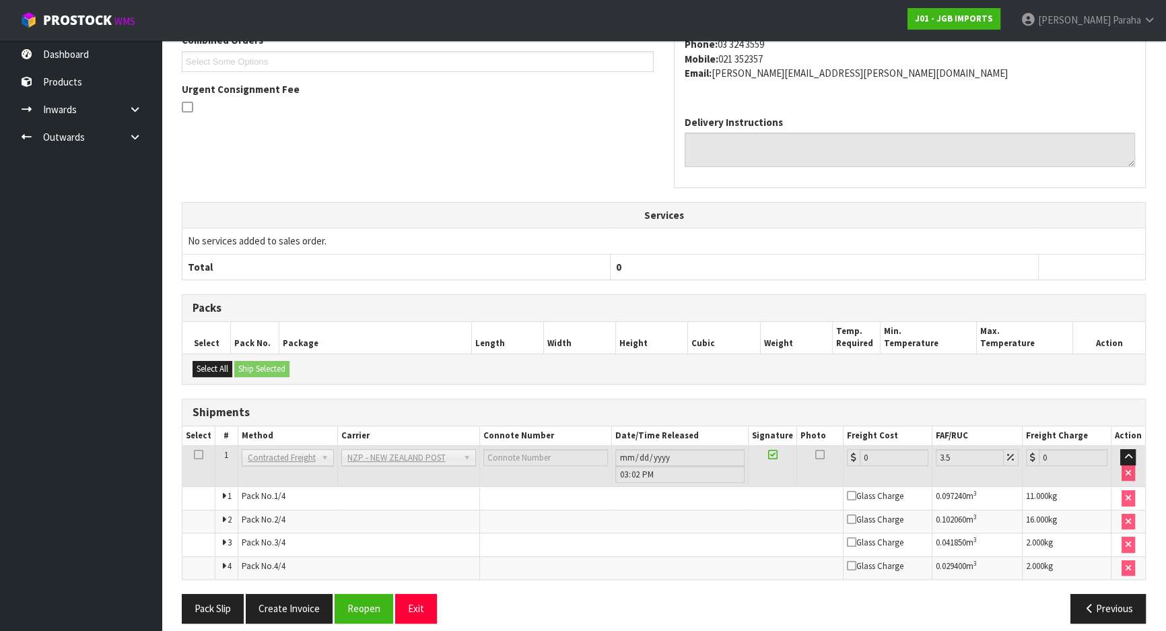
scroll to position [390, 0]
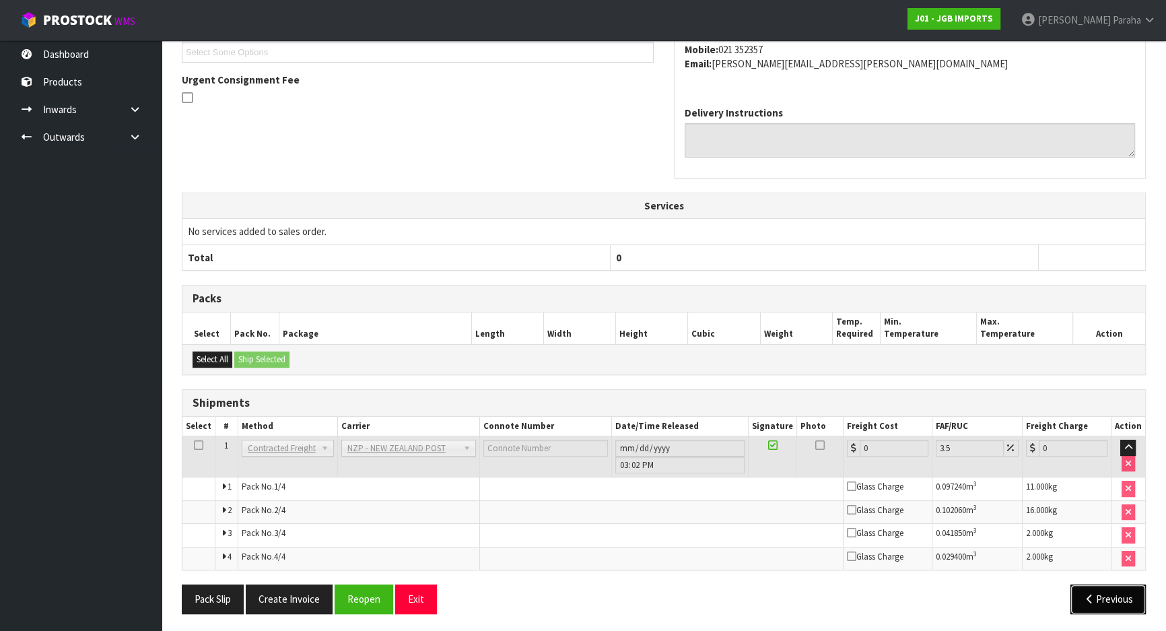
click at [1100, 594] on button "Previous" at bounding box center [1107, 598] width 75 height 29
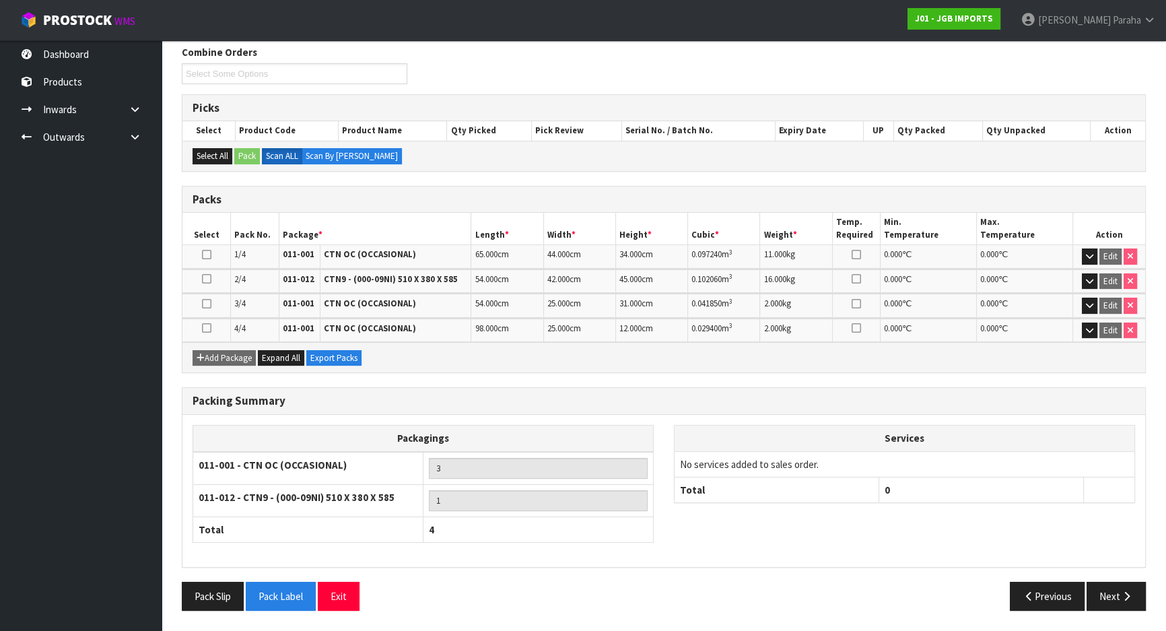
scroll to position [232, 0]
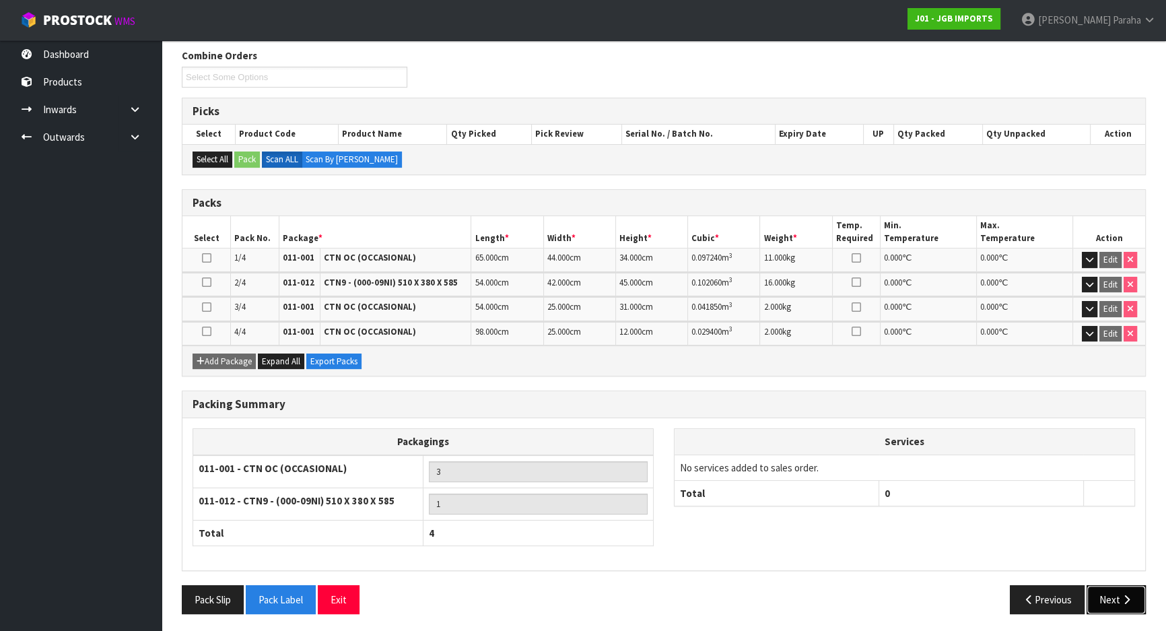
click at [1138, 599] on button "Next" at bounding box center [1116, 599] width 59 height 29
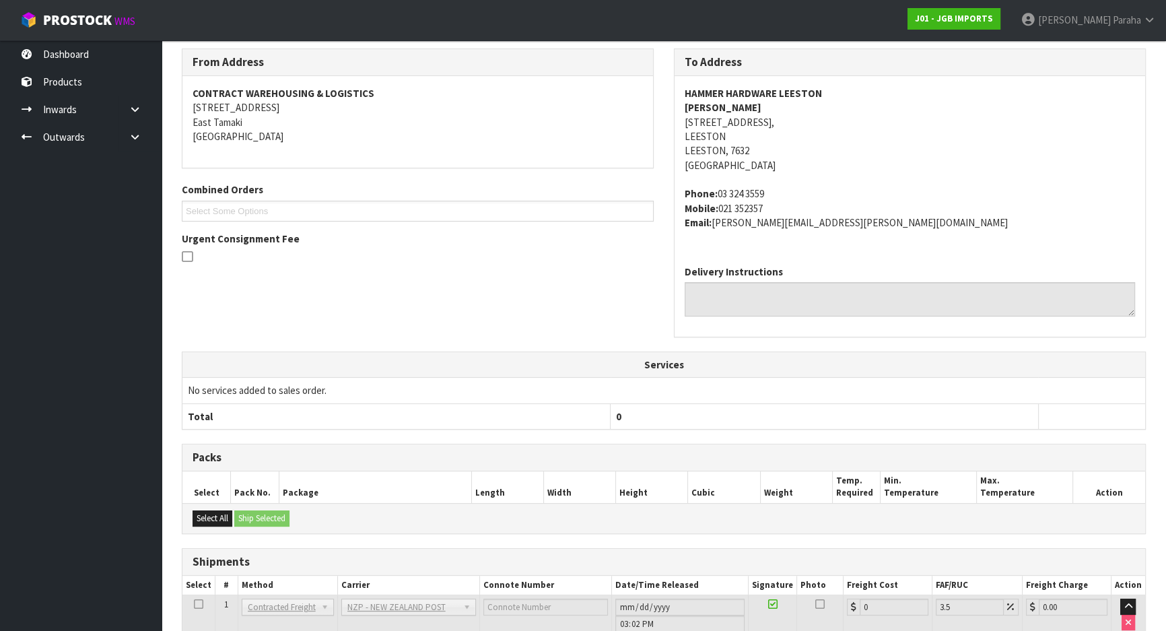
scroll to position [390, 0]
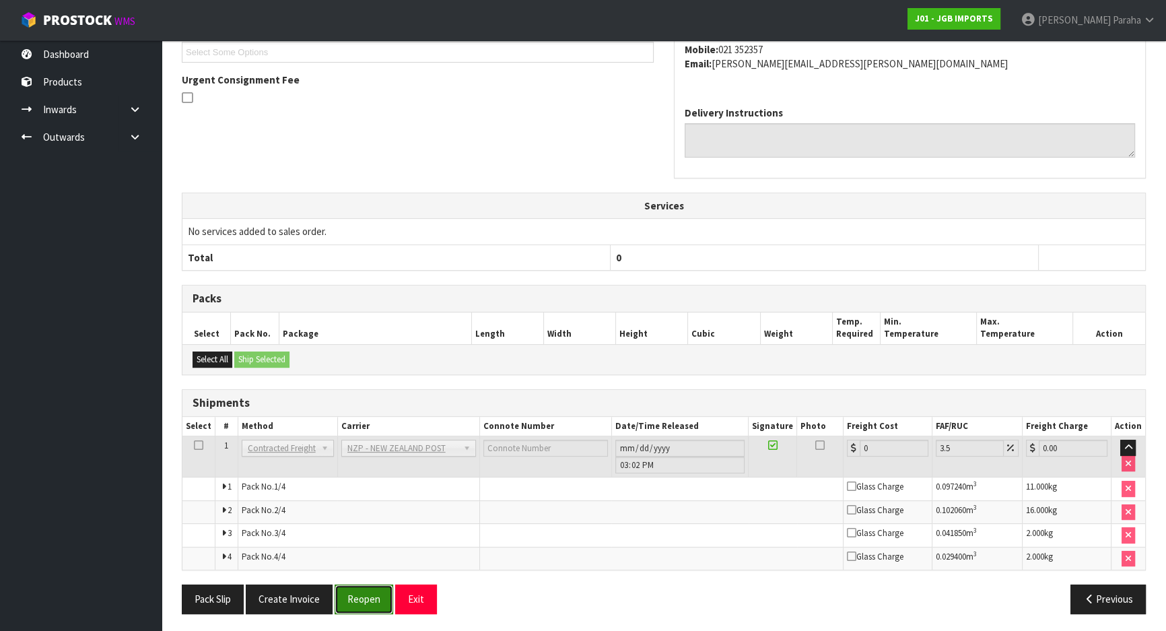
click at [360, 597] on button "Reopen" at bounding box center [364, 598] width 59 height 29
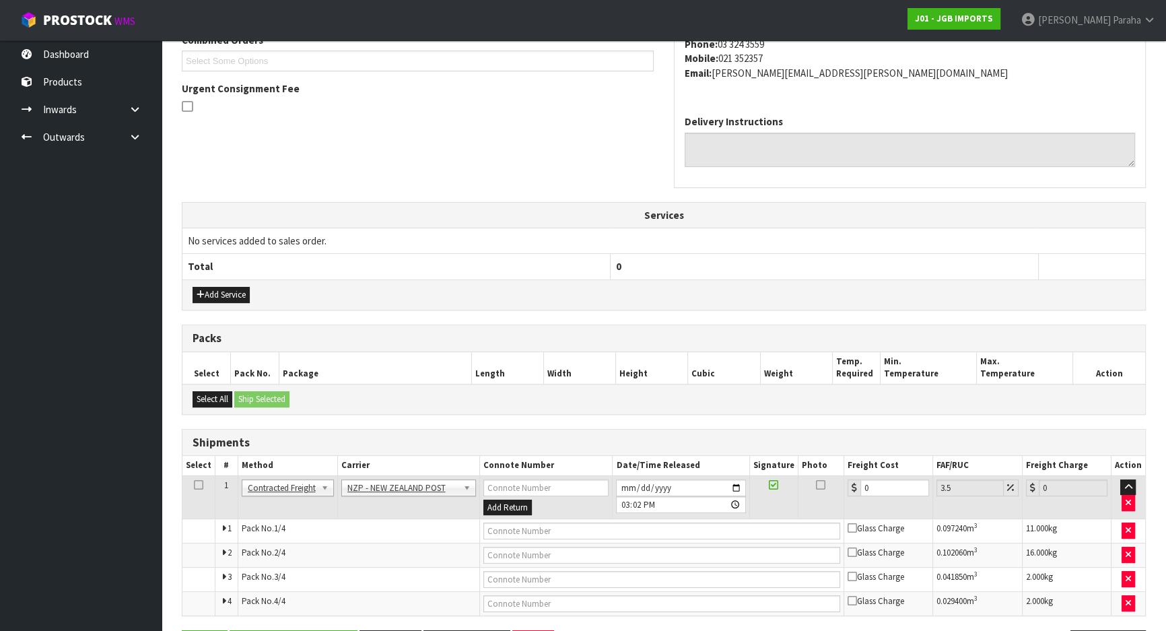
scroll to position [413, 0]
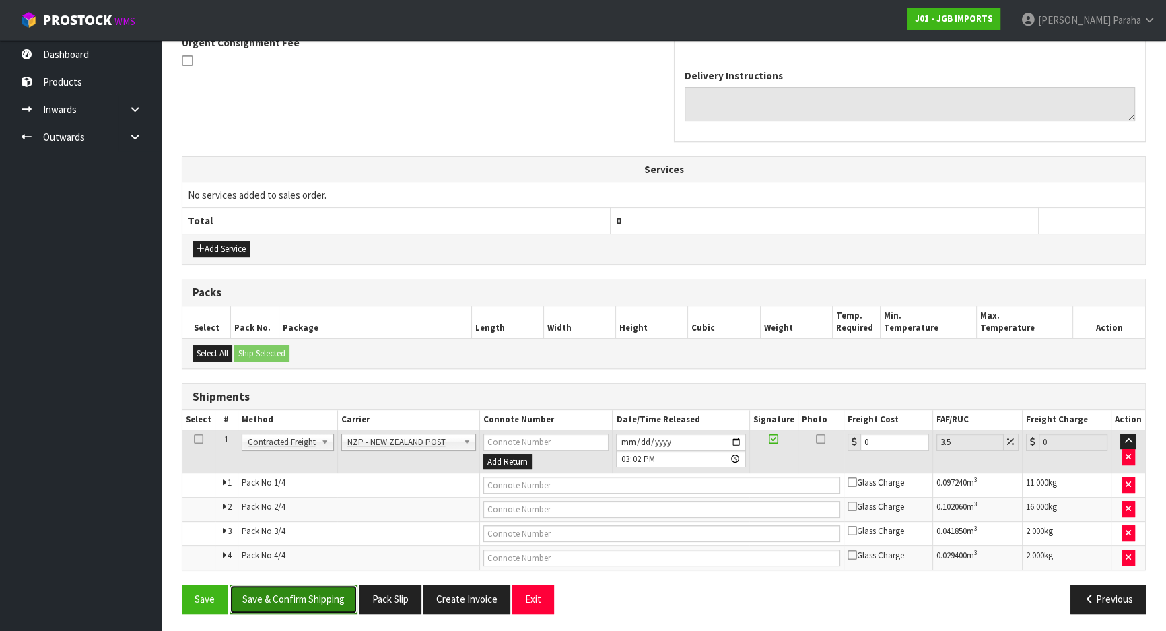
click at [295, 605] on button "Save & Confirm Shipping" at bounding box center [294, 598] width 128 height 29
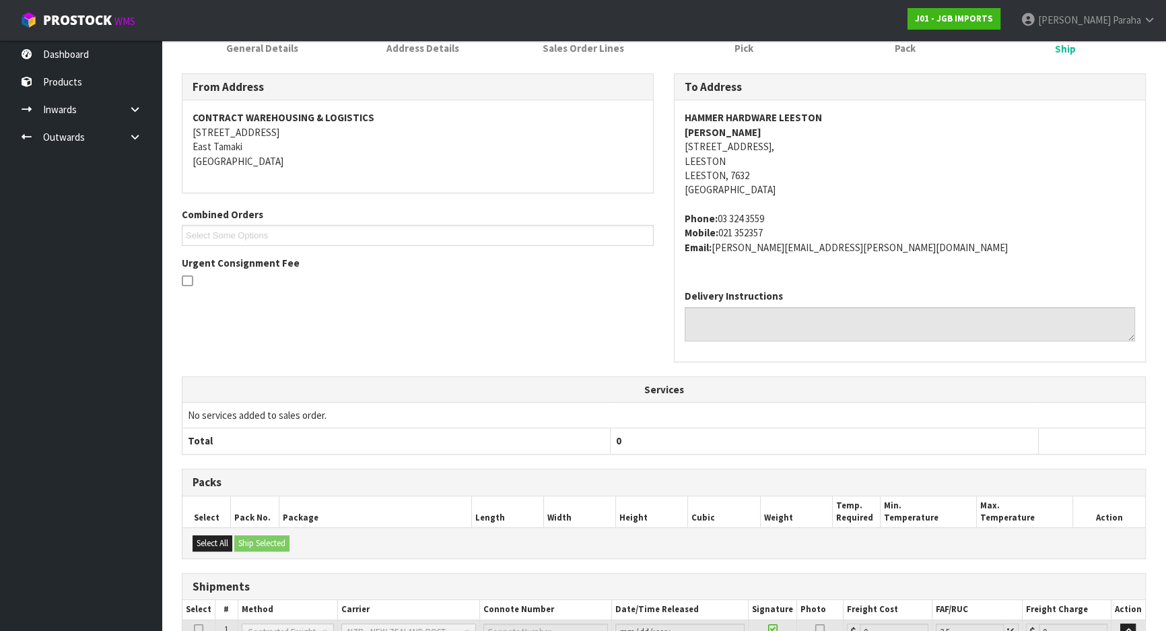
scroll to position [70, 0]
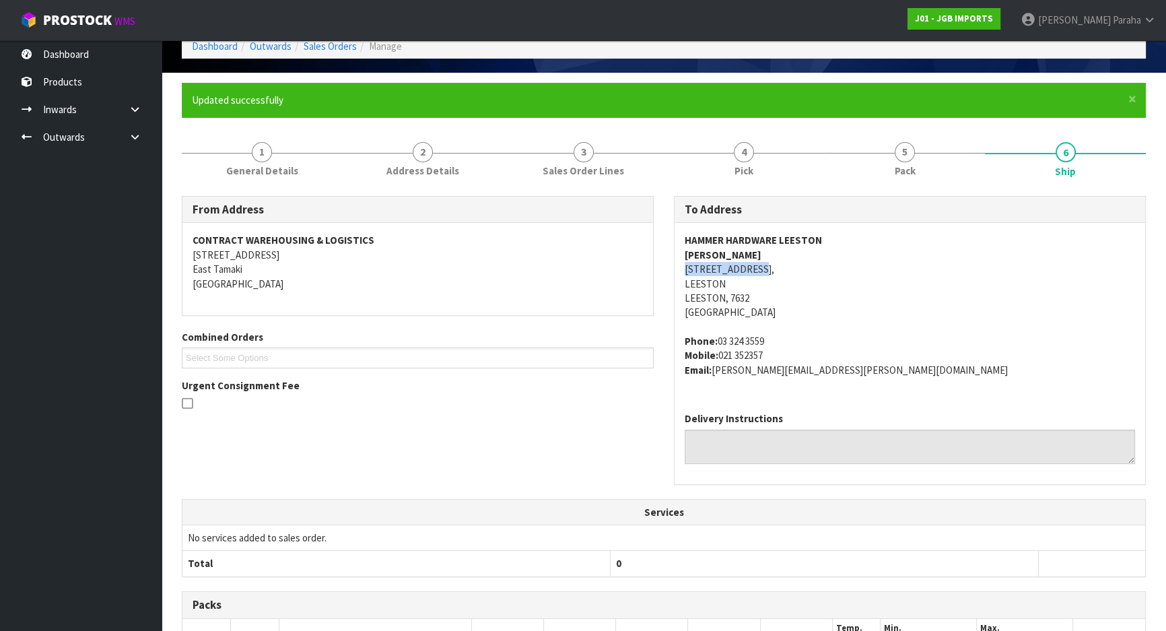
drag, startPoint x: 761, startPoint y: 266, endPoint x: 680, endPoint y: 266, distance: 81.5
click at [680, 266] on div "HAMMER HARDWARE LEESTON ROBYN CASEY 69 HIGH STREET, LEESTON LEESTON, 7632 New Z…" at bounding box center [910, 312] width 471 height 178
copy address "69 HIGH STREET,"
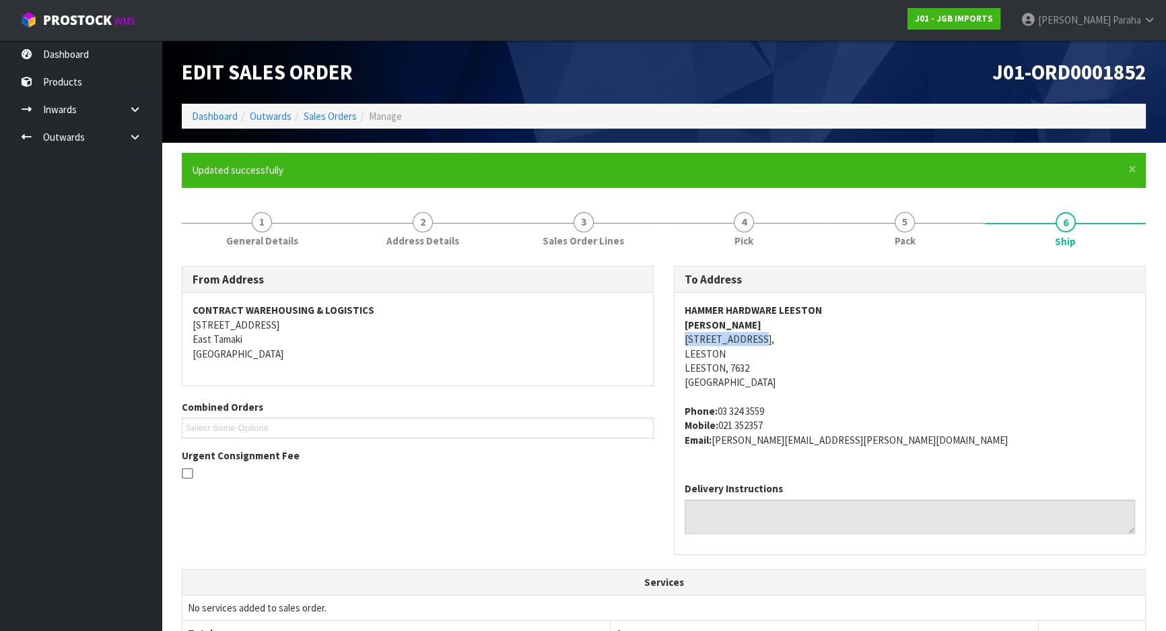
scroll to position [0, 0]
drag, startPoint x: 821, startPoint y: 309, endPoint x: 685, endPoint y: 302, distance: 136.2
click at [685, 303] on address "HAMMER HARDWARE LEESTON ROBYN CASEY 69 HIGH STREET, LEESTON LEESTON, 7632 New Z…" at bounding box center [910, 346] width 450 height 87
copy strong "HAMMER HARDWARE LEESTON"
click at [778, 63] on h1 "J01-ORD0001852" at bounding box center [910, 72] width 472 height 23
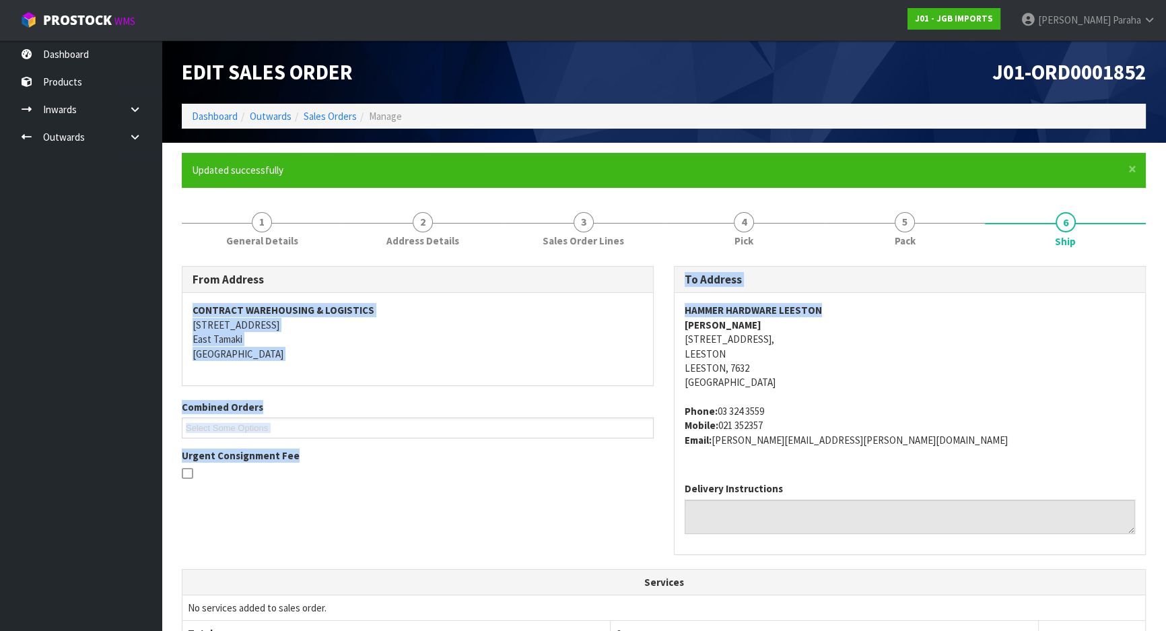
drag, startPoint x: 825, startPoint y: 307, endPoint x: 656, endPoint y: 311, distance: 169.7
click at [656, 311] on div "From Address CONTRACT WAREHOUSING & LOGISTICS 17 Allens Road East Tamaki Auckla…" at bounding box center [664, 417] width 984 height 303
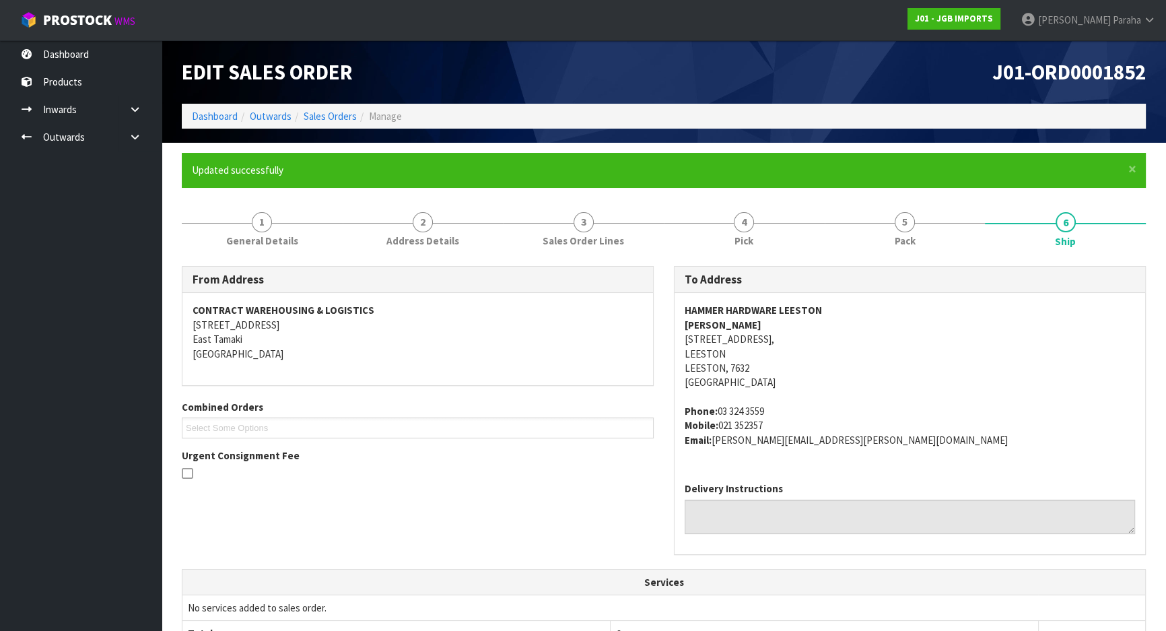
click at [848, 326] on address "HAMMER HARDWARE LEESTON ROBYN CASEY 69 HIGH STREET, LEESTON LEESTON, 7632 New Z…" at bounding box center [910, 346] width 450 height 87
drag, startPoint x: 818, startPoint y: 307, endPoint x: 682, endPoint y: 309, distance: 136.0
click at [682, 309] on div "HAMMER HARDWARE LEESTON ROBYN CASEY 69 HIGH STREET, LEESTON LEESTON, 7632 New Z…" at bounding box center [910, 382] width 471 height 178
copy strong "HAMMER HARDWARE LEESTON"
drag, startPoint x: 757, startPoint y: 336, endPoint x: 681, endPoint y: 342, distance: 76.3
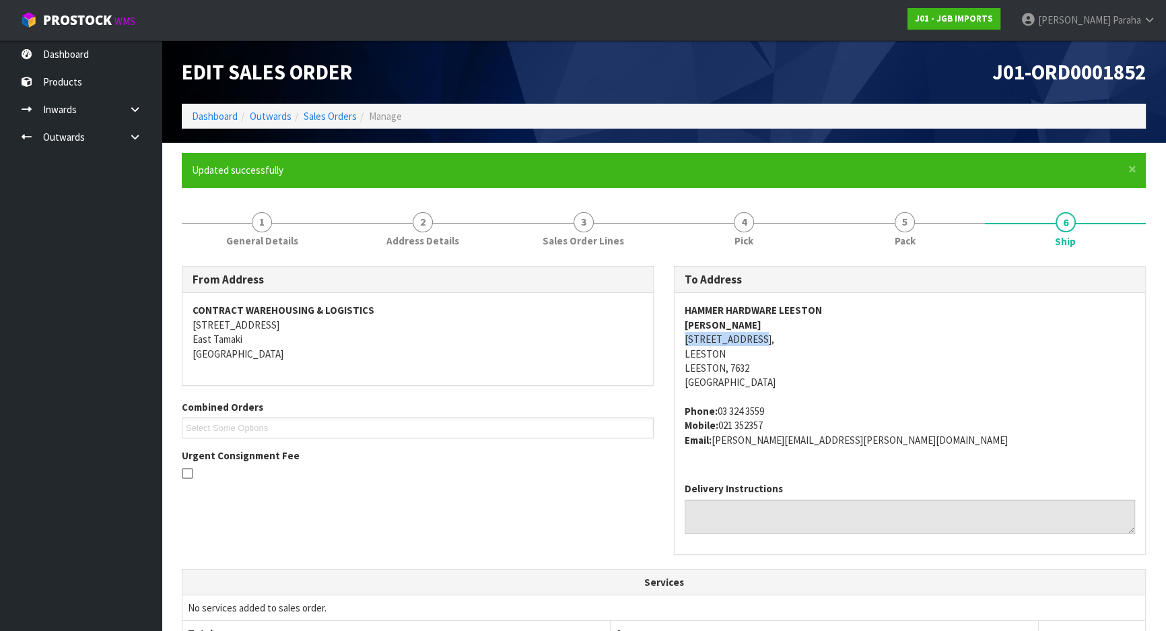
click at [681, 342] on div "HAMMER HARDWARE LEESTON ROBYN CASEY 69 HIGH STREET, LEESTON LEESTON, 7632 New Z…" at bounding box center [910, 382] width 471 height 178
copy address "69 HIGH STREET,"
click at [845, 438] on address "Phone: 03 324 3559 Mobile: 021 352357 Email: robyn.casey@hammerhardware.co.nz" at bounding box center [910, 425] width 450 height 43
drag, startPoint x: 875, startPoint y: 438, endPoint x: 714, endPoint y: 450, distance: 162.0
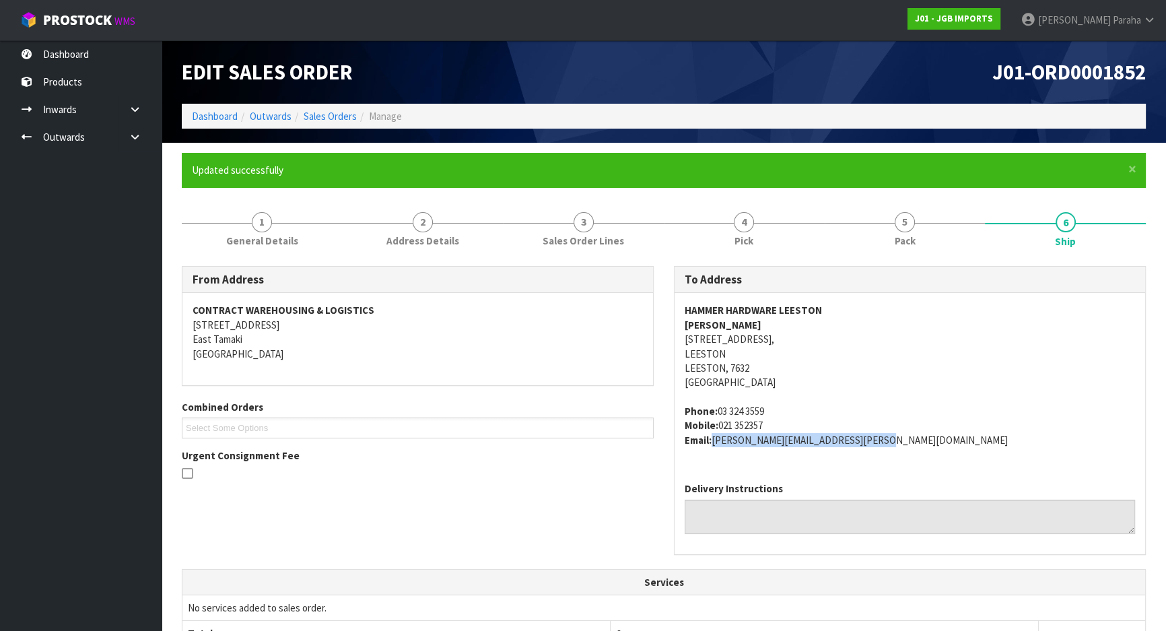
click at [714, 450] on div "HAMMER HARDWARE LEESTON ROBYN CASEY 69 HIGH STREET, LEESTON LEESTON, 7632 New Z…" at bounding box center [910, 382] width 471 height 178
copy address "robyn.casey@hammerhardware.co.nz"
click at [751, 323] on address "HAMMER HARDWARE LEESTON ROBYN CASEY 69 HIGH STREET, LEESTON LEESTON, 7632 New Z…" at bounding box center [910, 346] width 450 height 87
drag, startPoint x: 748, startPoint y: 323, endPoint x: 675, endPoint y: 329, distance: 73.0
click at [675, 329] on div "HAMMER HARDWARE LEESTON ROBYN CASEY 69 HIGH STREET, LEESTON LEESTON, 7632 New Z…" at bounding box center [910, 382] width 471 height 178
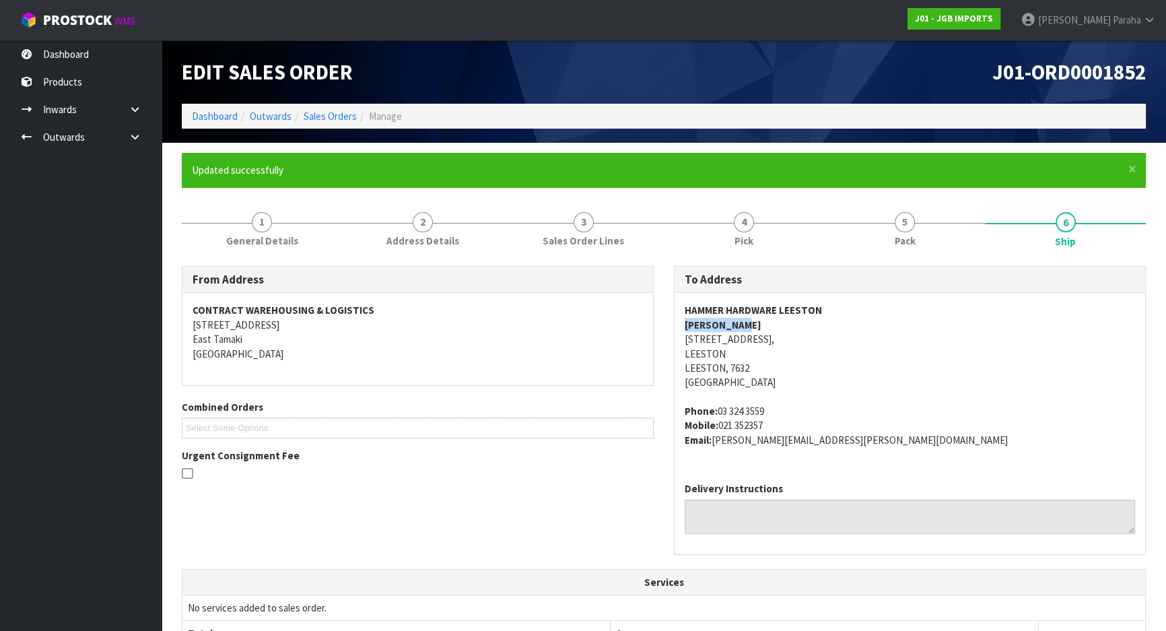
copy strong "ROBYN CASEY"
drag, startPoint x: 770, startPoint y: 409, endPoint x: 719, endPoint y: 417, distance: 51.2
click at [719, 417] on address "Phone: 03 324 3559 Mobile: 021 352357 Email: robyn.casey@hammerhardware.co.nz" at bounding box center [910, 425] width 450 height 43
copy address "03 324 3559"
click at [780, 421] on address "Phone: 03 324 3559 Mobile: 021 352357 Email: robyn.casey@hammerhardware.co.nz" at bounding box center [910, 425] width 450 height 43
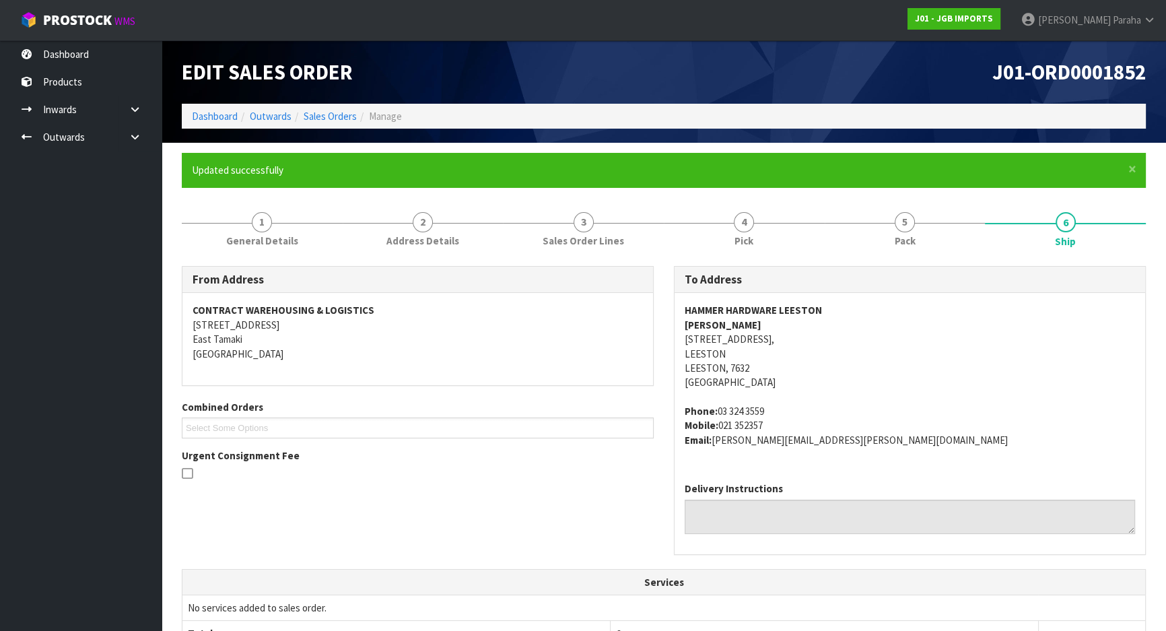
drag, startPoint x: 768, startPoint y: 423, endPoint x: 718, endPoint y: 428, distance: 50.7
click at [718, 428] on address "Phone: 03 324 3559 Mobile: 021 352357 Email: robyn.casey@hammerhardware.co.nz" at bounding box center [910, 425] width 450 height 43
copy address "021 352357"
click at [782, 421] on address "Phone: 03 324 3559 Mobile: 021 352357 Email: robyn.casey@hammerhardware.co.nz" at bounding box center [910, 425] width 450 height 43
drag, startPoint x: 770, startPoint y: 409, endPoint x: 718, endPoint y: 415, distance: 52.2
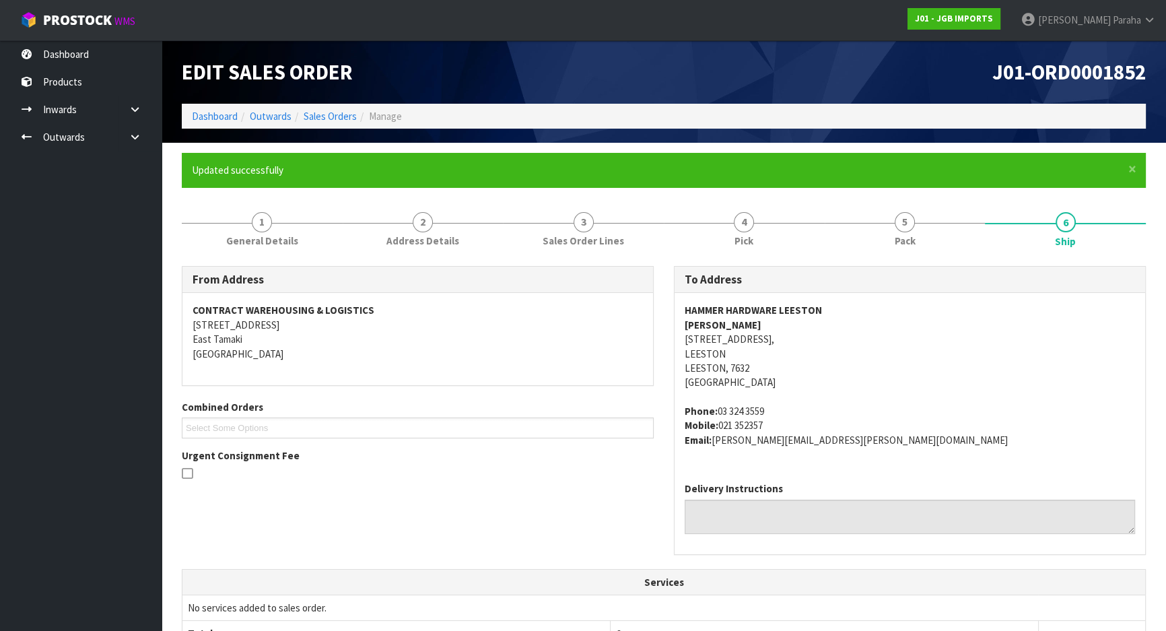
click at [718, 415] on address "Phone: 03 324 3559 Mobile: 021 352357 Email: robyn.casey@hammerhardware.co.nz" at bounding box center [910, 425] width 450 height 43
copy address "03 324 3559"
click at [780, 431] on address "Phone: 03 324 3559 Mobile: 021 352357 Email: robyn.casey@hammerhardware.co.nz" at bounding box center [910, 425] width 450 height 43
drag, startPoint x: 776, startPoint y: 423, endPoint x: 718, endPoint y: 428, distance: 57.5
click at [718, 428] on address "Phone: 03 324 3559 Mobile: 021 352357 Email: robyn.casey@hammerhardware.co.nz" at bounding box center [910, 425] width 450 height 43
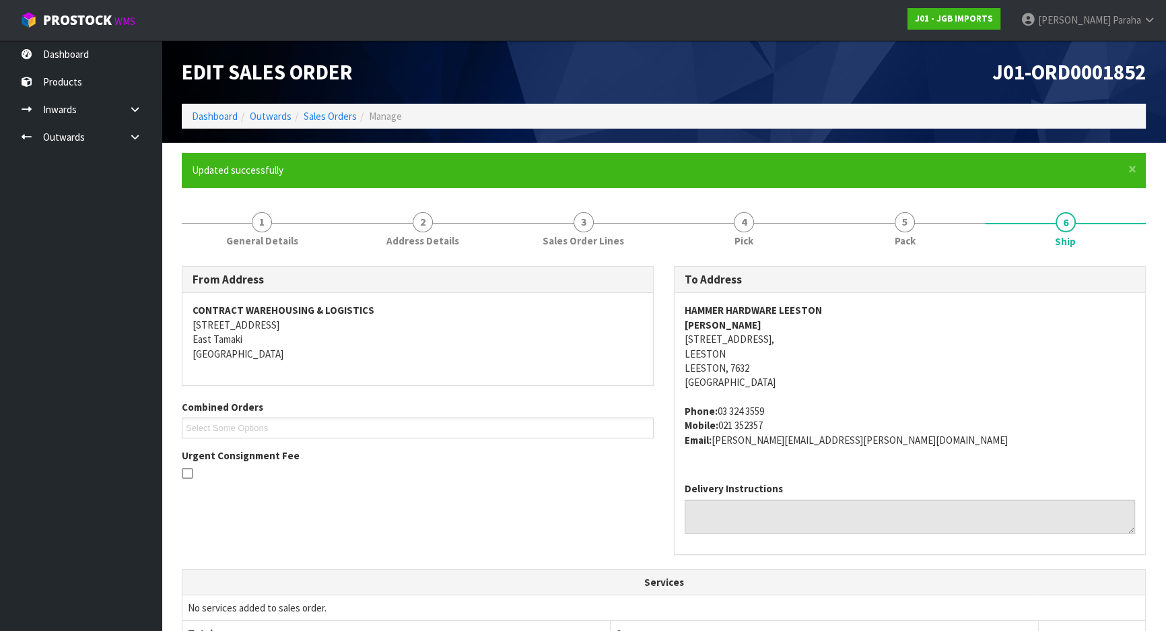
copy address "021 352357"
click at [273, 224] on link "1 General Details" at bounding box center [262, 228] width 161 height 53
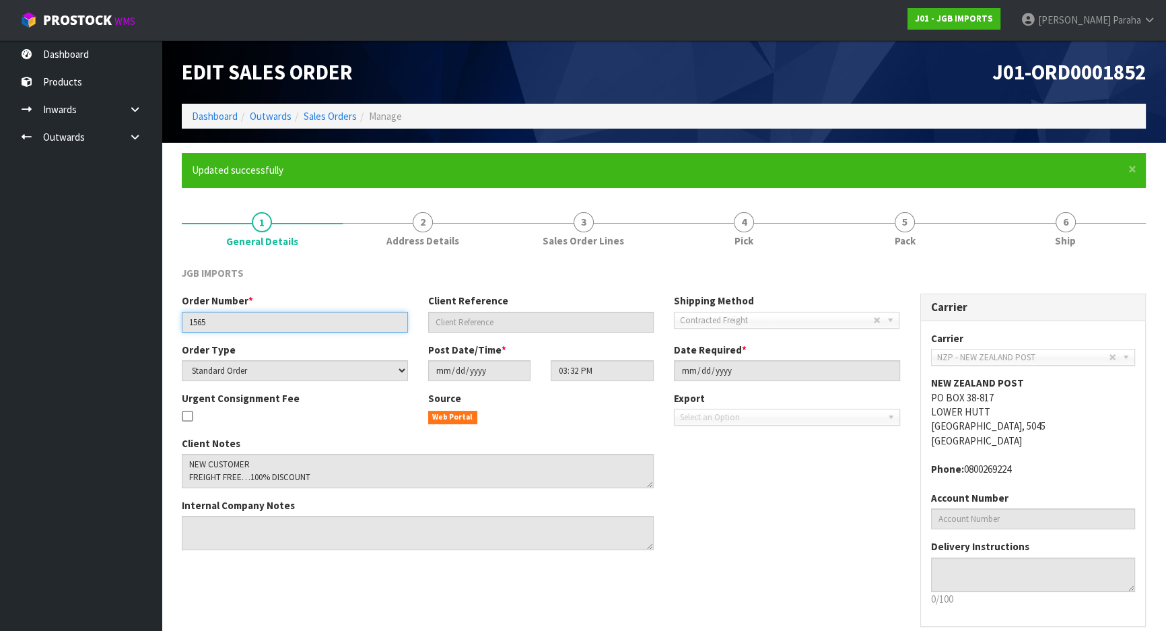
drag, startPoint x: 190, startPoint y: 322, endPoint x: 177, endPoint y: 325, distance: 13.1
click at [177, 325] on div "Order Number * 1565" at bounding box center [295, 313] width 246 height 38
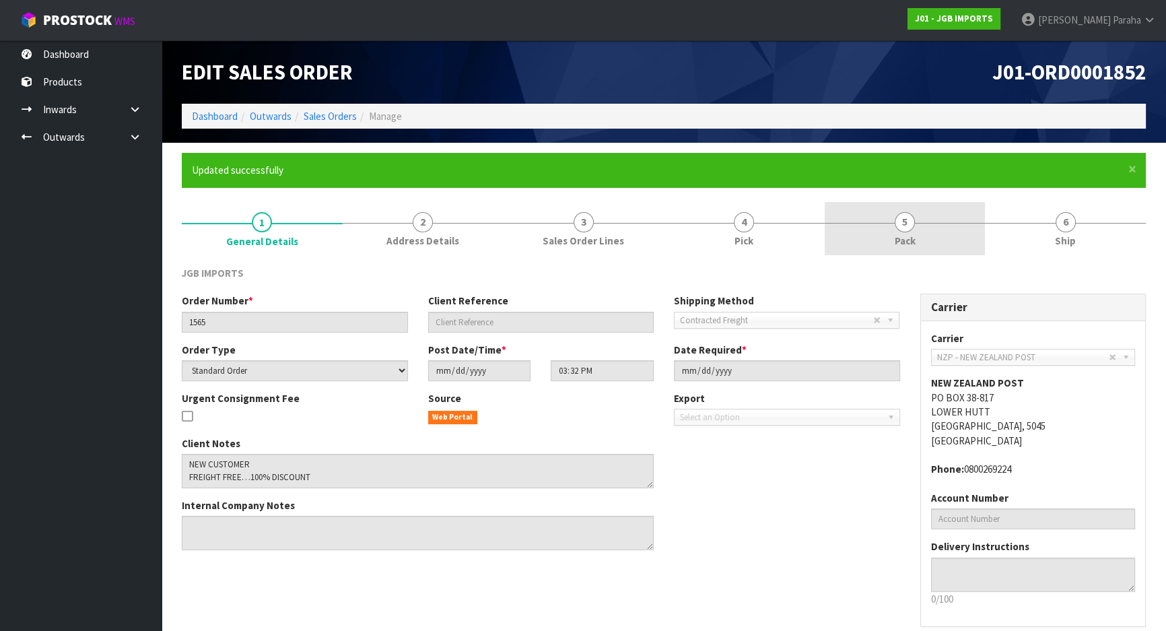
click at [911, 229] on span "5" at bounding box center [905, 222] width 20 height 20
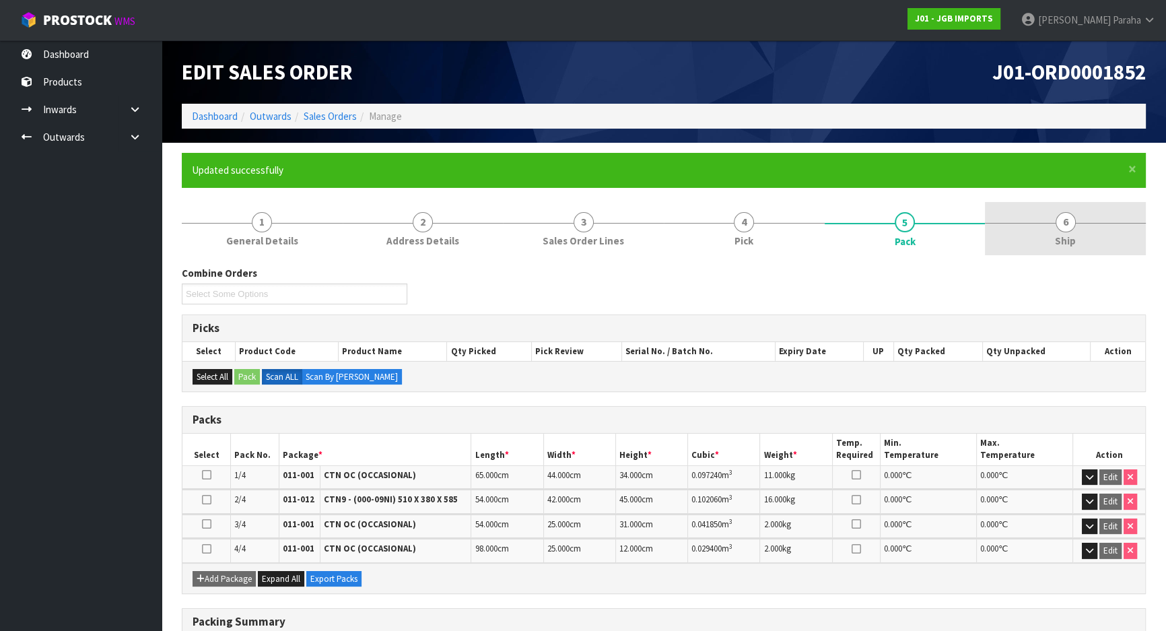
drag, startPoint x: 1069, startPoint y: 221, endPoint x: 1049, endPoint y: 221, distance: 20.2
click at [1069, 221] on span "6" at bounding box center [1066, 222] width 20 height 20
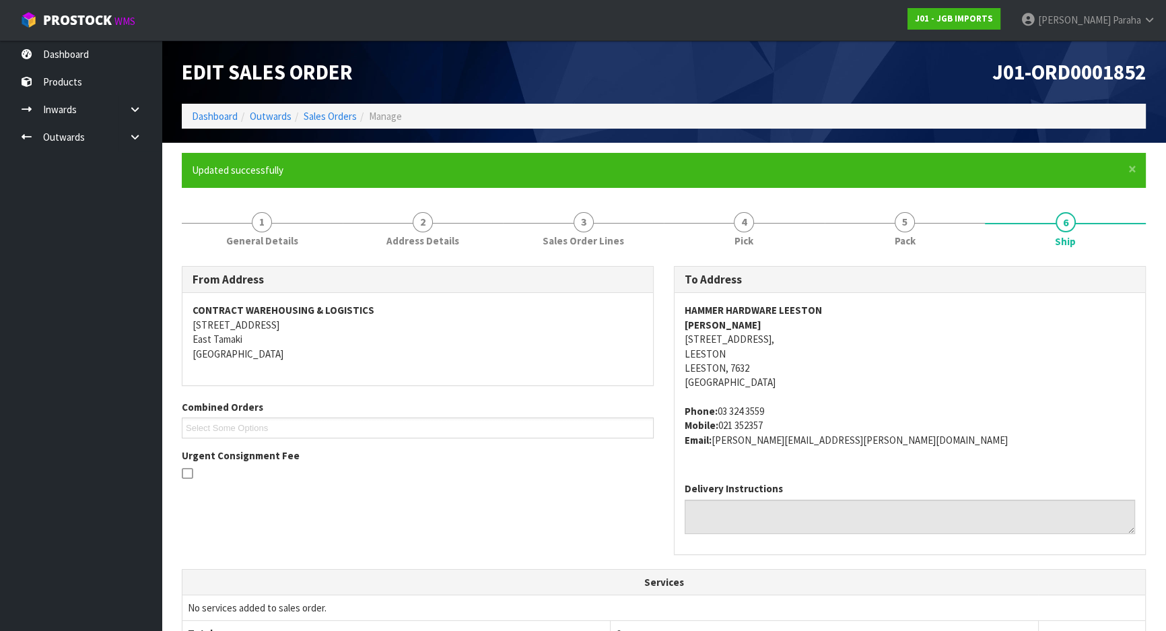
click at [771, 409] on address "Phone: 03 324 3559 Mobile: 021 352357 Email: robyn.casey@hammerhardware.co.nz" at bounding box center [910, 425] width 450 height 43
drag, startPoint x: 768, startPoint y: 411, endPoint x: 716, endPoint y: 413, distance: 51.9
click at [716, 413] on address "Phone: 03 324 3559 Mobile: 021 352357 Email: robyn.casey@hammerhardware.co.nz" at bounding box center [910, 425] width 450 height 43
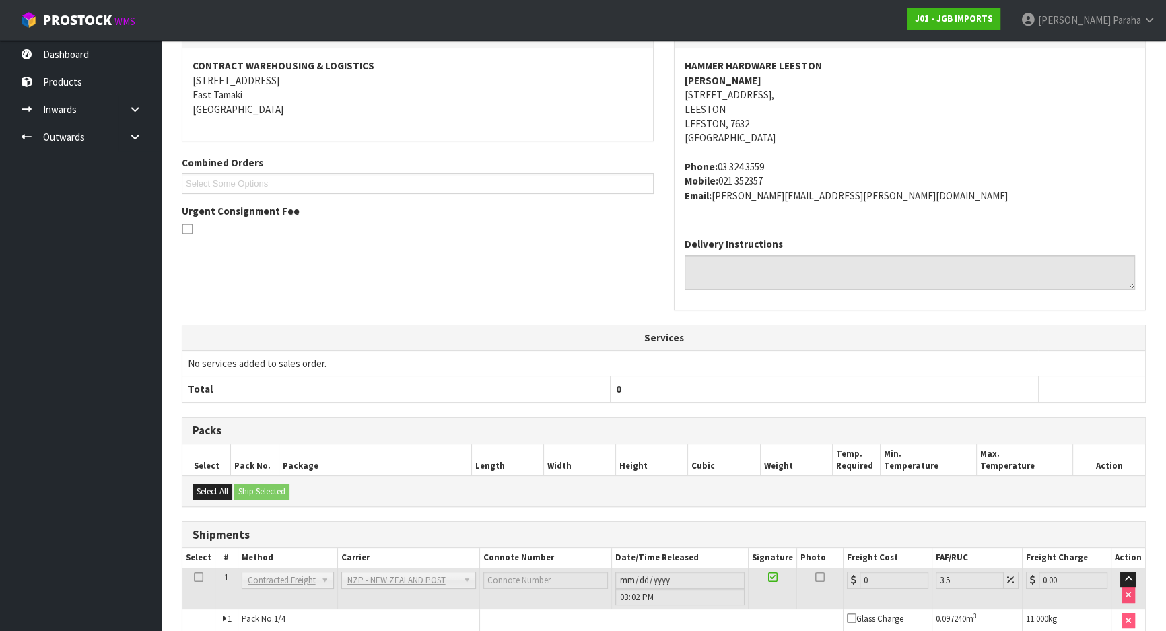
scroll to position [376, 0]
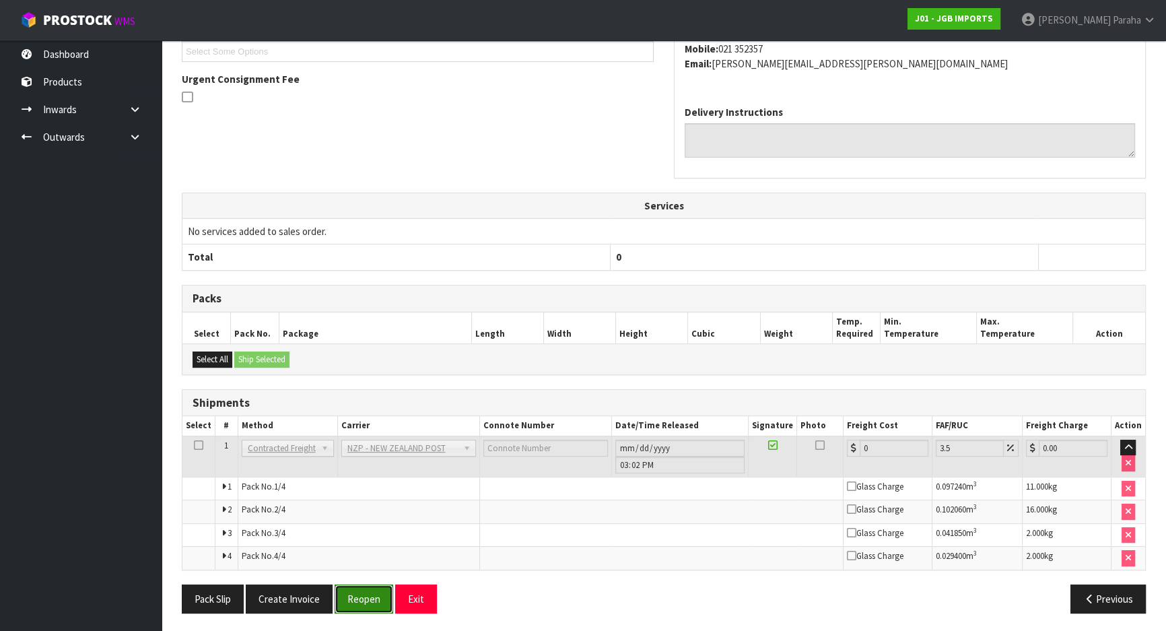
click at [370, 599] on button "Reopen" at bounding box center [364, 598] width 59 height 29
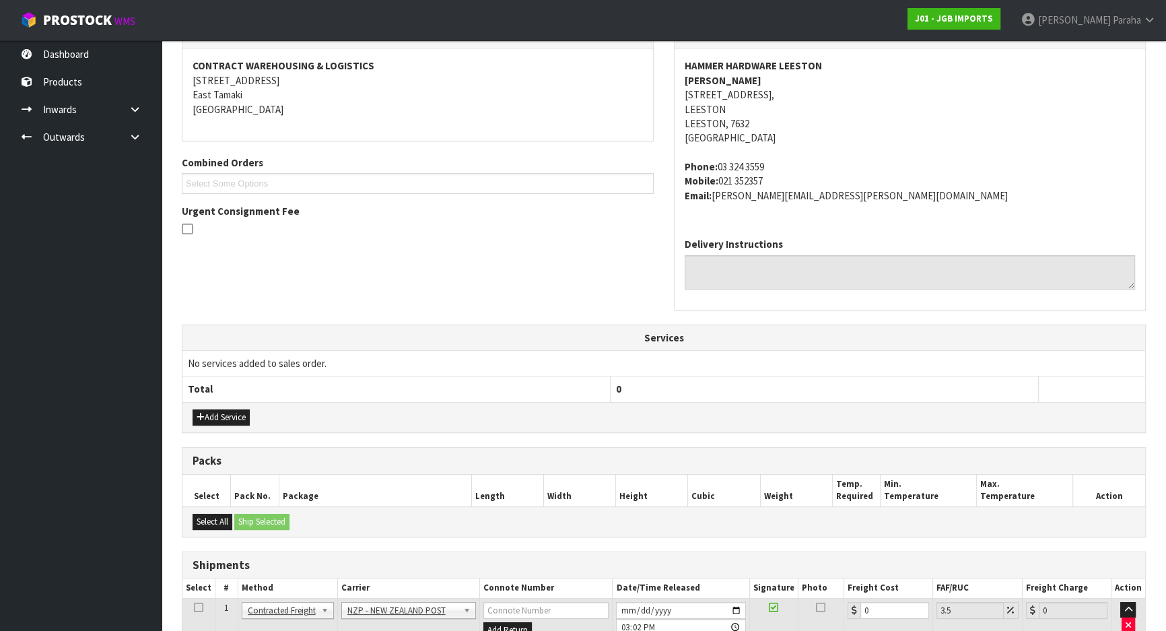
scroll to position [413, 0]
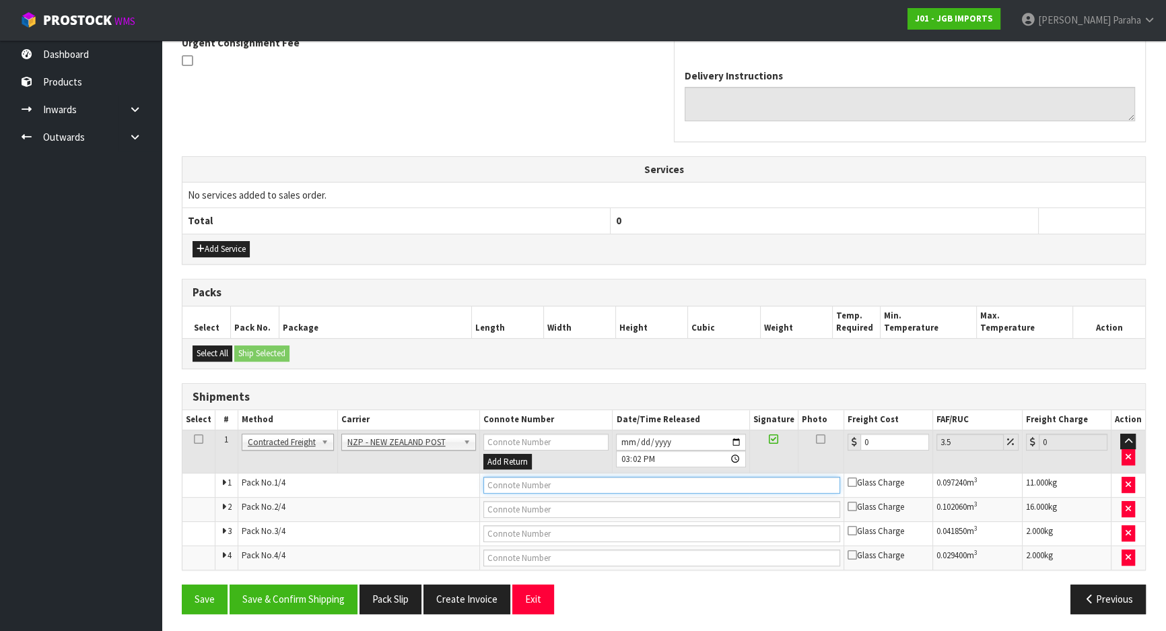
click at [541, 479] on input "text" at bounding box center [661, 485] width 357 height 17
paste input "FWM58668810"
type input "FWM58668810"
click at [289, 597] on button "Save & Confirm Shipping" at bounding box center [294, 598] width 128 height 29
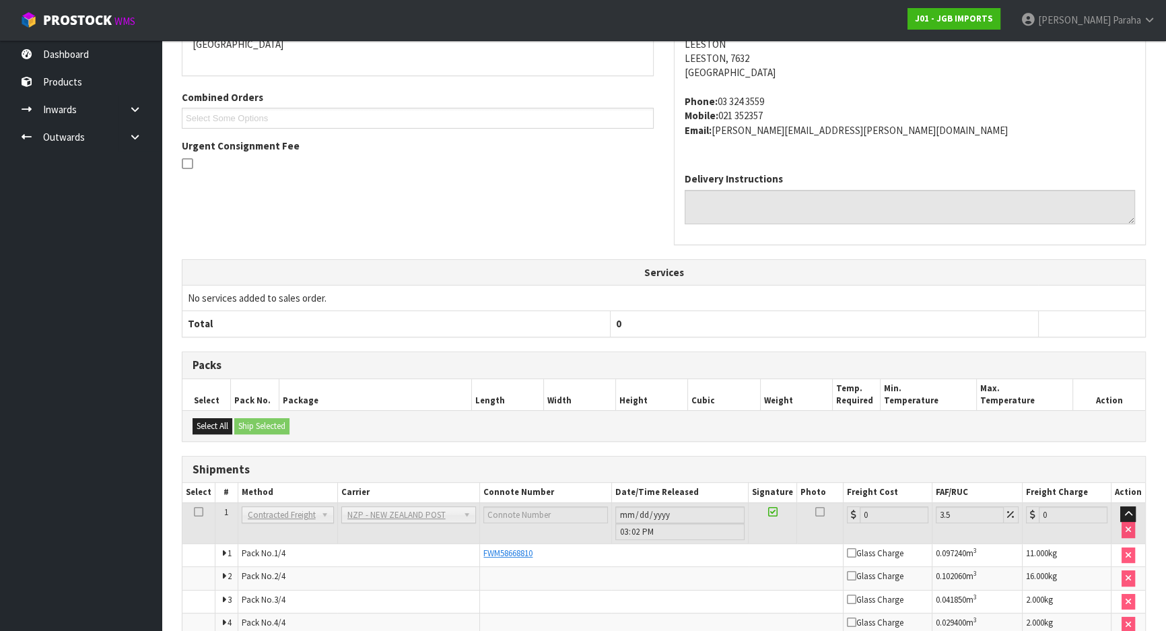
scroll to position [376, 0]
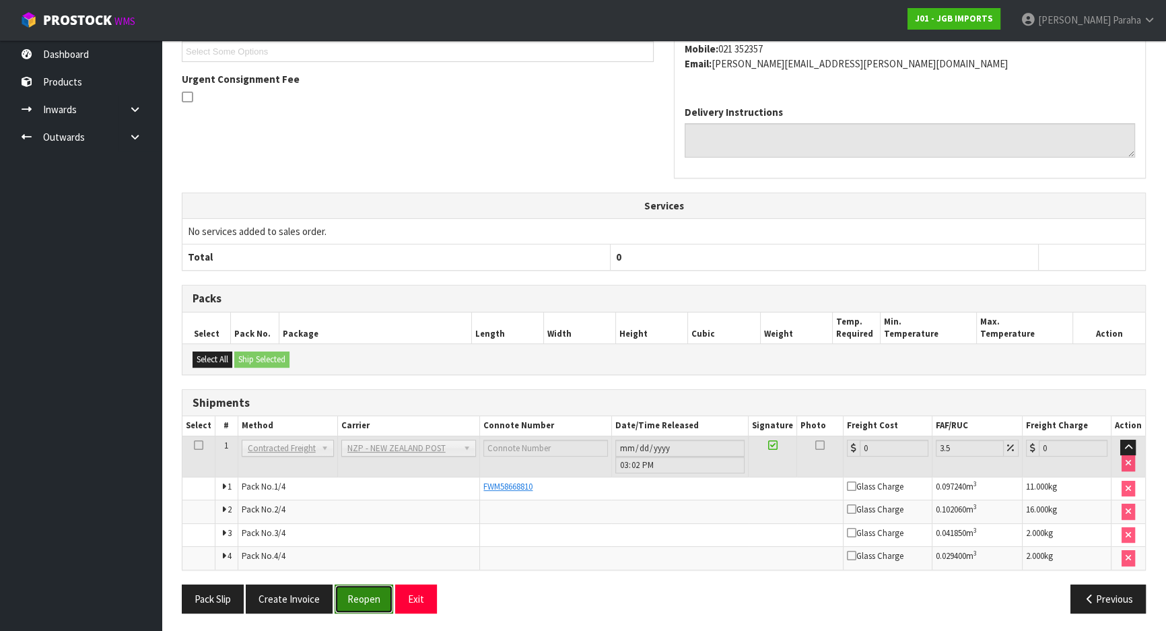
click at [355, 603] on button "Reopen" at bounding box center [364, 598] width 59 height 29
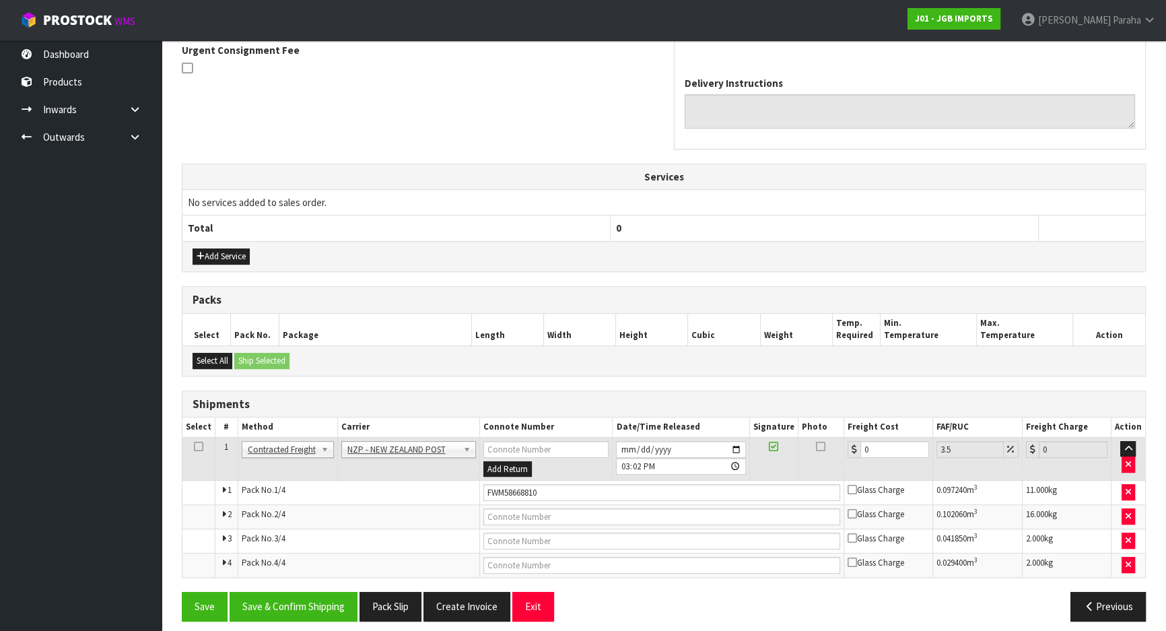
scroll to position [413, 0]
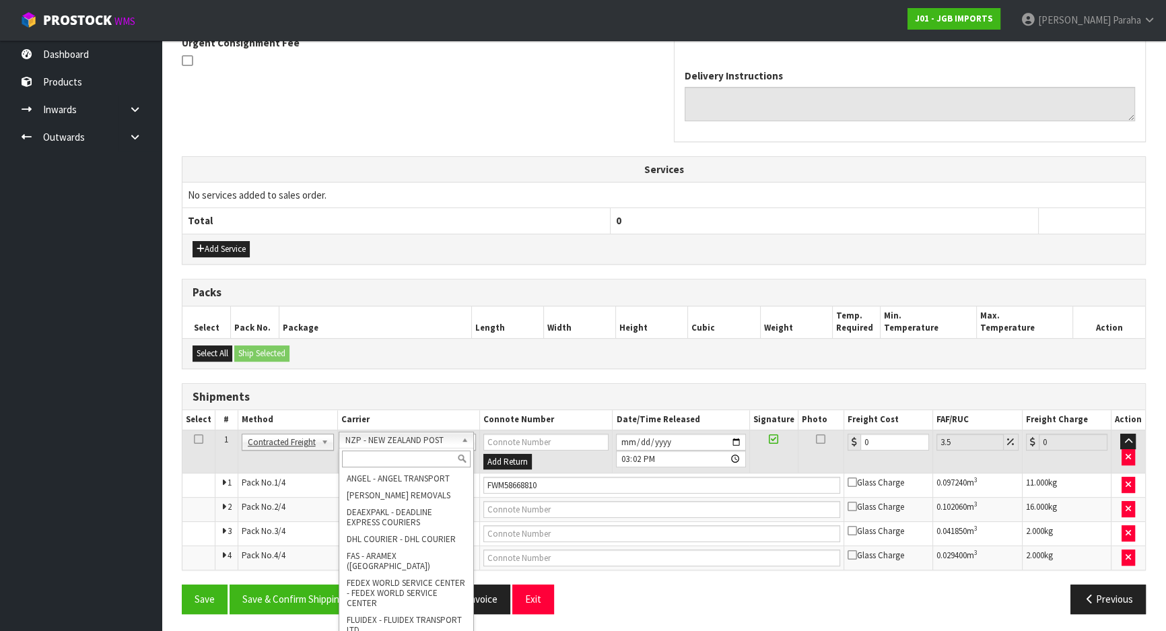
click at [444, 458] on input "text" at bounding box center [406, 458] width 129 height 17
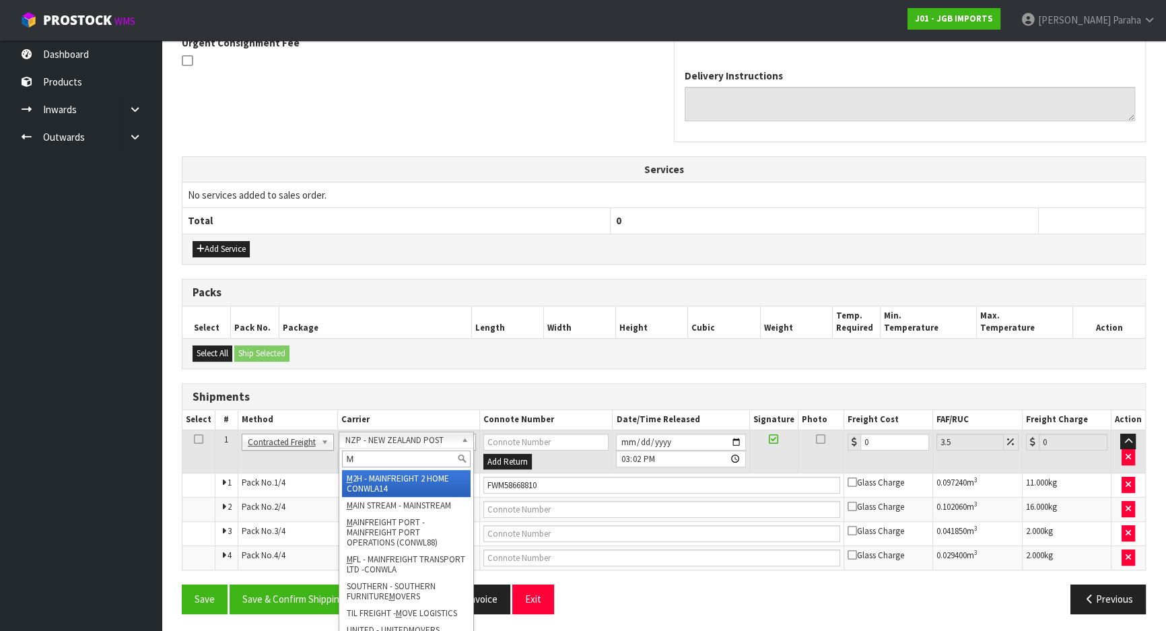
type input "MF"
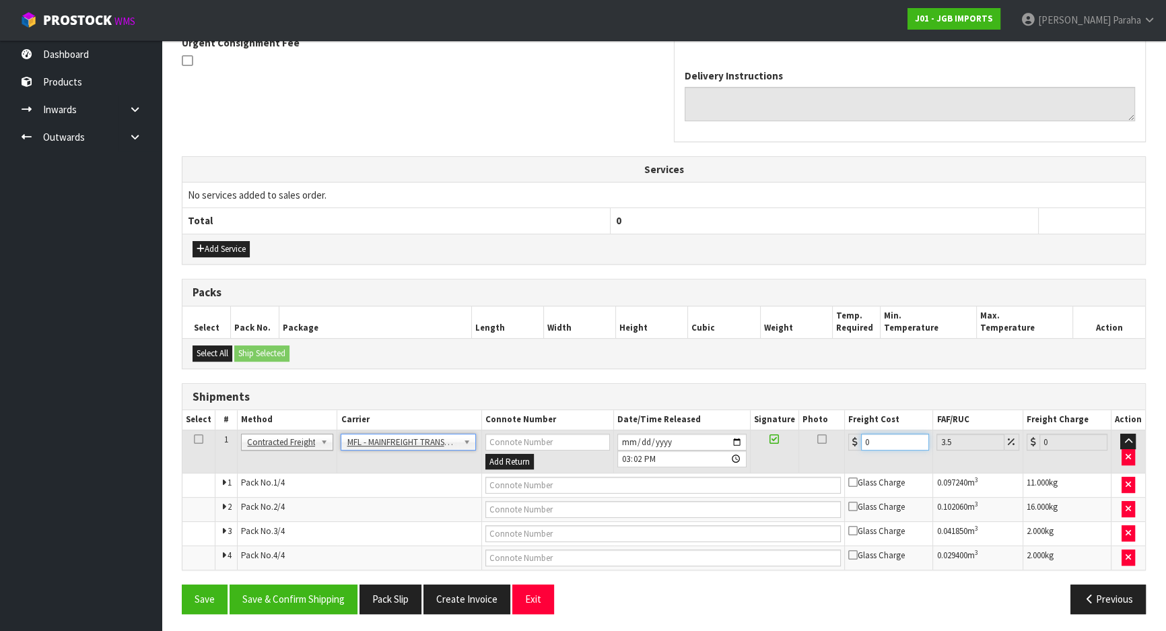
click at [873, 438] on input "0" at bounding box center [895, 442] width 68 height 17
type input "6"
type input "6.21"
type input "61"
type input "63.13"
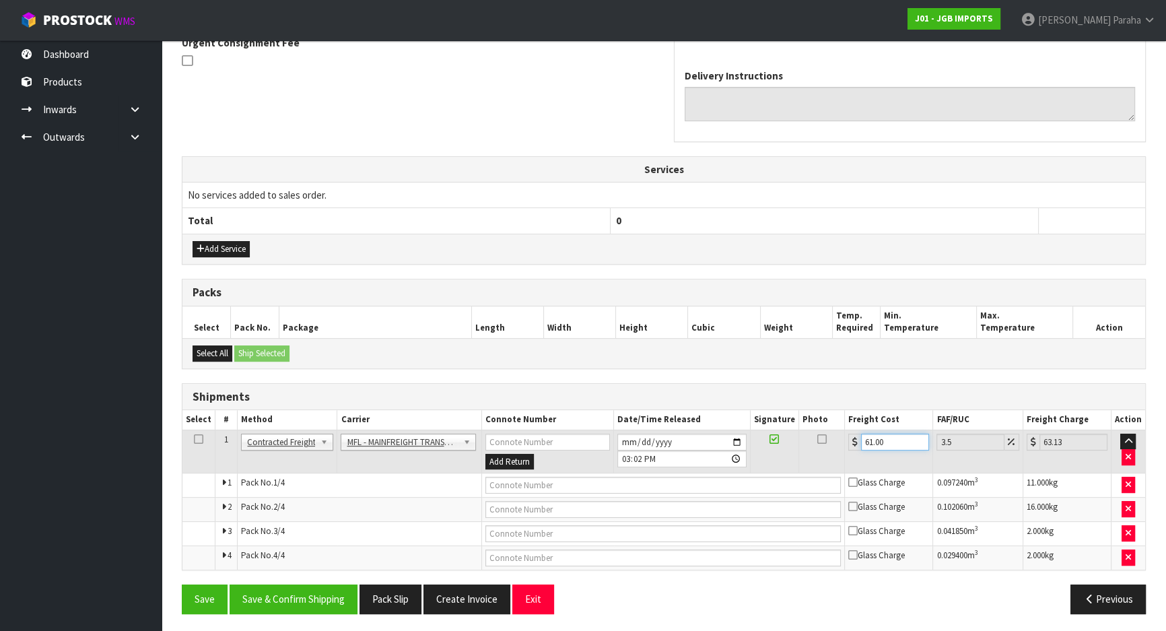
type input "61.00"
click at [541, 485] on input "text" at bounding box center [663, 485] width 356 height 17
paste input "FWM58668810"
type input "FWM58668810"
click at [298, 603] on button "Save & Confirm Shipping" at bounding box center [294, 598] width 128 height 29
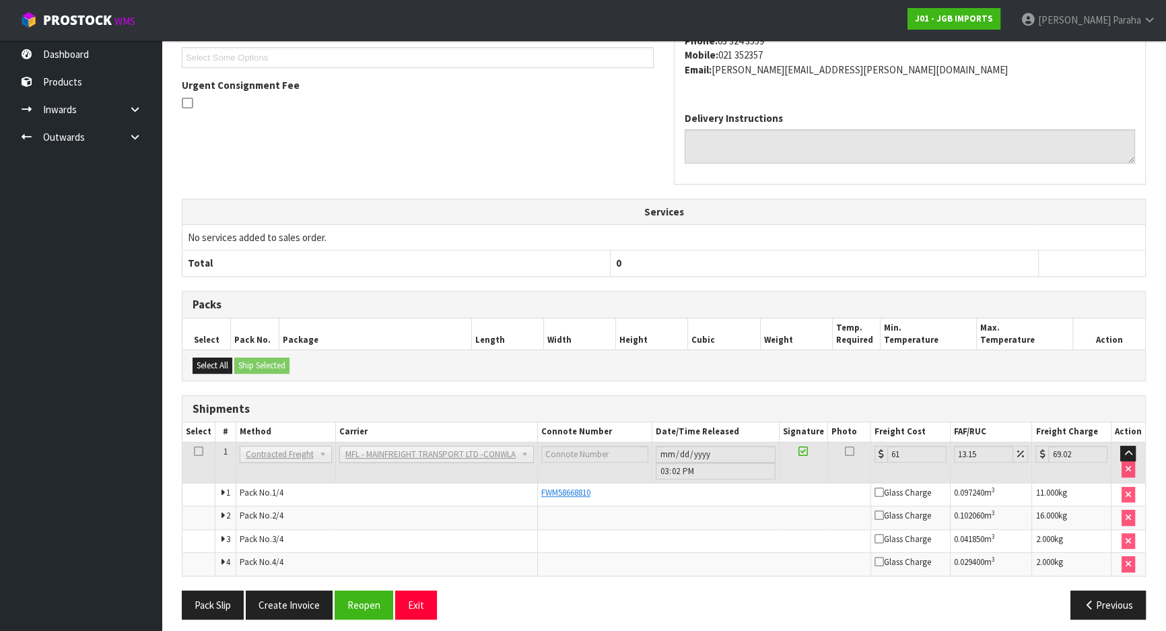
scroll to position [376, 0]
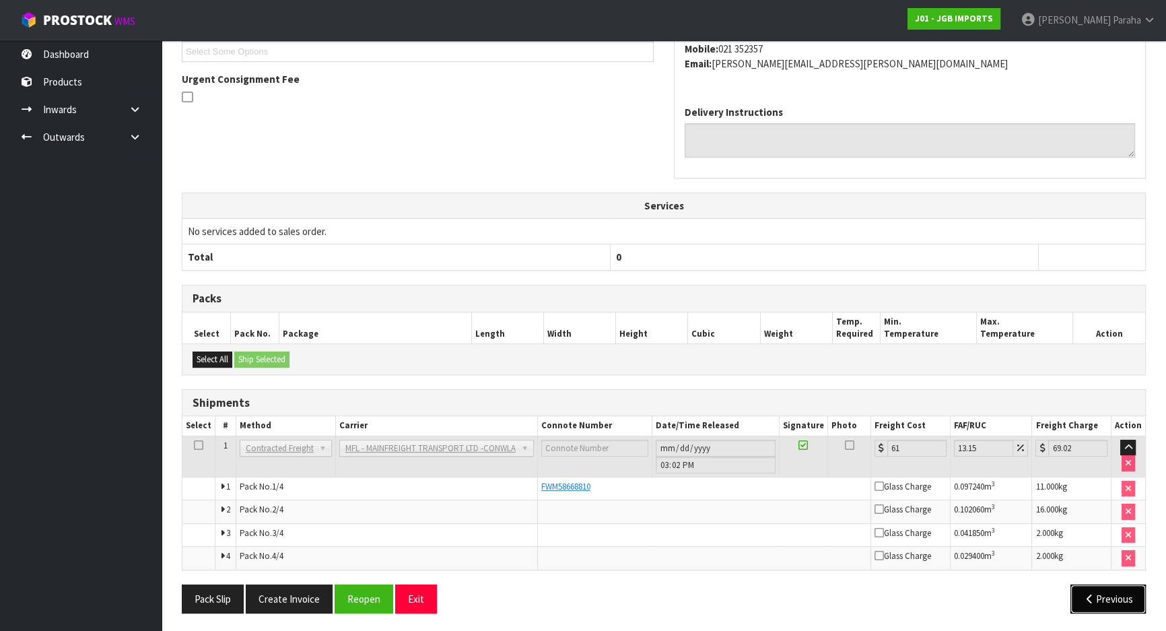
click at [1128, 599] on button "Previous" at bounding box center [1107, 598] width 75 height 29
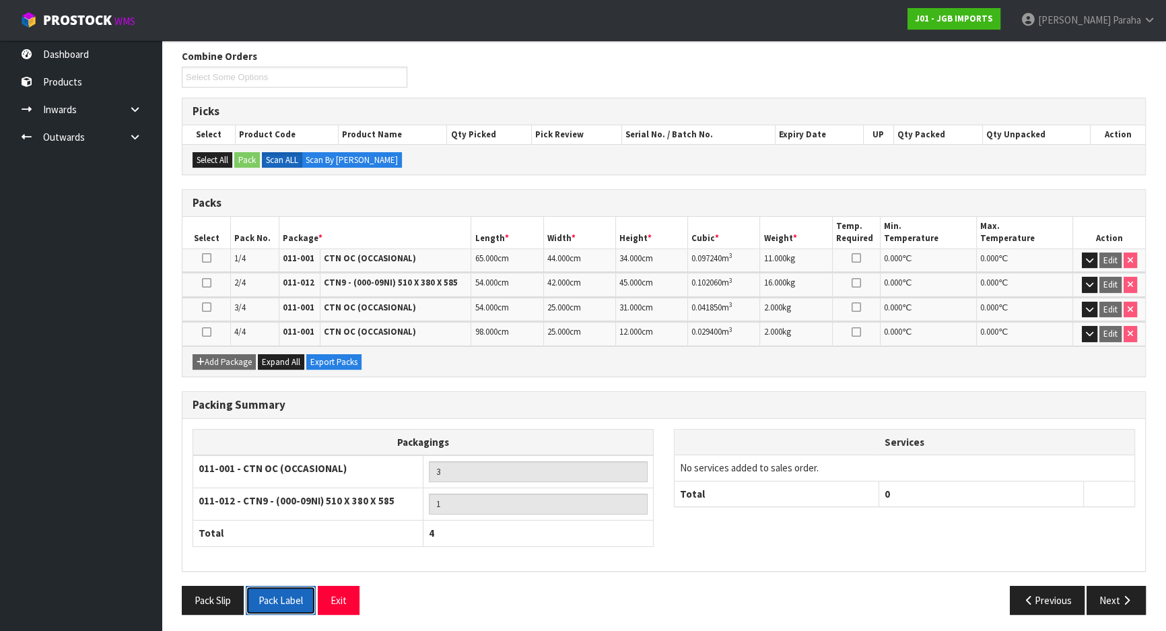
click at [289, 604] on button "Pack Label" at bounding box center [281, 600] width 70 height 29
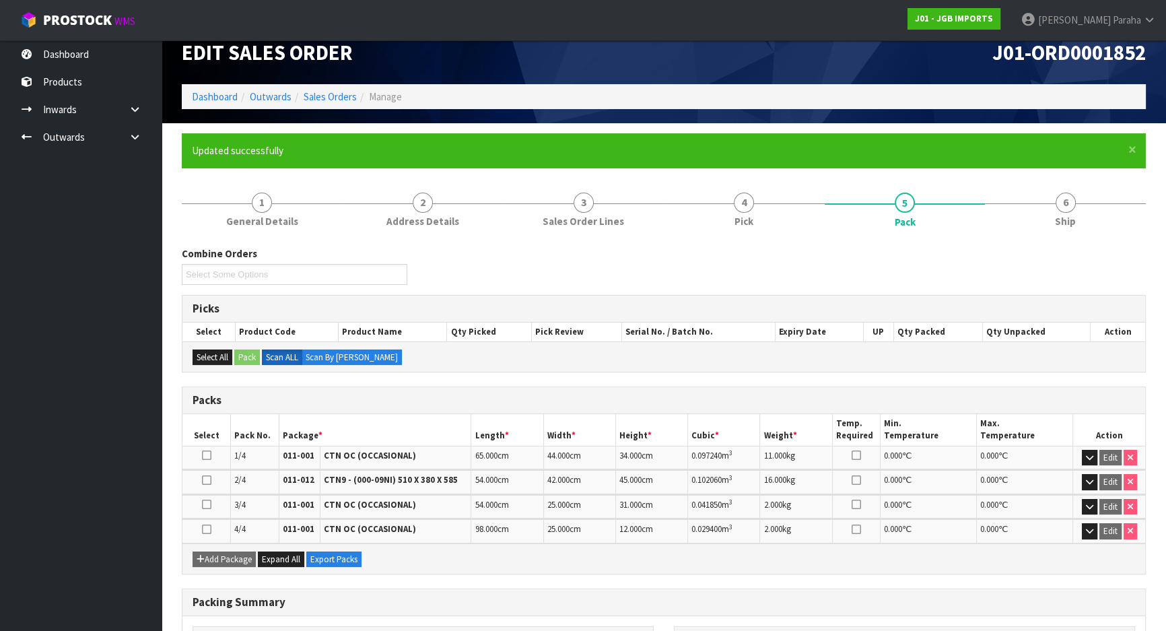
scroll to position [0, 0]
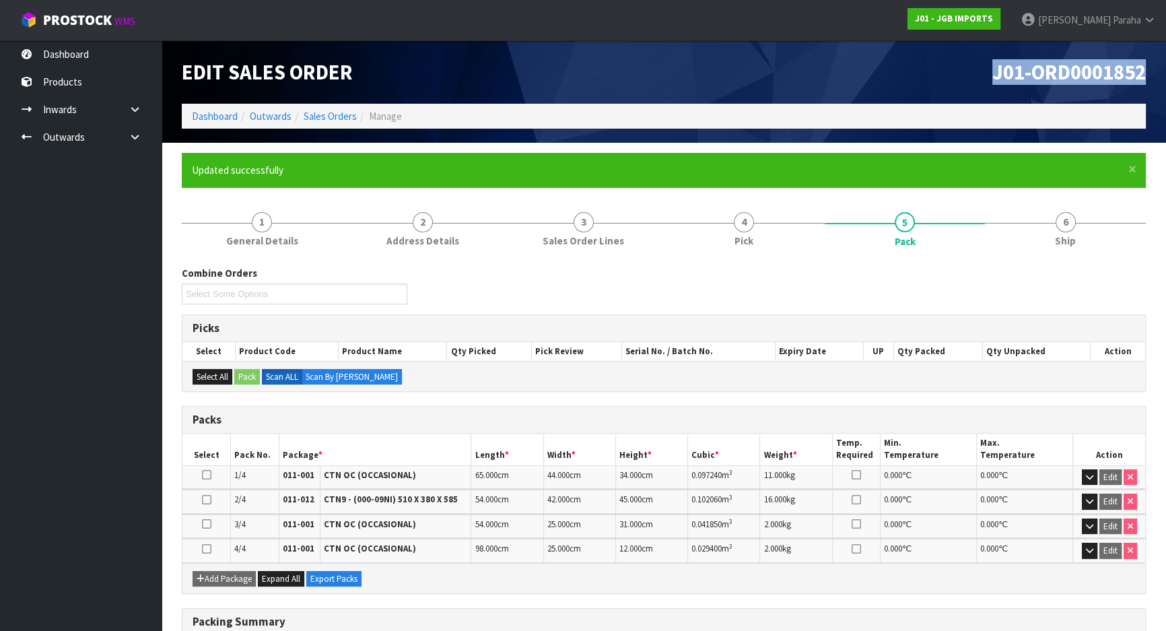
drag, startPoint x: 986, startPoint y: 69, endPoint x: 1174, endPoint y: 80, distance: 188.9
click at [1165, 80] on html "Toggle navigation ProStock WMS J01 - JGB IMPORTS Polly Paraha Logout Dashboard …" at bounding box center [583, 315] width 1166 height 631
click at [723, 86] on div "J01-ORD0001852" at bounding box center [910, 71] width 492 height 63
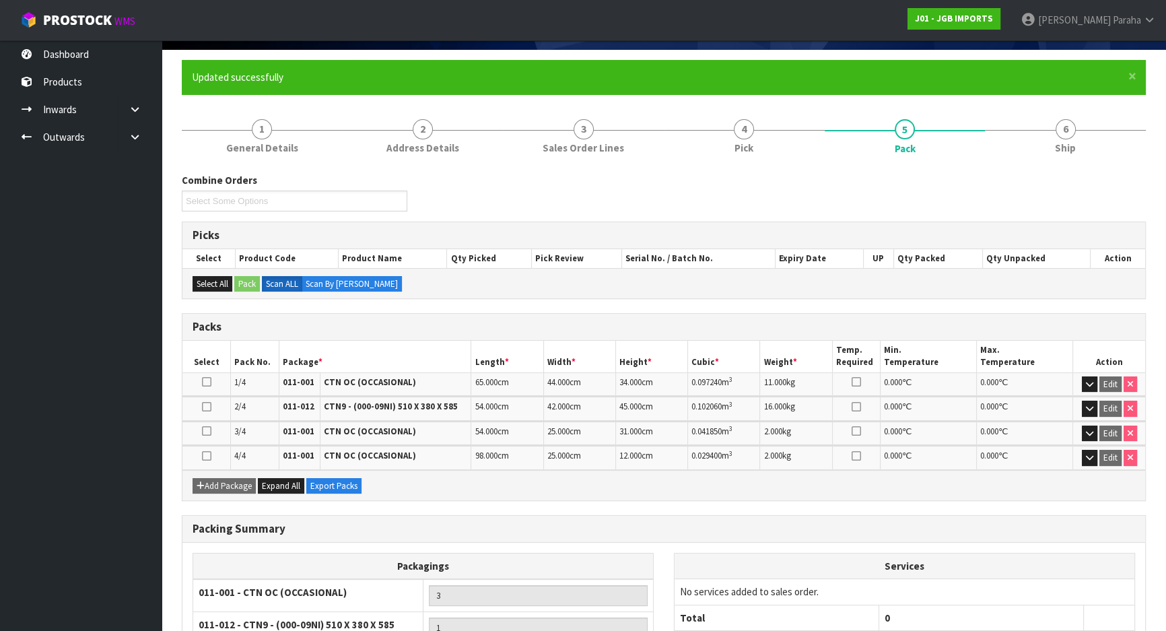
scroll to position [217, 0]
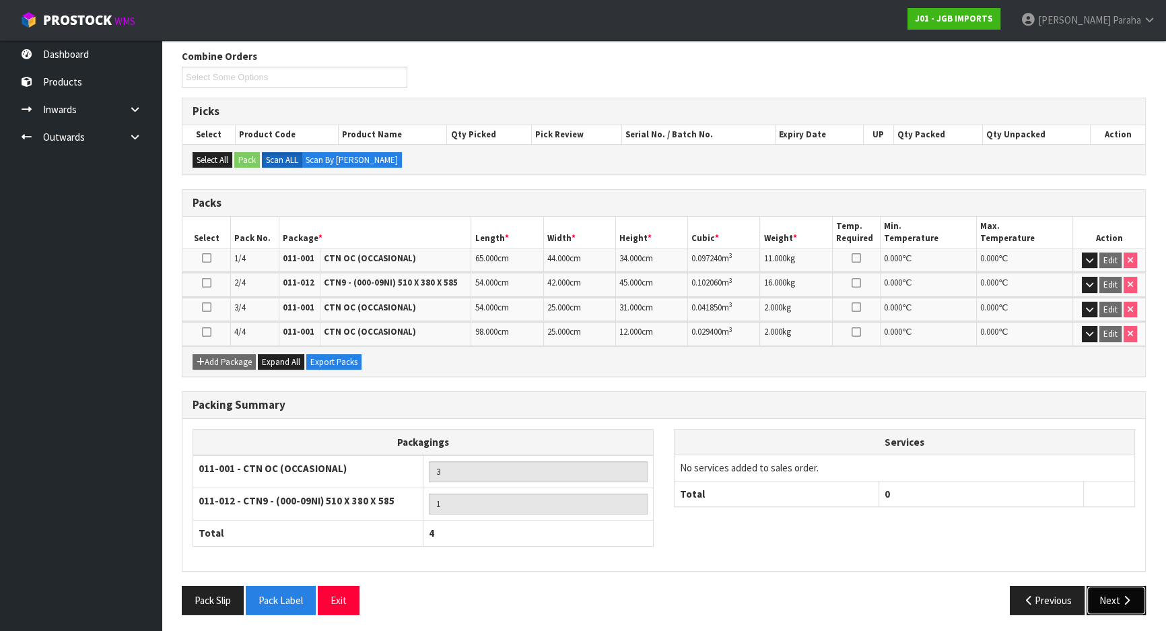
click at [1126, 595] on icon "button" at bounding box center [1126, 600] width 13 height 10
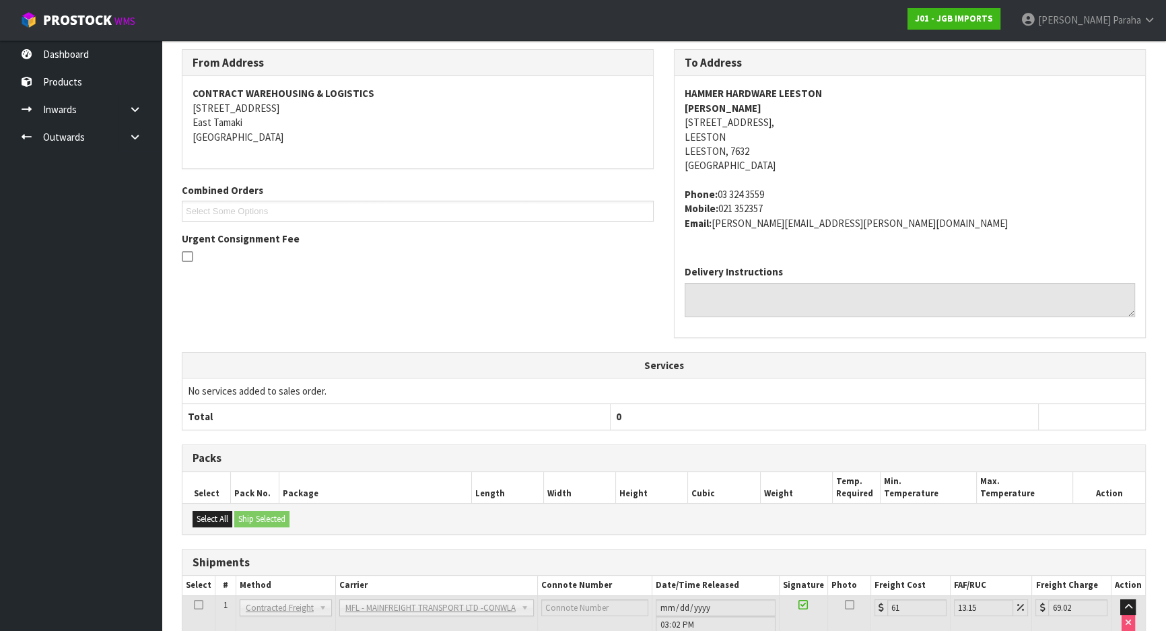
scroll to position [376, 0]
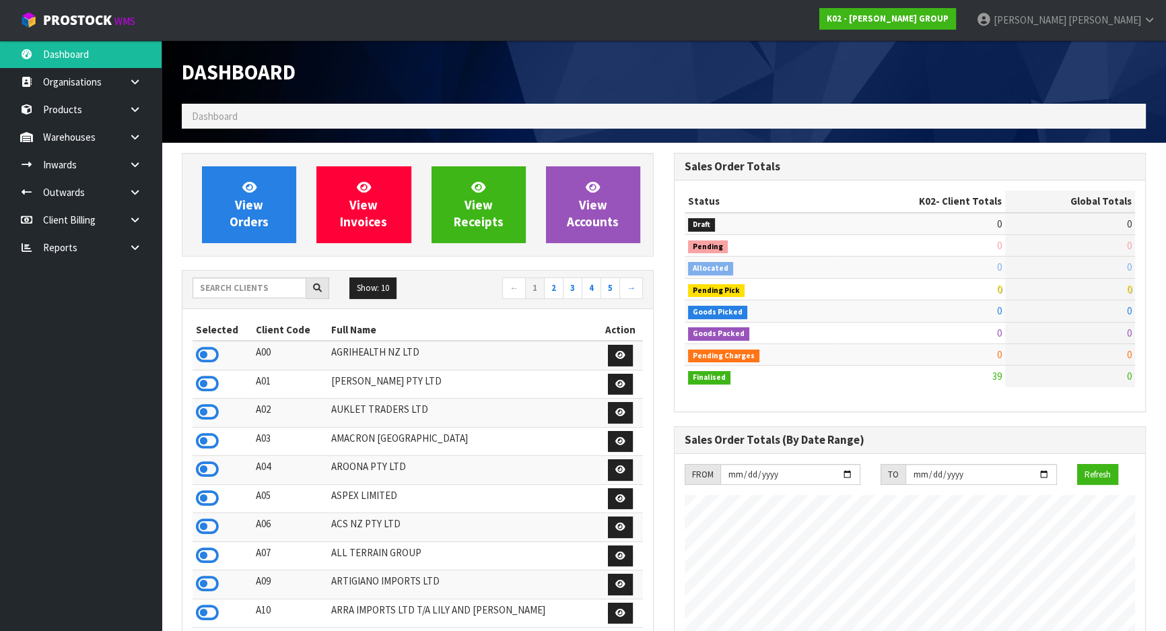
scroll to position [822, 491]
click at [234, 293] on input "text" at bounding box center [250, 287] width 114 height 21
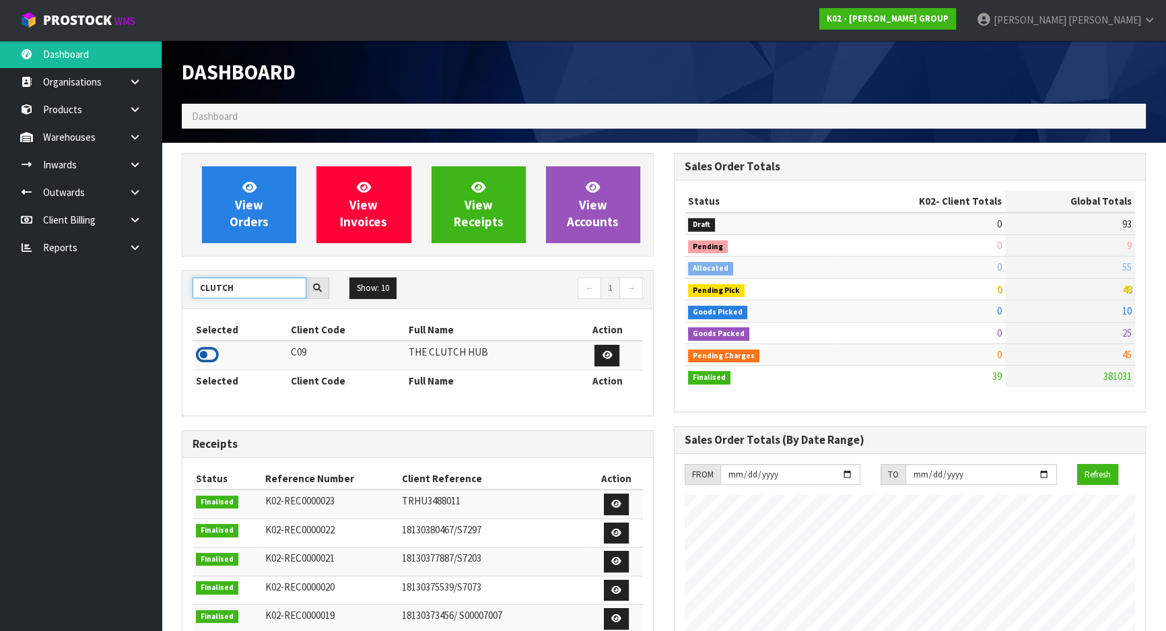
type input "CLUTCH"
click at [208, 355] on icon at bounding box center [207, 355] width 23 height 20
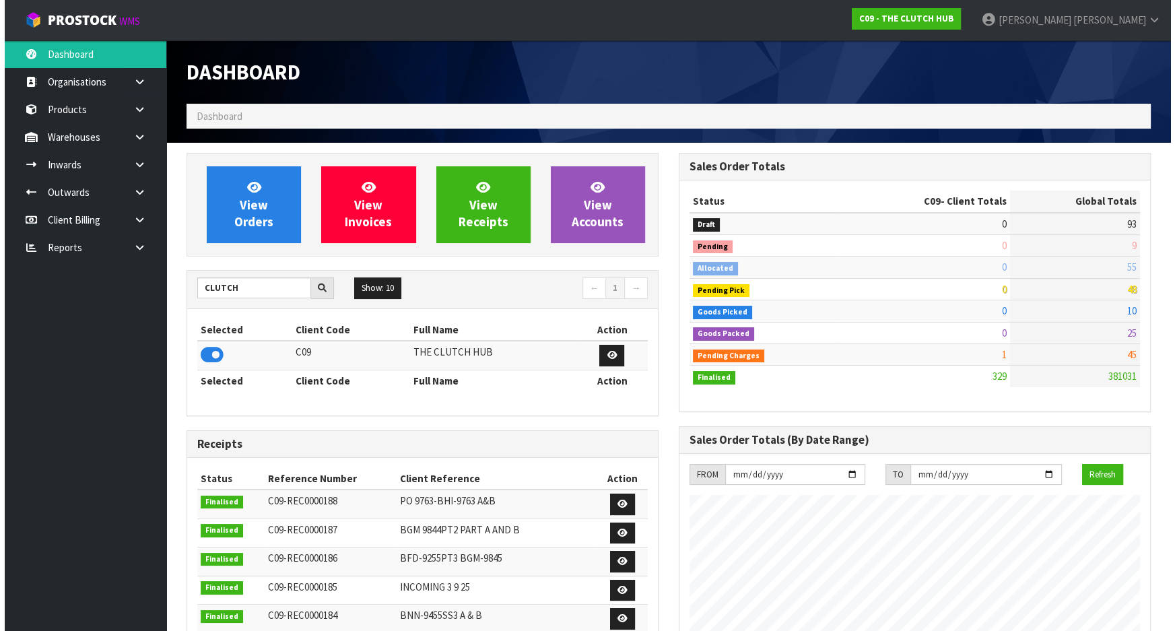
scroll to position [1061, 491]
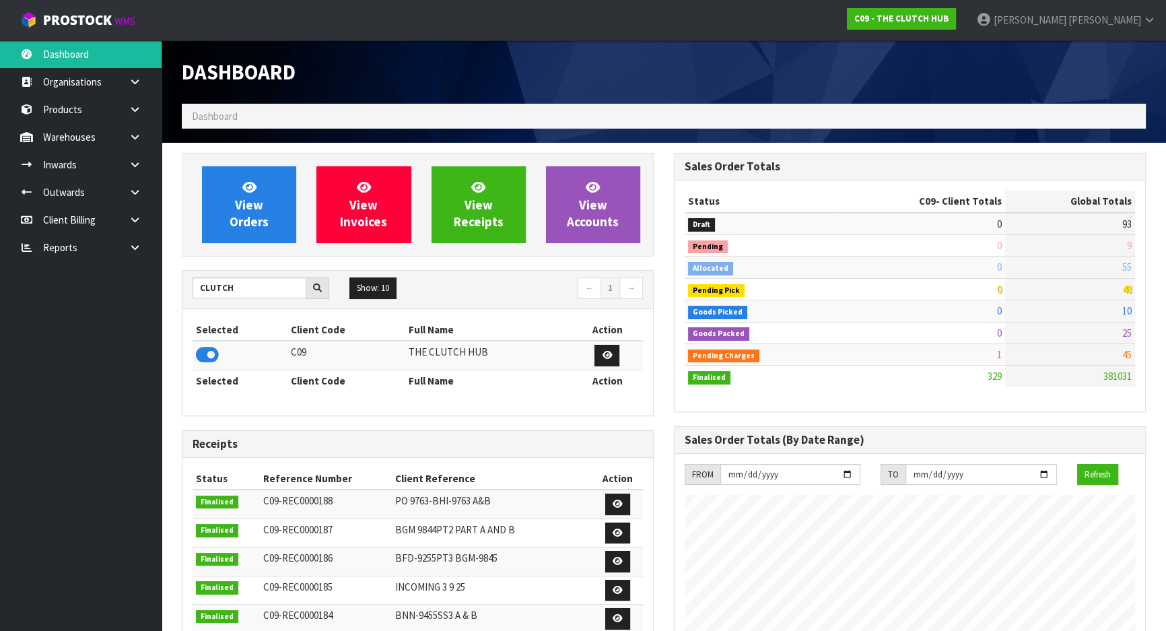
click at [438, 394] on div "Selected Client Code Full Name Action C09 THE CLUTCH HUB Selected Client Code F…" at bounding box center [418, 362] width 450 height 86
click at [71, 164] on link "Inwards" at bounding box center [81, 165] width 162 height 28
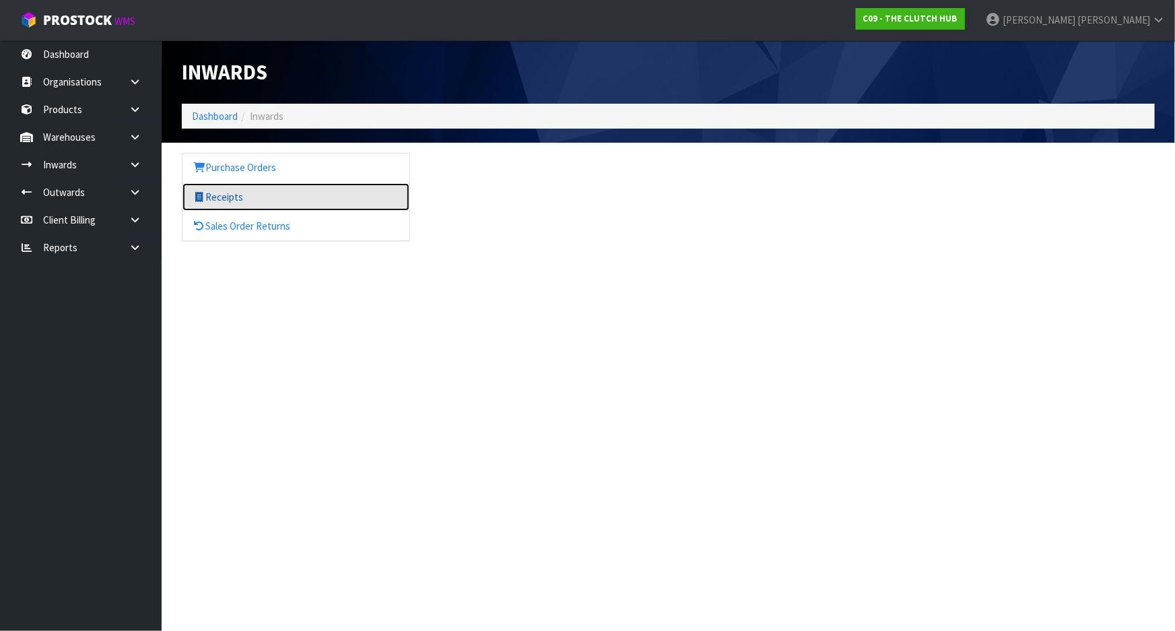
click at [271, 197] on link "Receipts" at bounding box center [295, 197] width 227 height 28
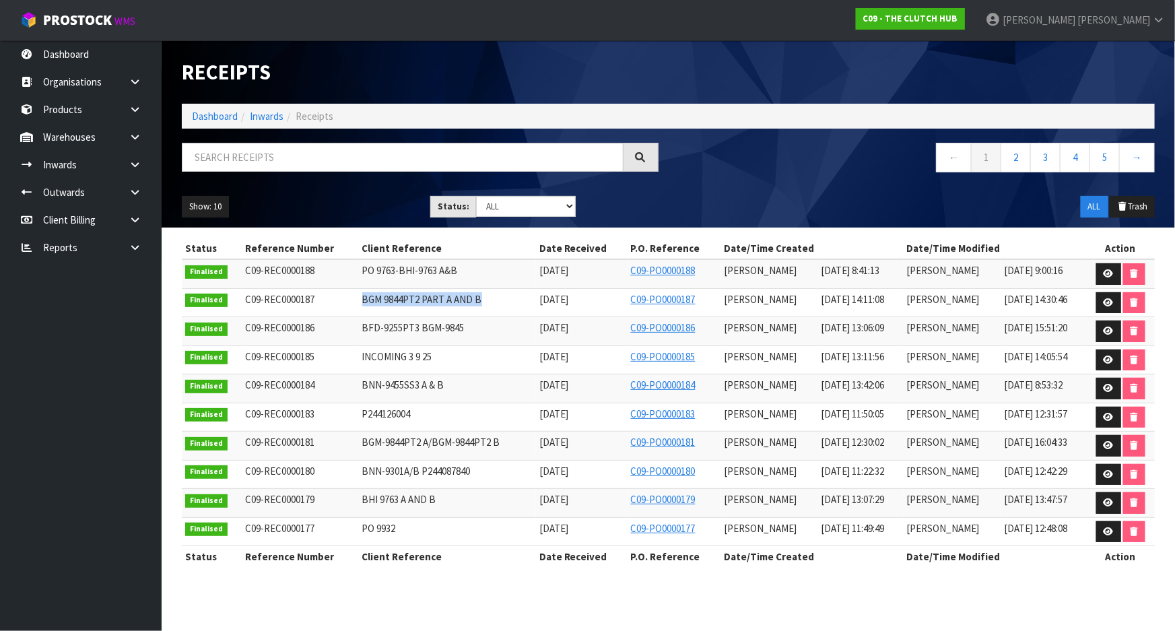
drag, startPoint x: 346, startPoint y: 298, endPoint x: 466, endPoint y: 297, distance: 119.8
click at [466, 297] on td "BGM 9844PT2 PART A AND B" at bounding box center [447, 302] width 177 height 29
copy span "BGM 9844PT2 PART A AND B"
drag, startPoint x: 349, startPoint y: 269, endPoint x: 457, endPoint y: 275, distance: 108.6
click at [457, 275] on td "PO 9763-BHI-9763 A&B" at bounding box center [447, 273] width 177 height 29
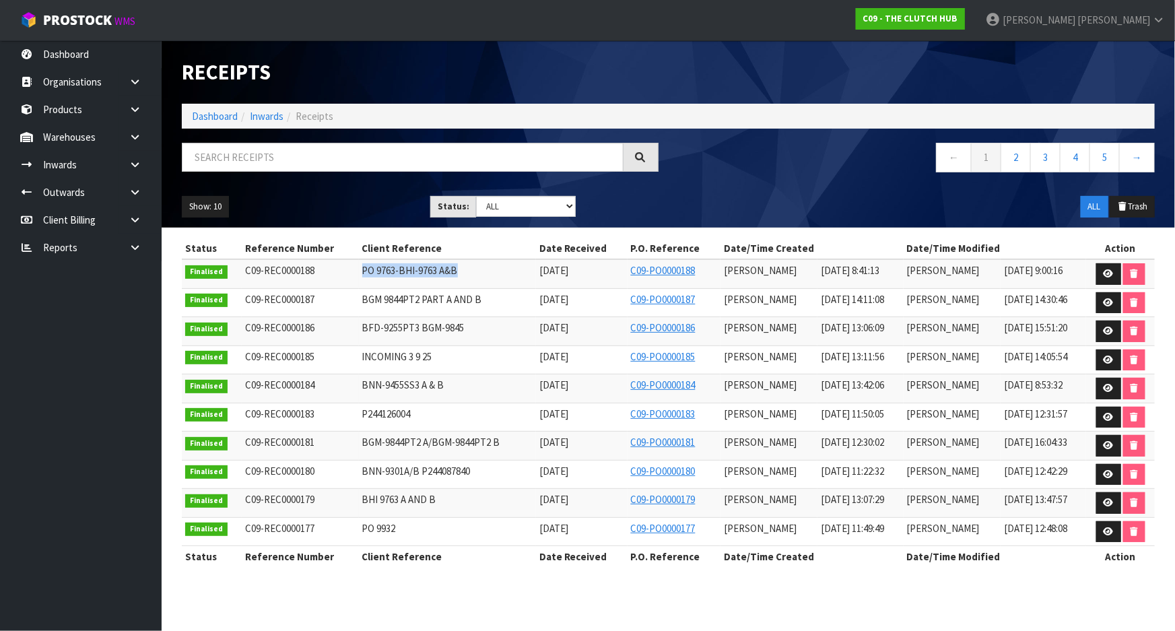
copy span "PO 9763-BHI-9763 A&B"
